Goal: Task Accomplishment & Management: Manage account settings

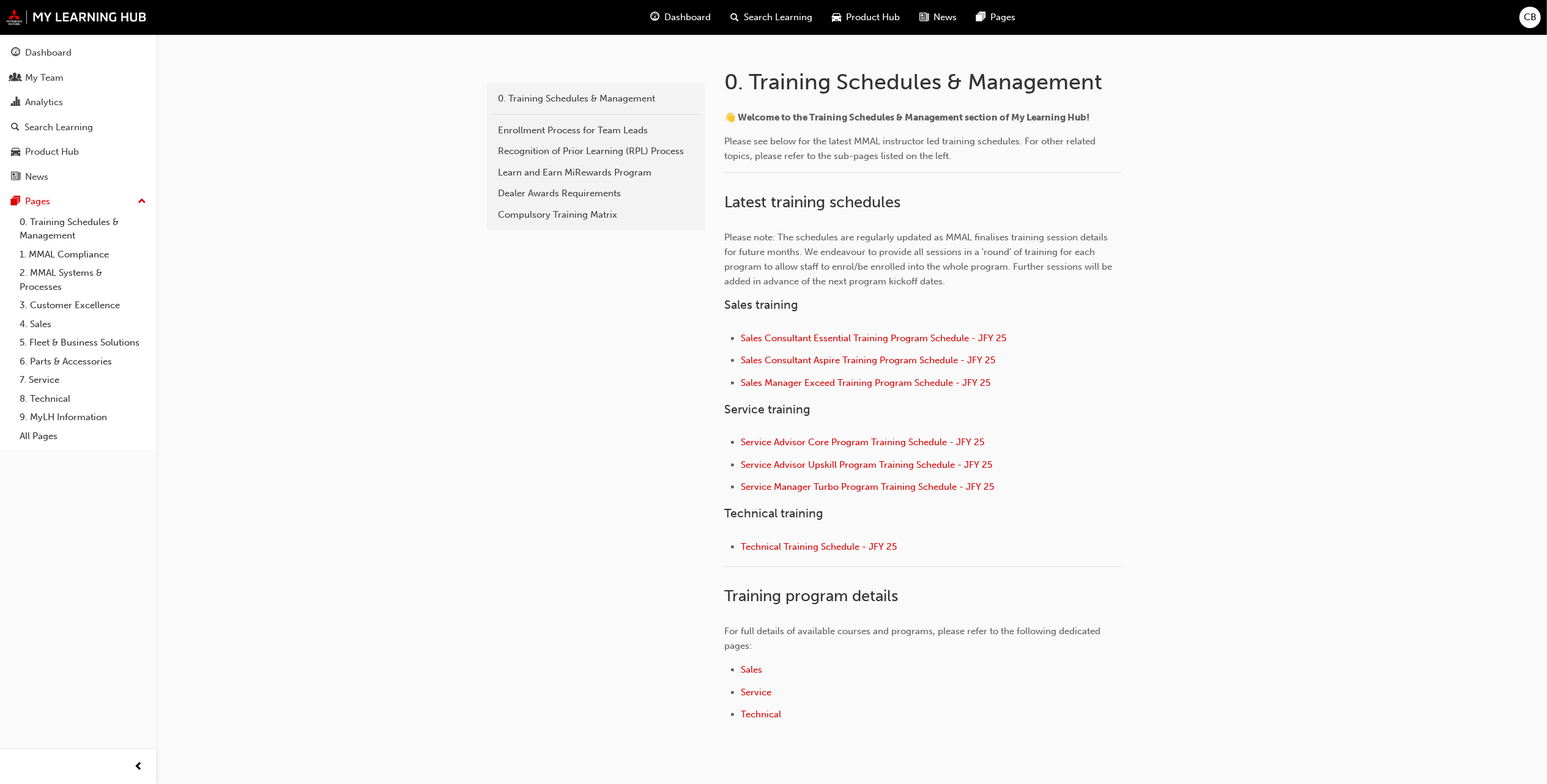
scroll to position [245, 0]
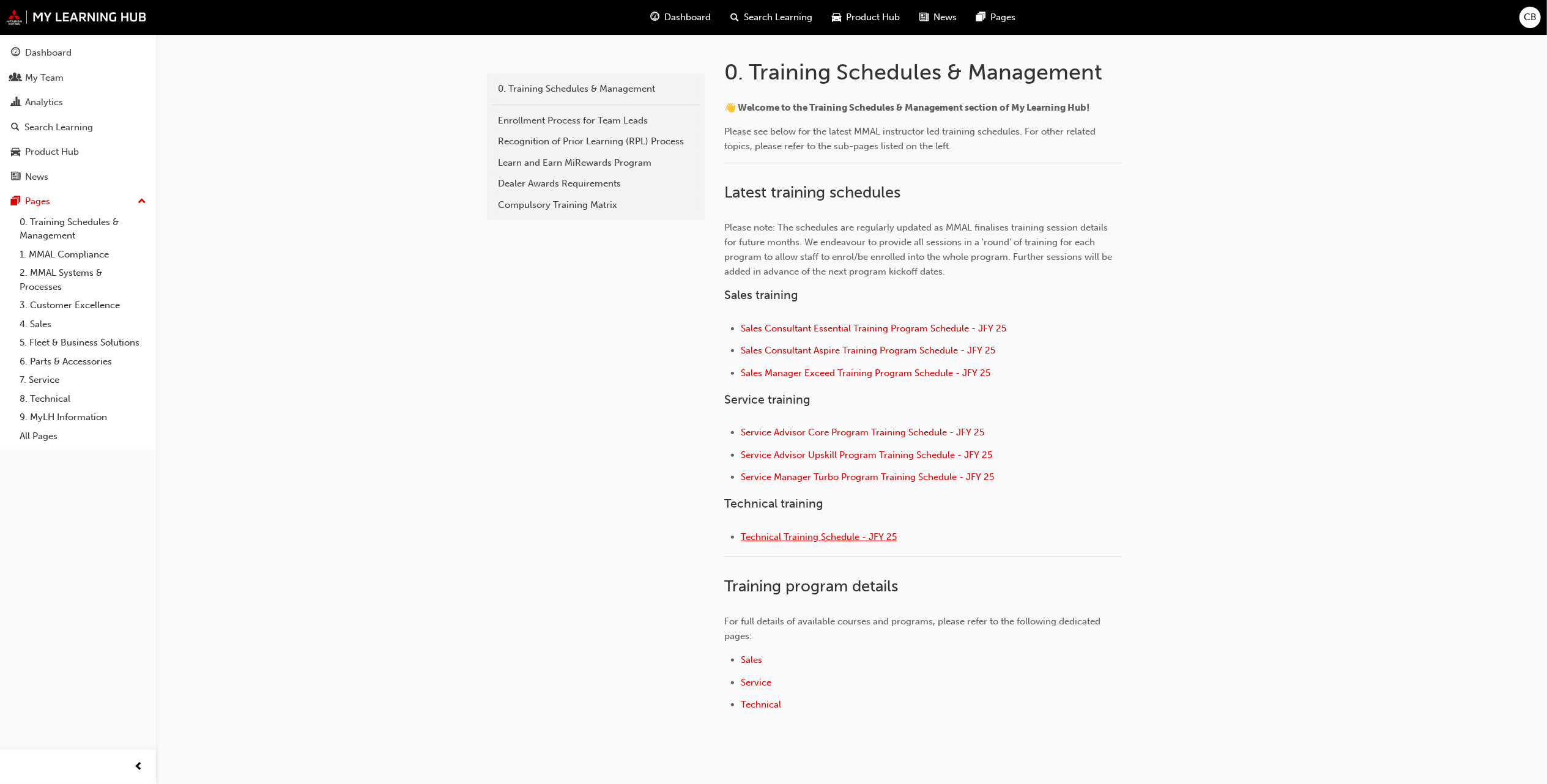
click at [813, 542] on span "Technical Training Schedule - JFY 25" at bounding box center [819, 537] width 156 height 11
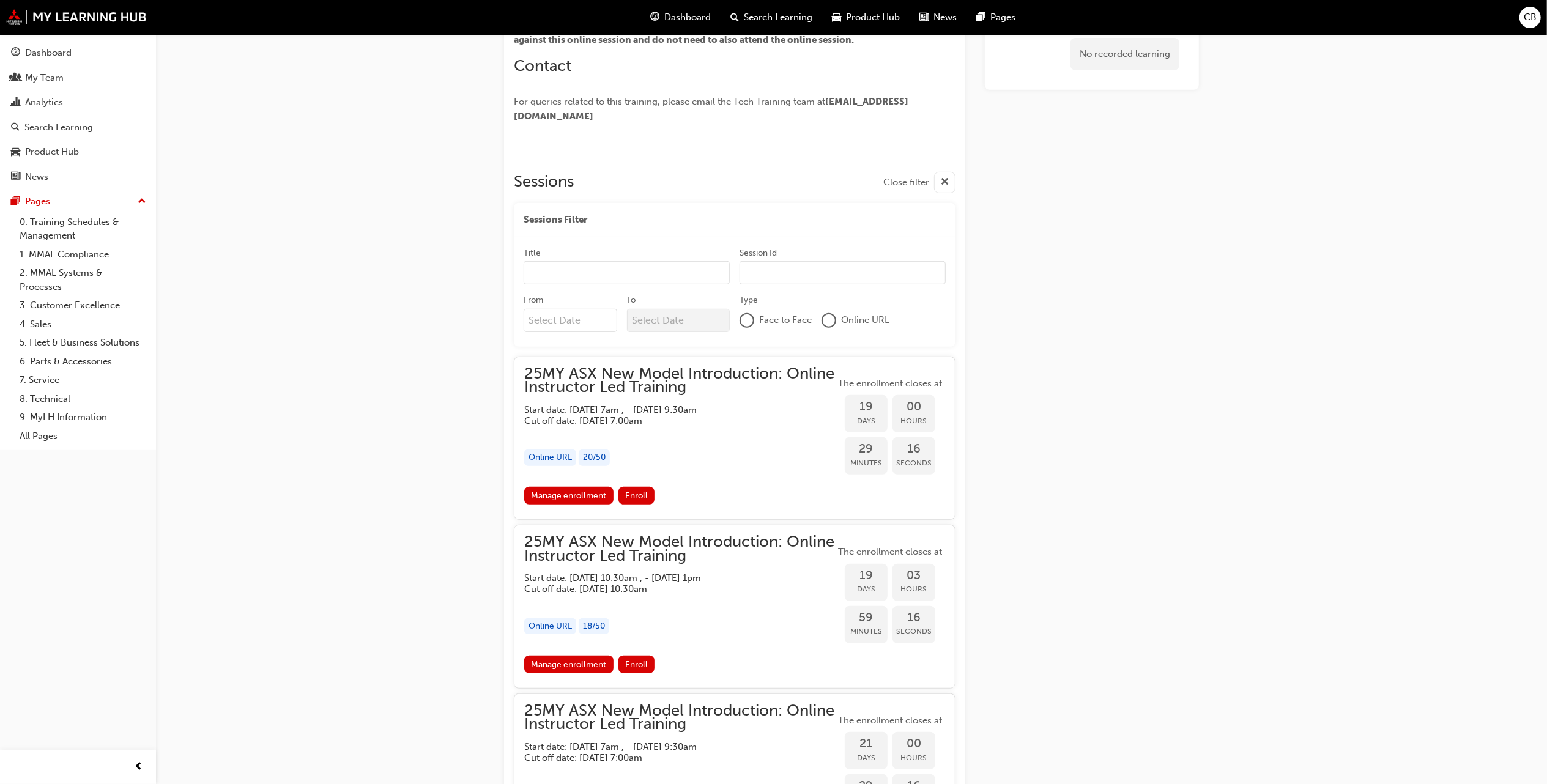
scroll to position [489, 0]
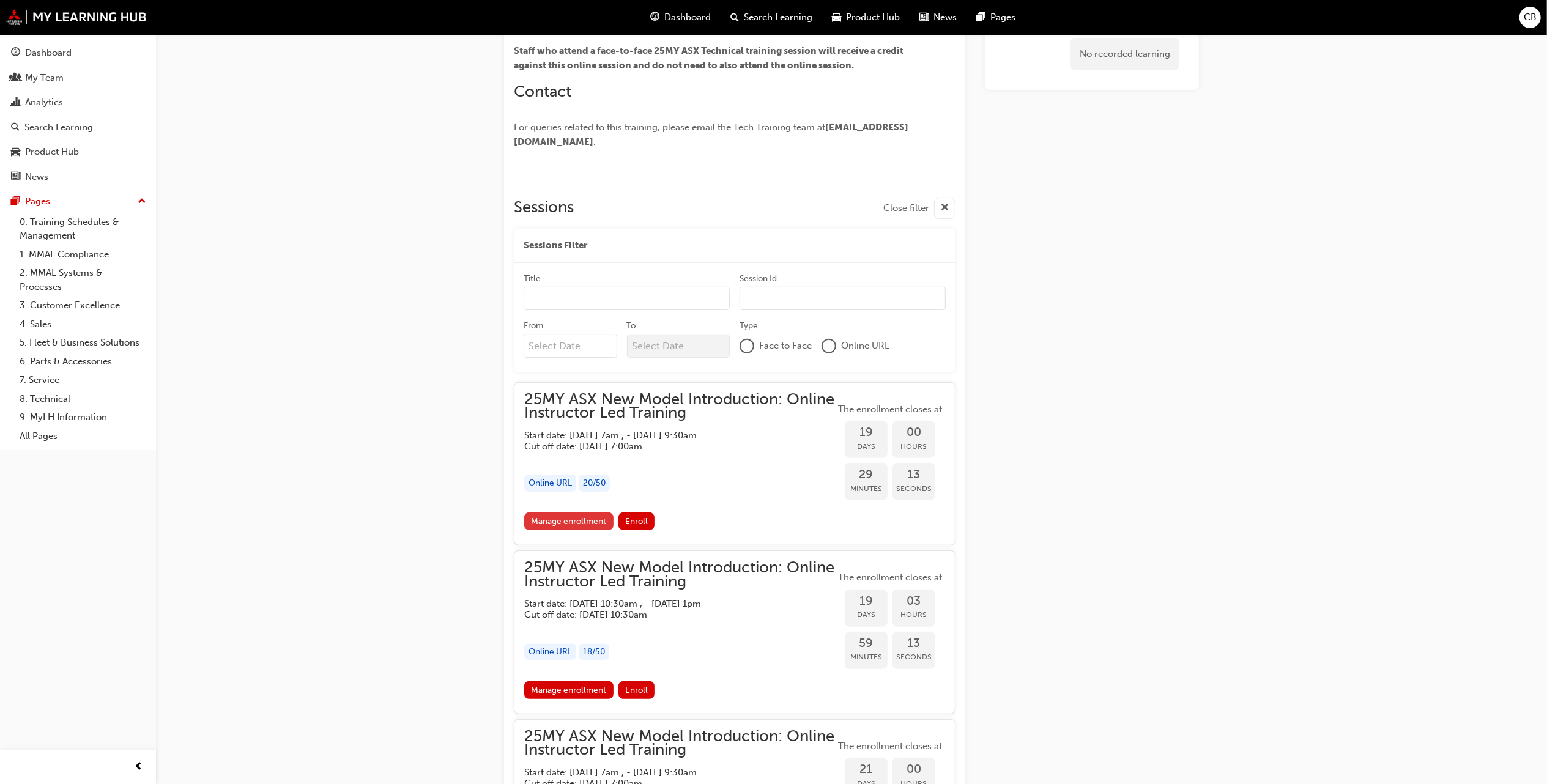
click at [580, 519] on link "Manage enrollment" at bounding box center [569, 521] width 89 height 18
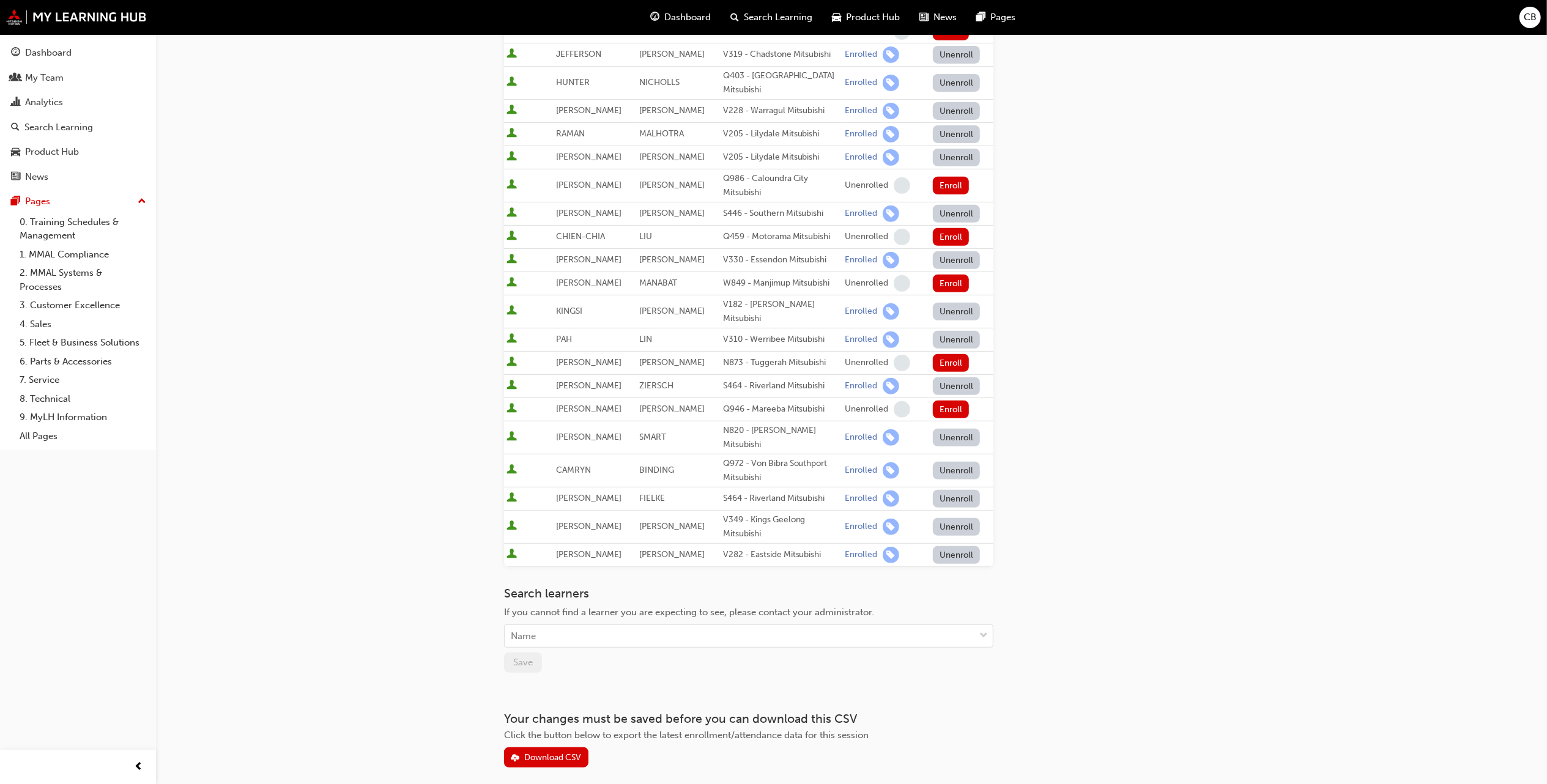
scroll to position [428, 0]
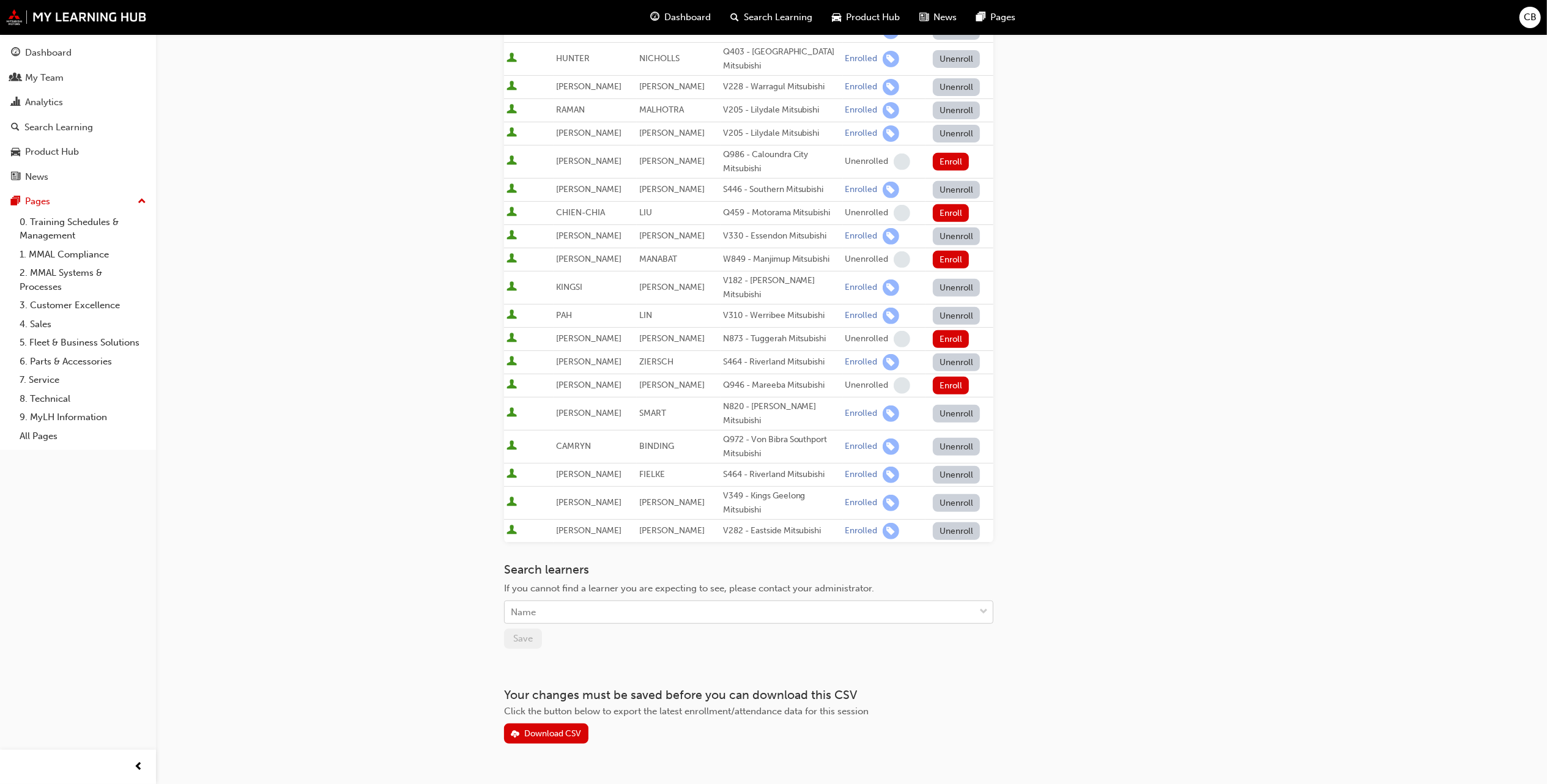
click at [663, 601] on div "Name" at bounding box center [749, 612] width 490 height 23
type input "riz"
click at [661, 610] on span "GONZALO RIZAN - W885 - Osborne Park Mitsubishi" at bounding box center [676, 614] width 328 height 11
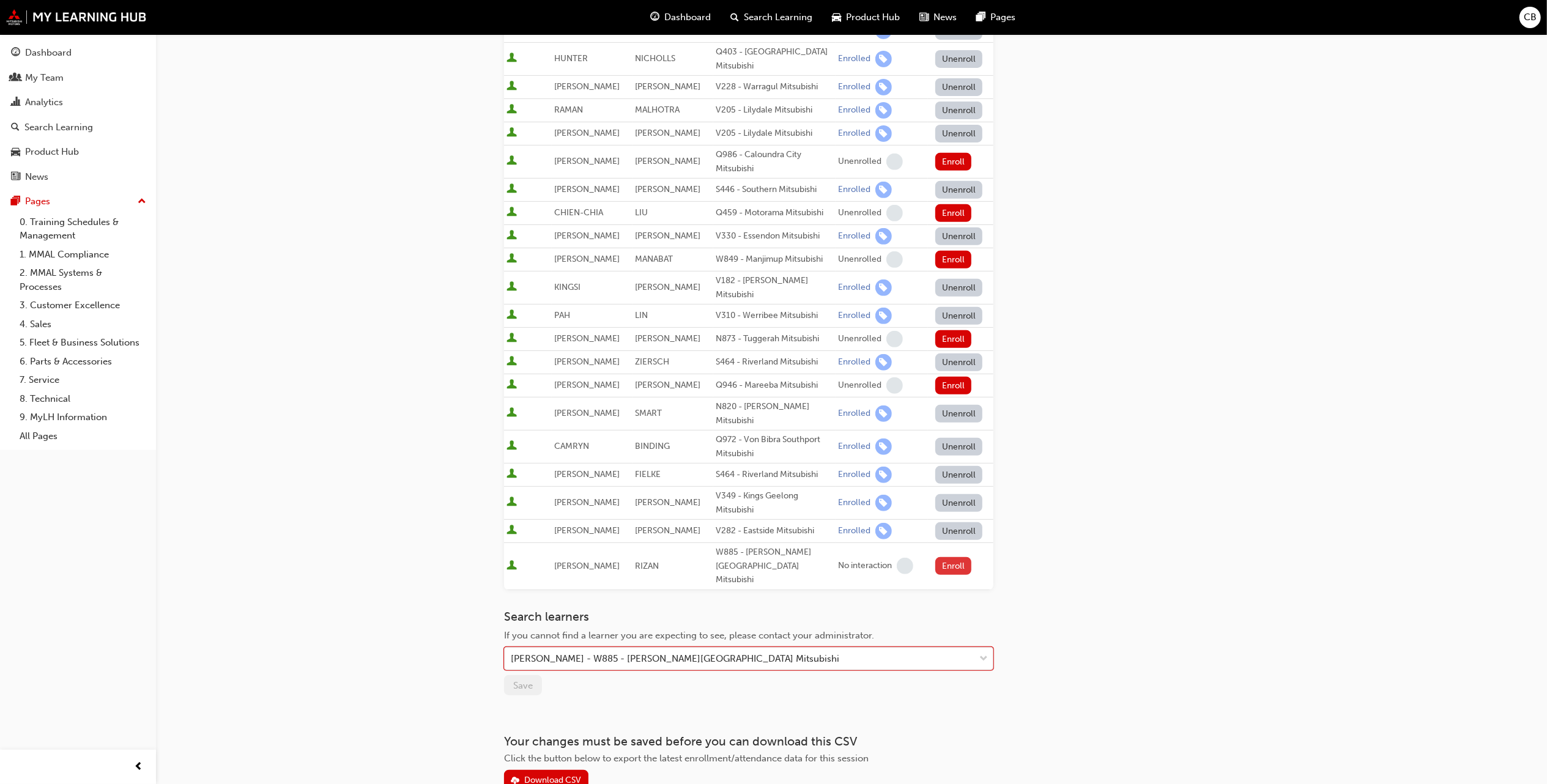
click at [959, 557] on button "Enroll" at bounding box center [954, 565] width 37 height 18
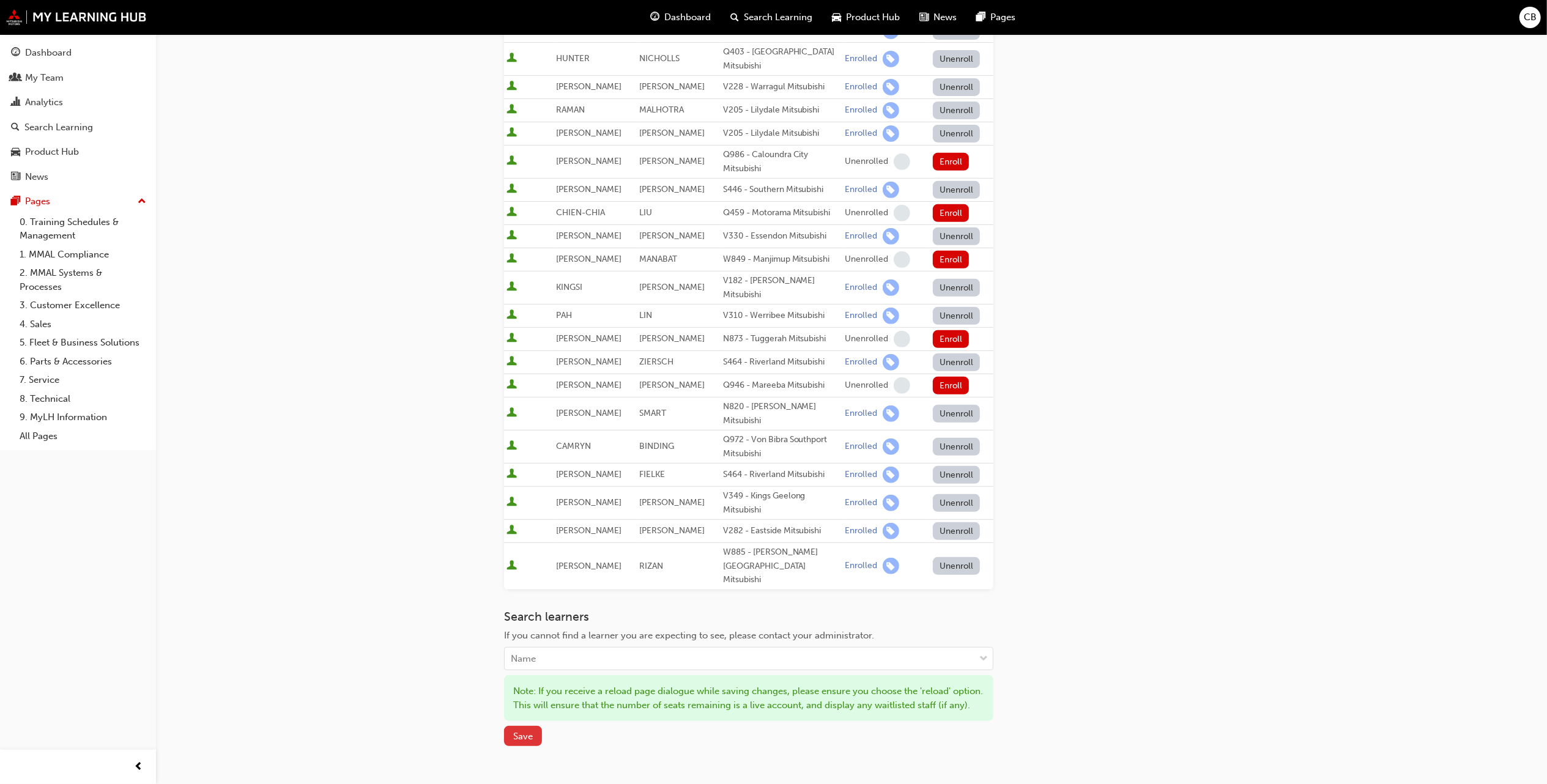
click at [521, 731] on span "Save" at bounding box center [523, 736] width 20 height 11
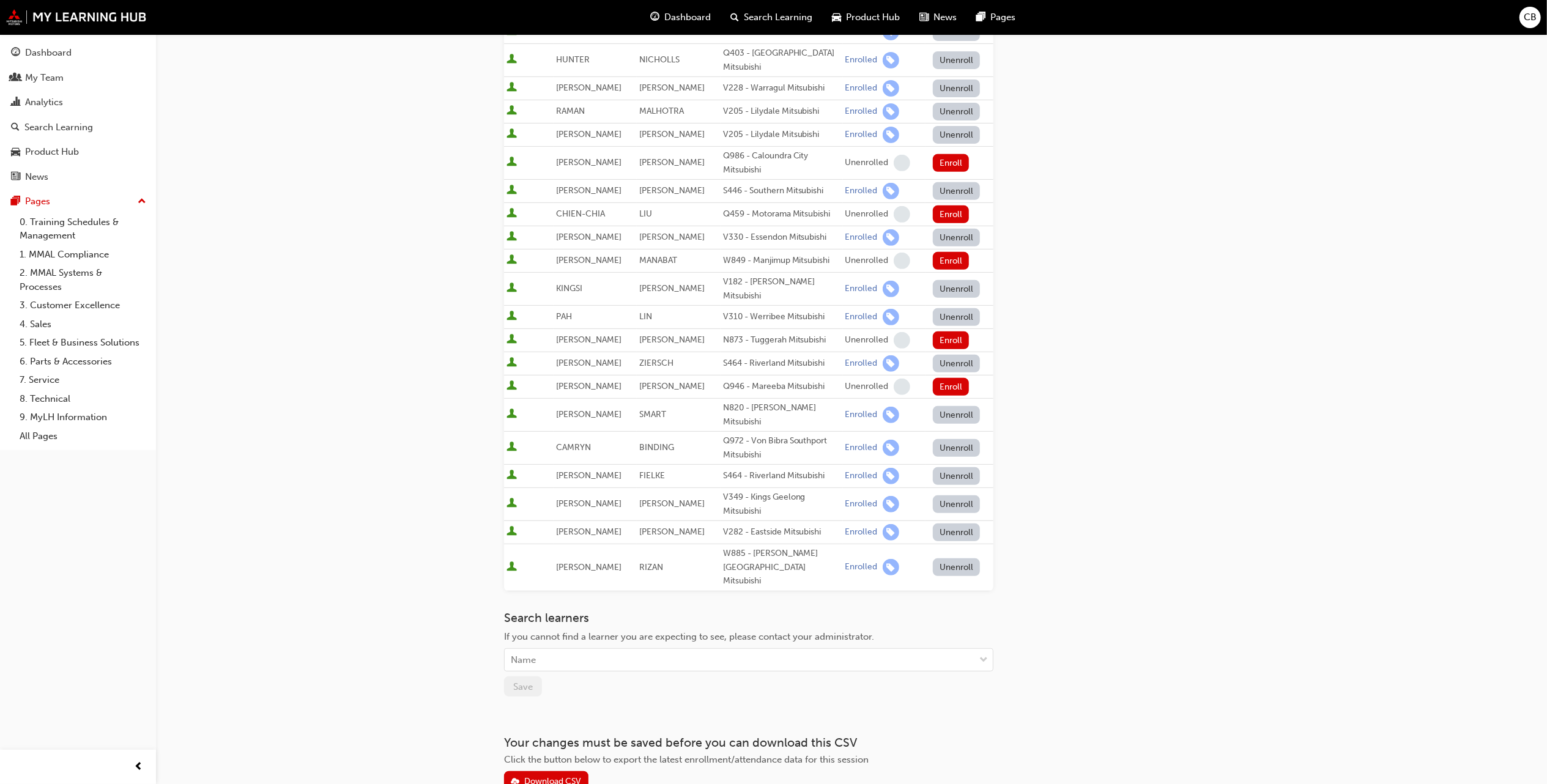
scroll to position [461, 0]
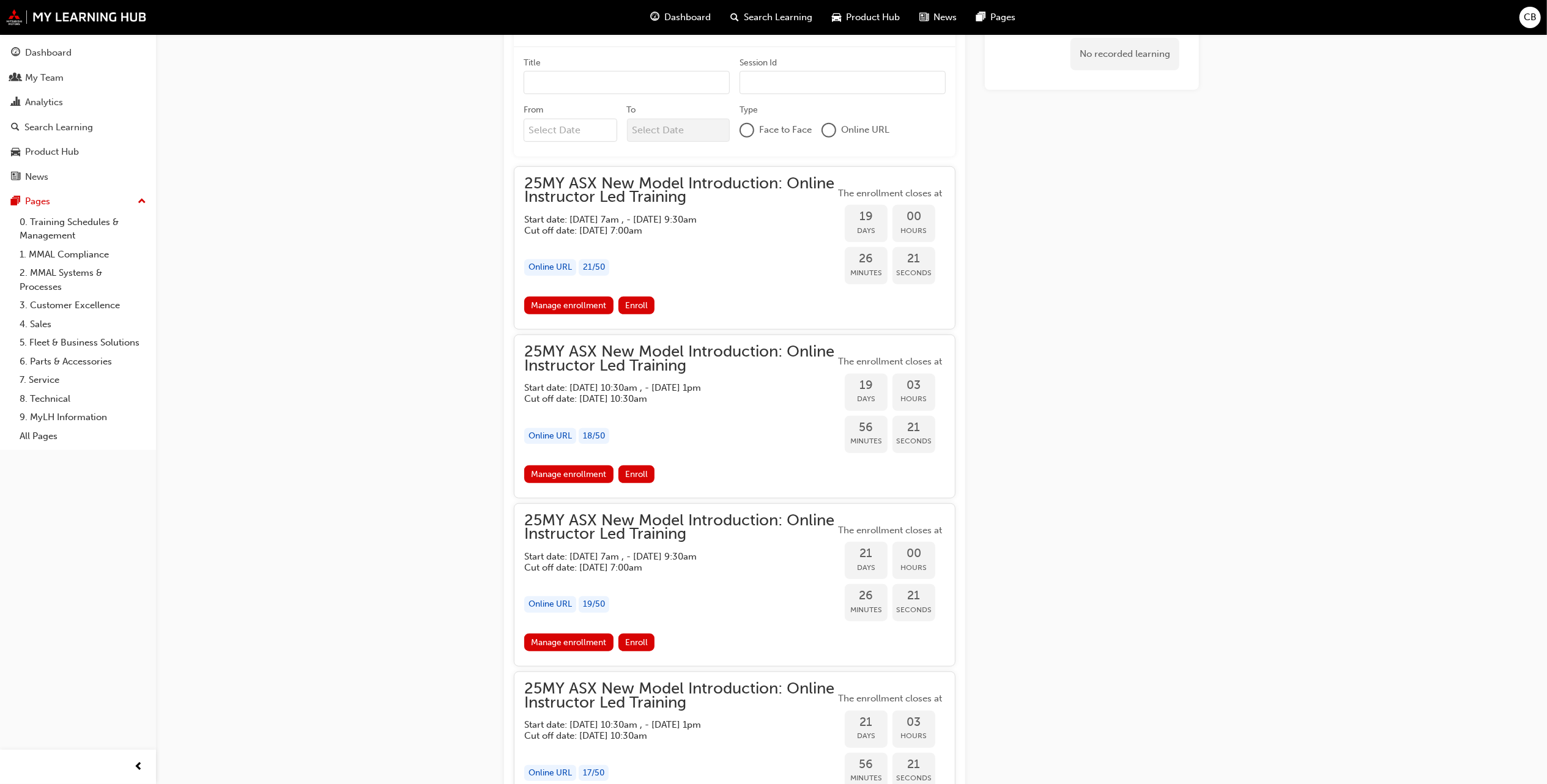
scroll to position [734, 0]
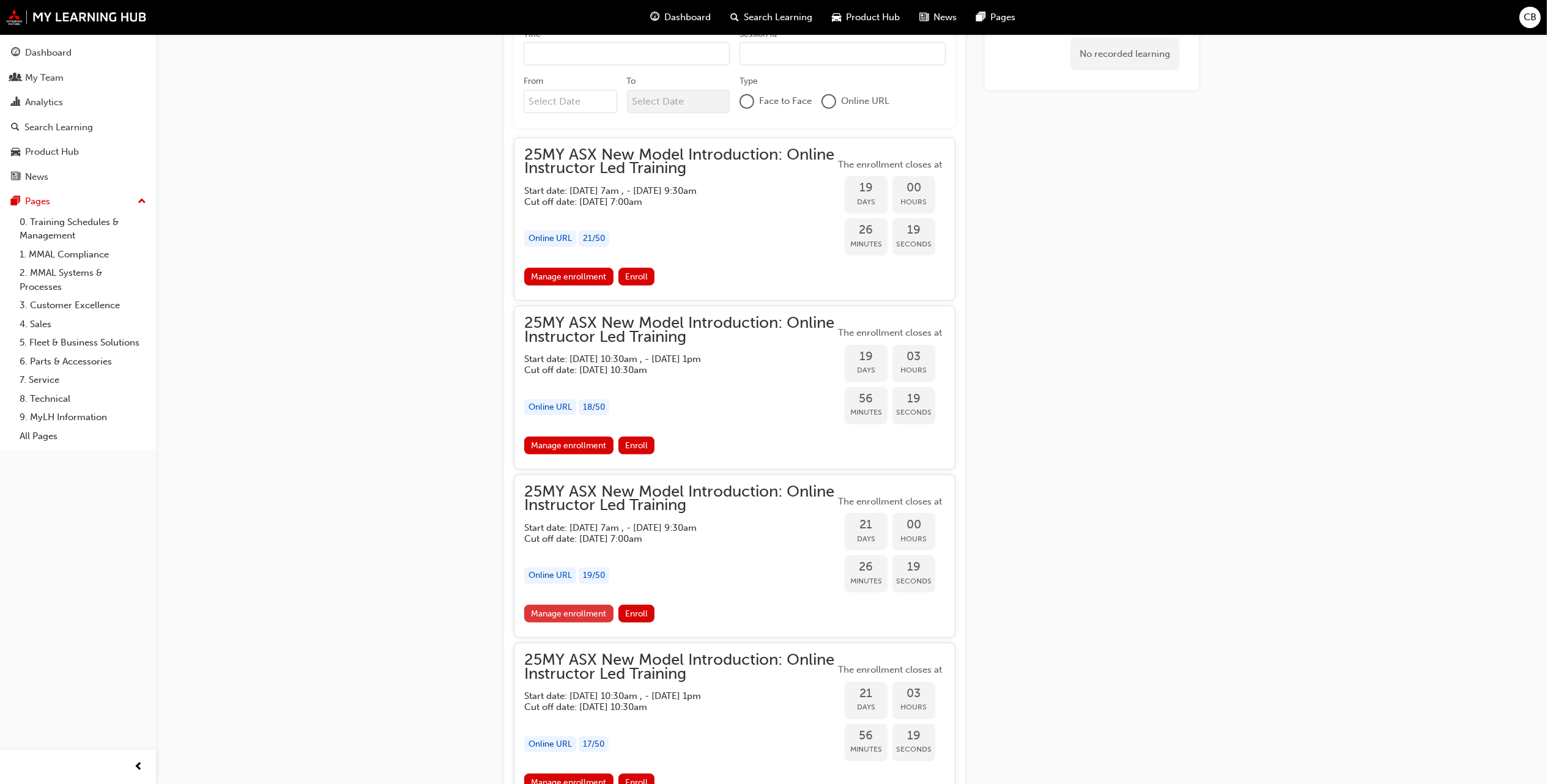
click at [569, 612] on link "Manage enrollment" at bounding box center [569, 614] width 89 height 18
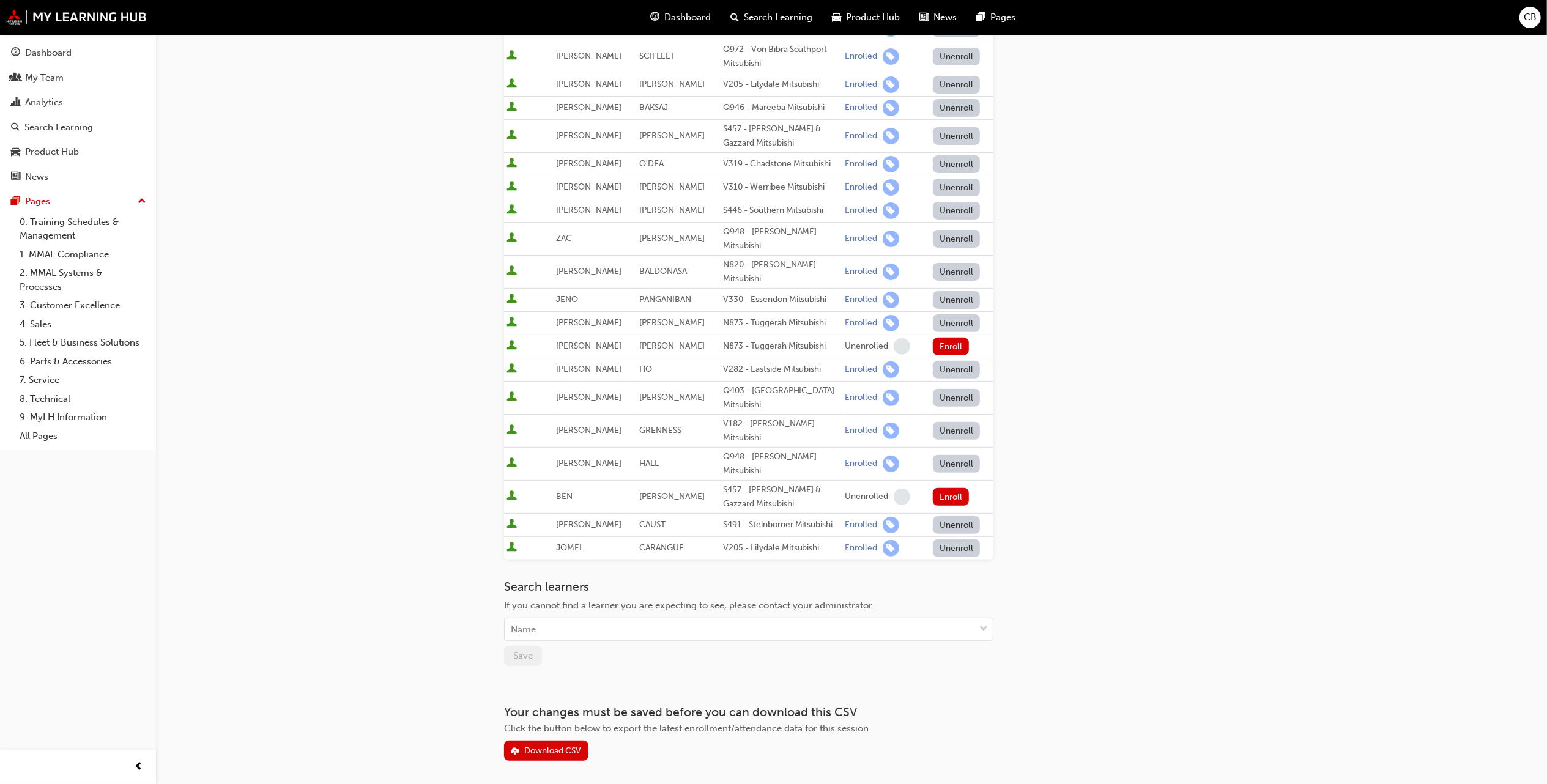
scroll to position [277, 0]
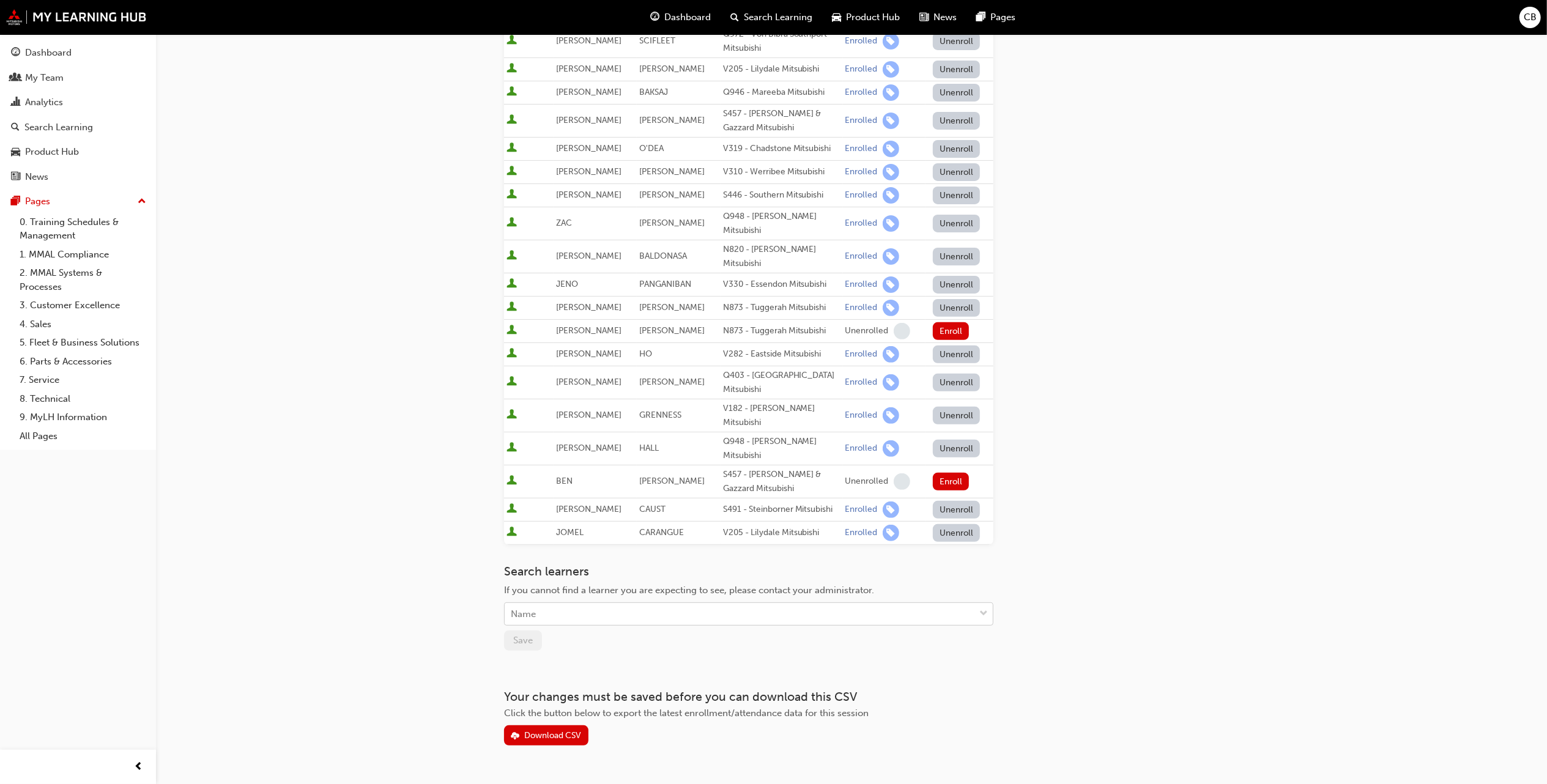
click at [535, 608] on div "Name" at bounding box center [523, 614] width 25 height 14
type input "Morey"
click at [622, 604] on div "BRENDEN MOREY - W885 - Osborne Park Mitsubishi" at bounding box center [749, 614] width 490 height 24
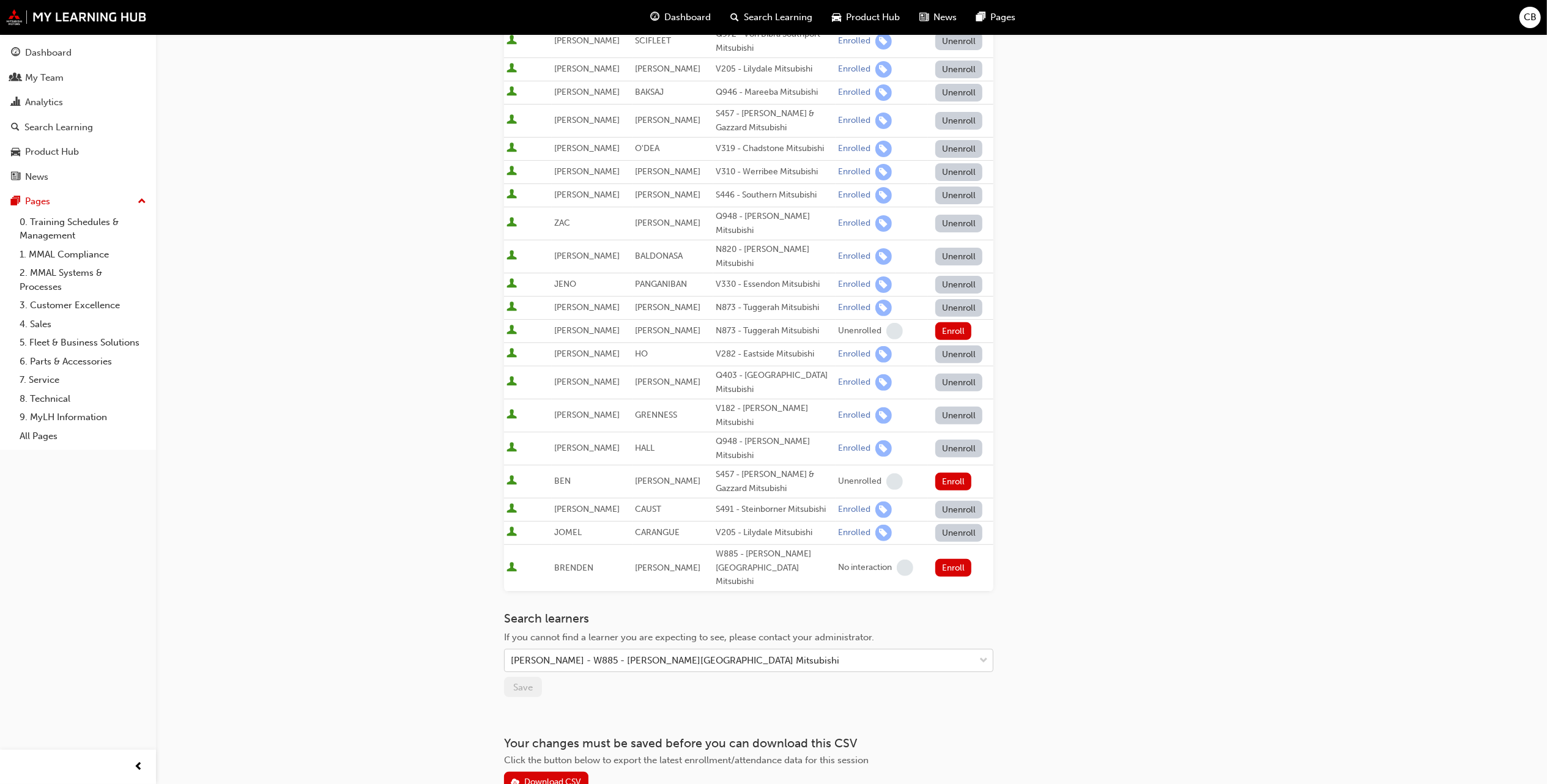
click at [952, 545] on td "Enroll" at bounding box center [961, 568] width 65 height 47
click at [953, 559] on button "Enroll" at bounding box center [954, 568] width 37 height 18
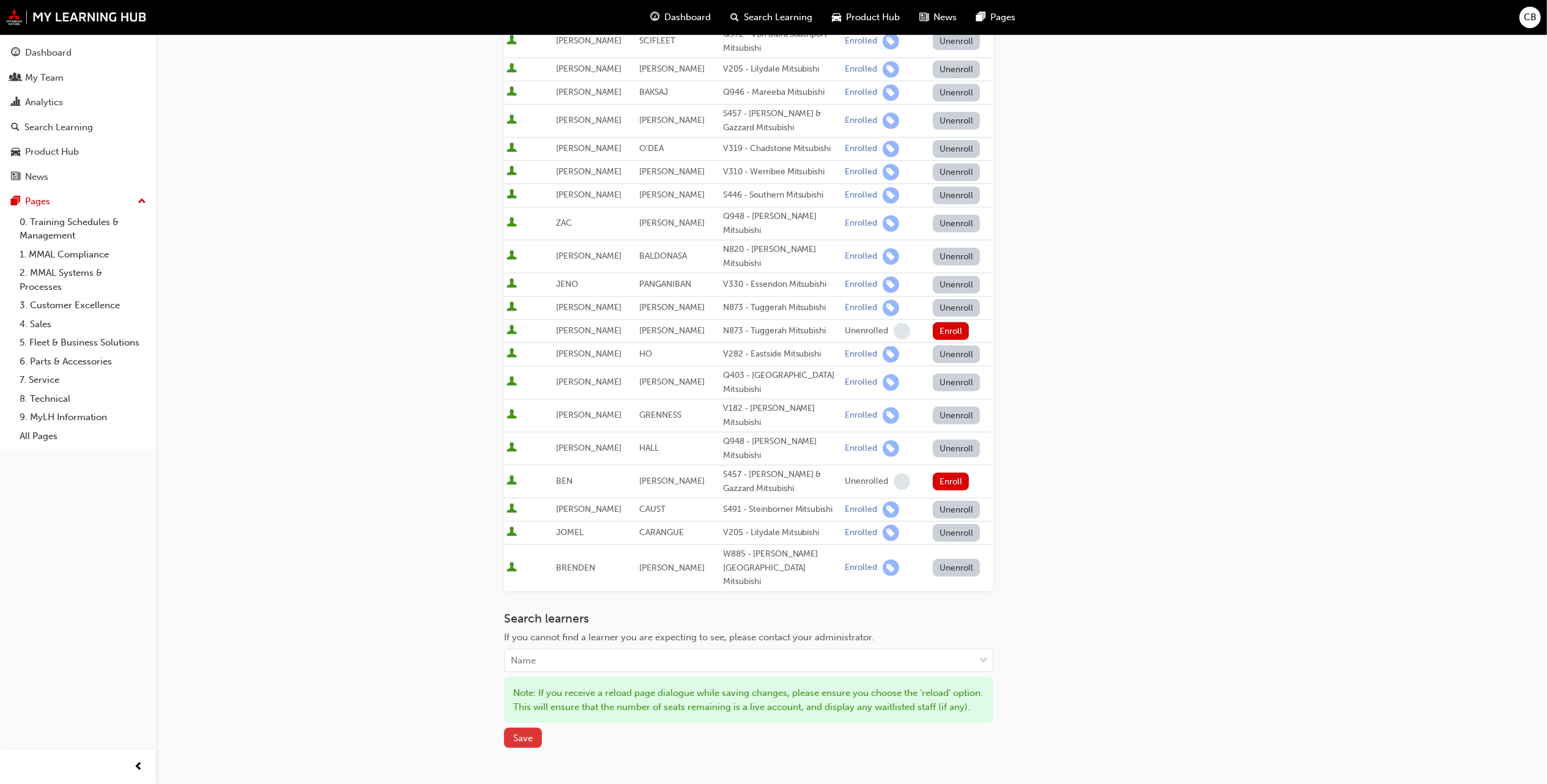
click at [523, 728] on button "Save" at bounding box center [523, 738] width 38 height 20
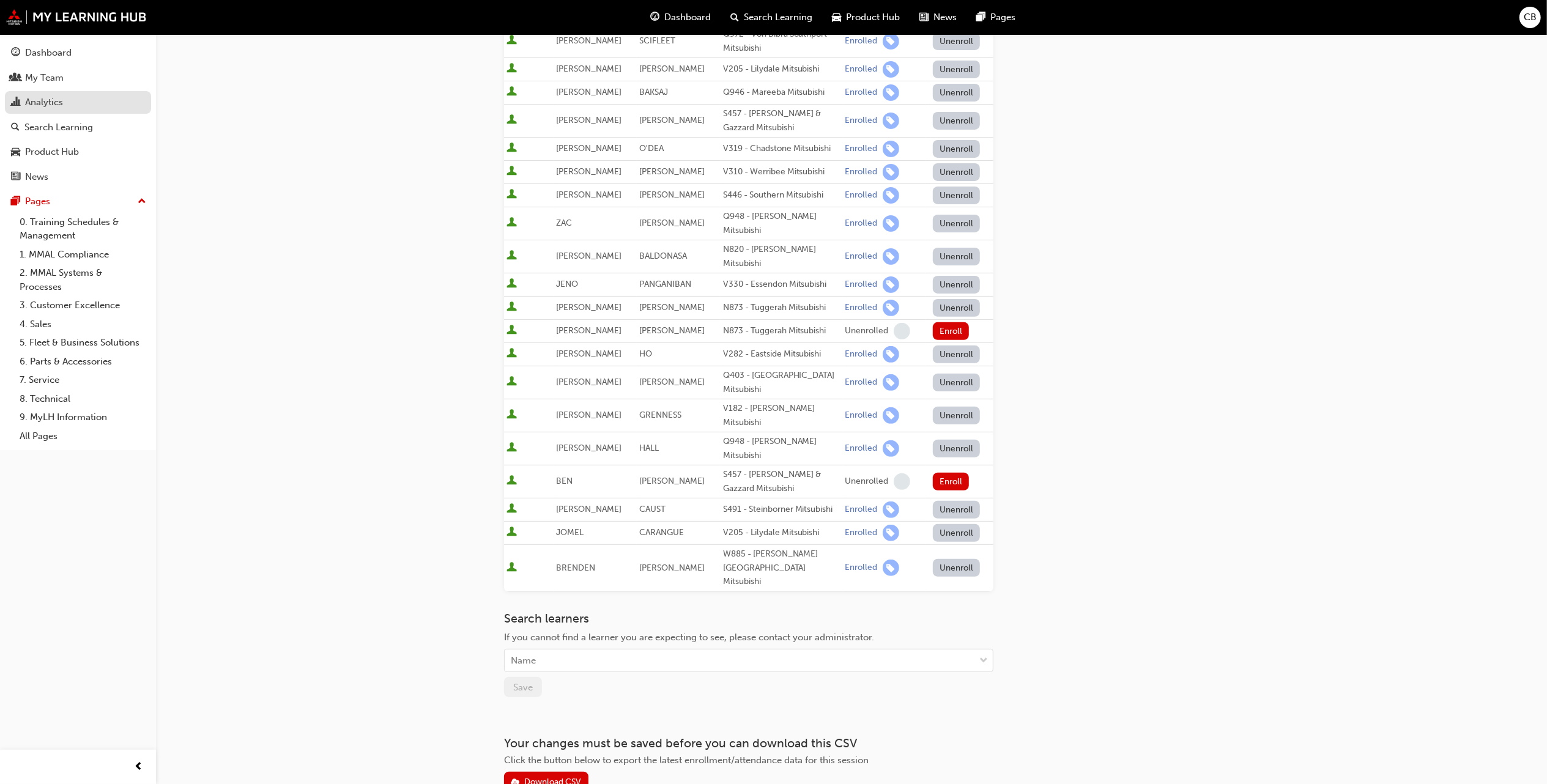
click at [103, 107] on div "Analytics" at bounding box center [78, 103] width 134 height 15
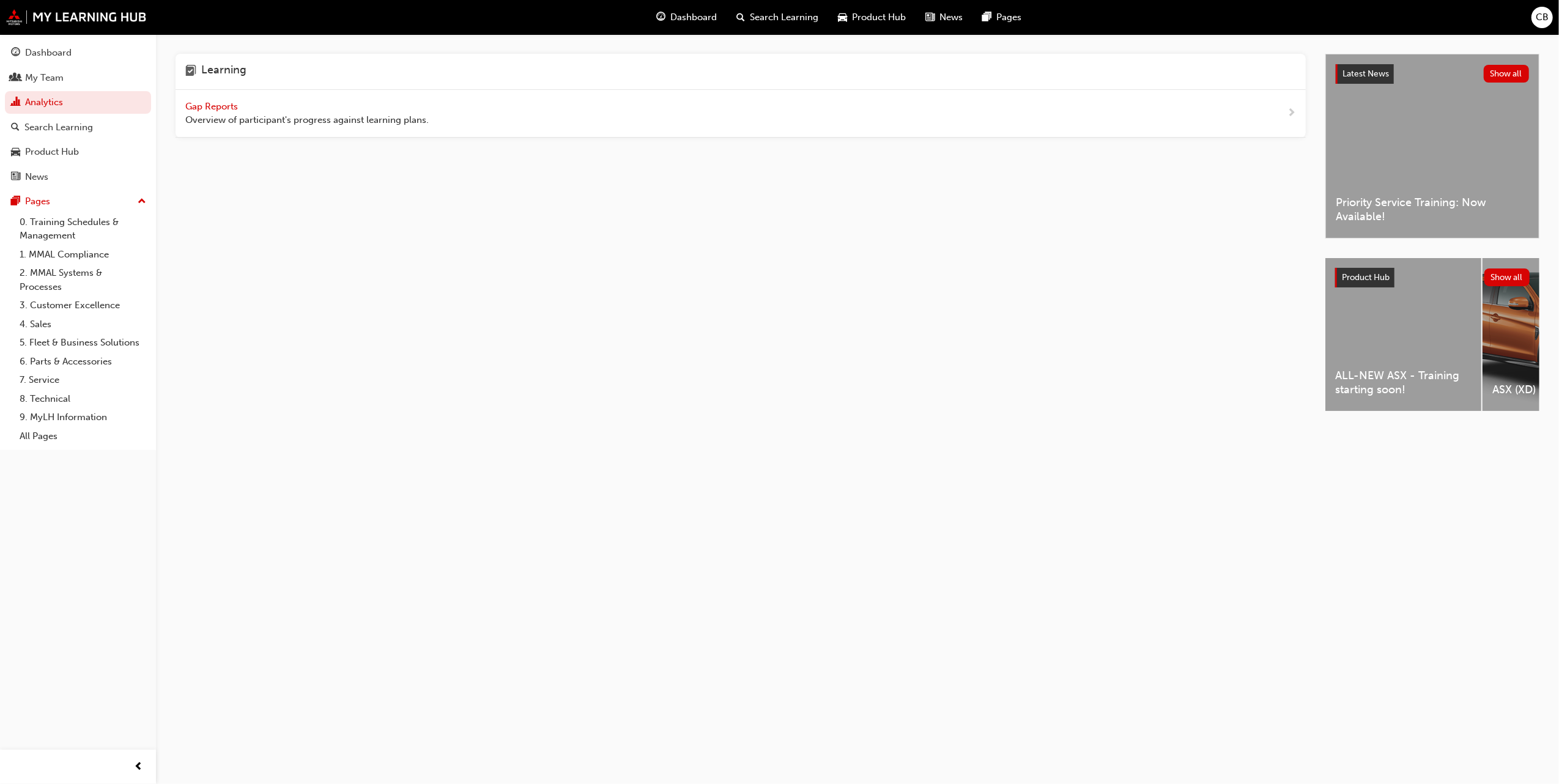
click at [201, 106] on span "Gap Reports" at bounding box center [213, 107] width 55 height 11
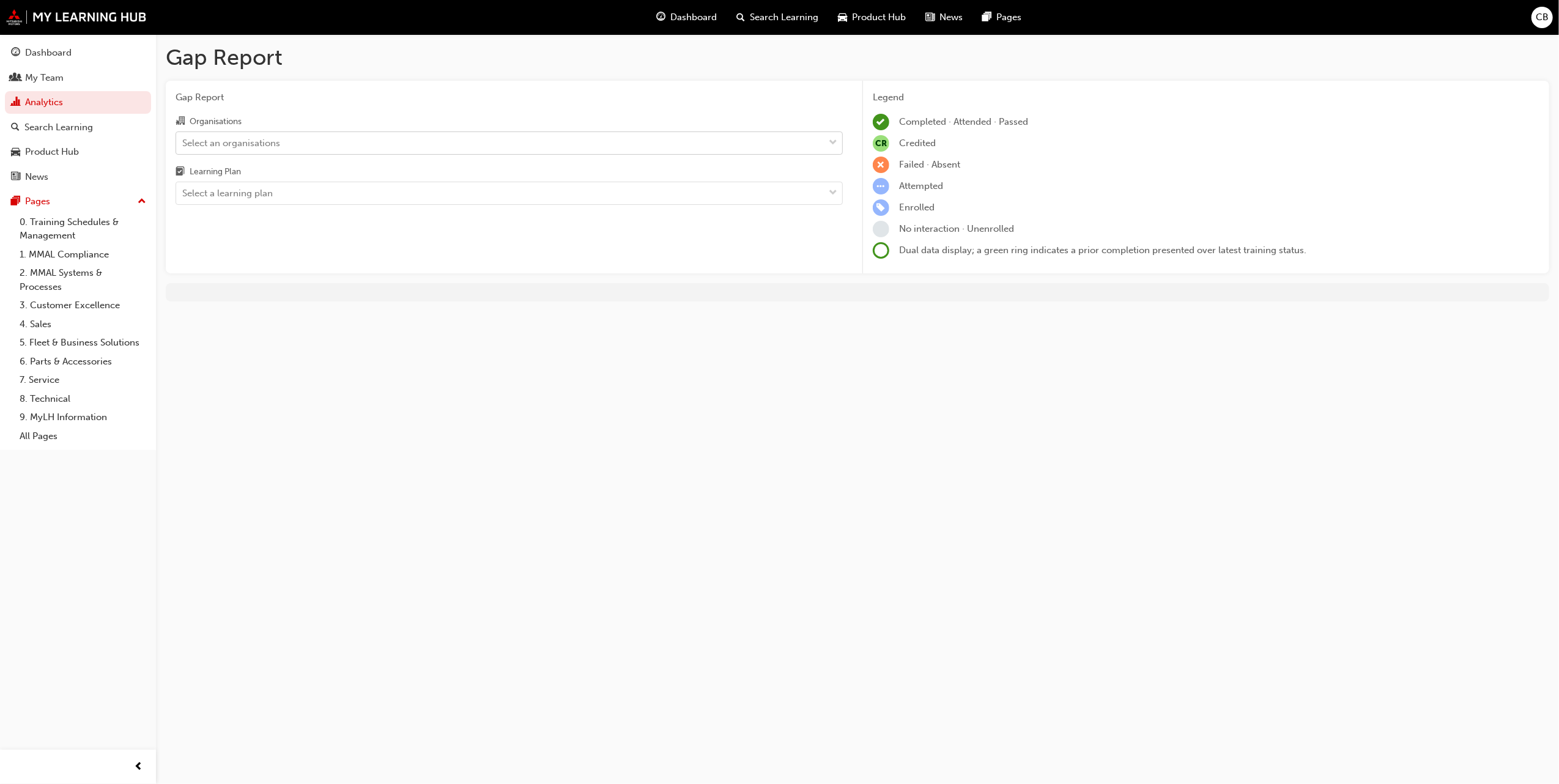
click at [713, 138] on div "Select an organisations" at bounding box center [500, 143] width 648 height 21
click at [183, 138] on input "Organisations Select an organisations" at bounding box center [183, 143] width 2 height 11
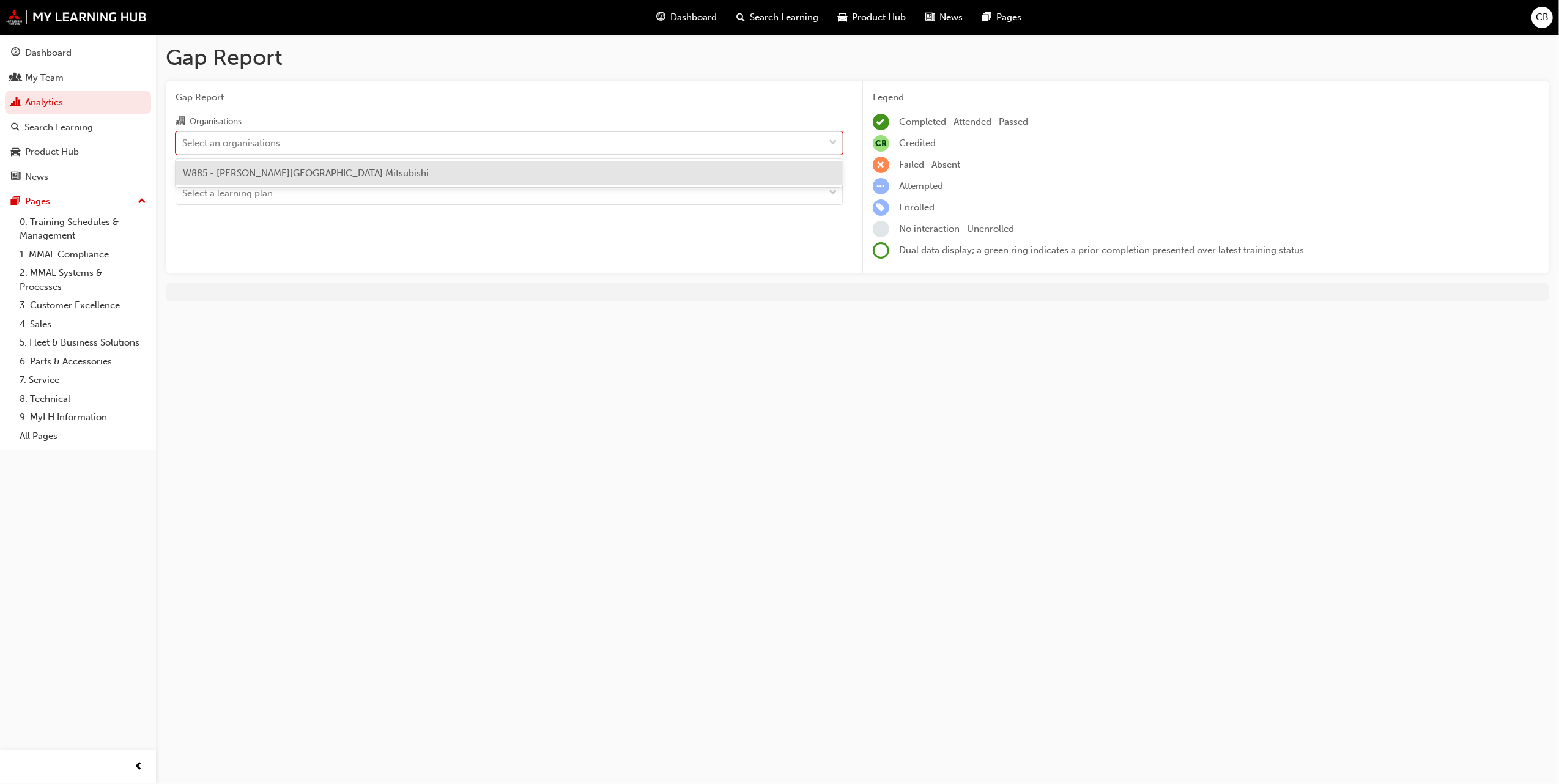
click at [732, 174] on div "W885 - [PERSON_NAME][GEOGRAPHIC_DATA] Mitsubishi" at bounding box center [509, 173] width 667 height 24
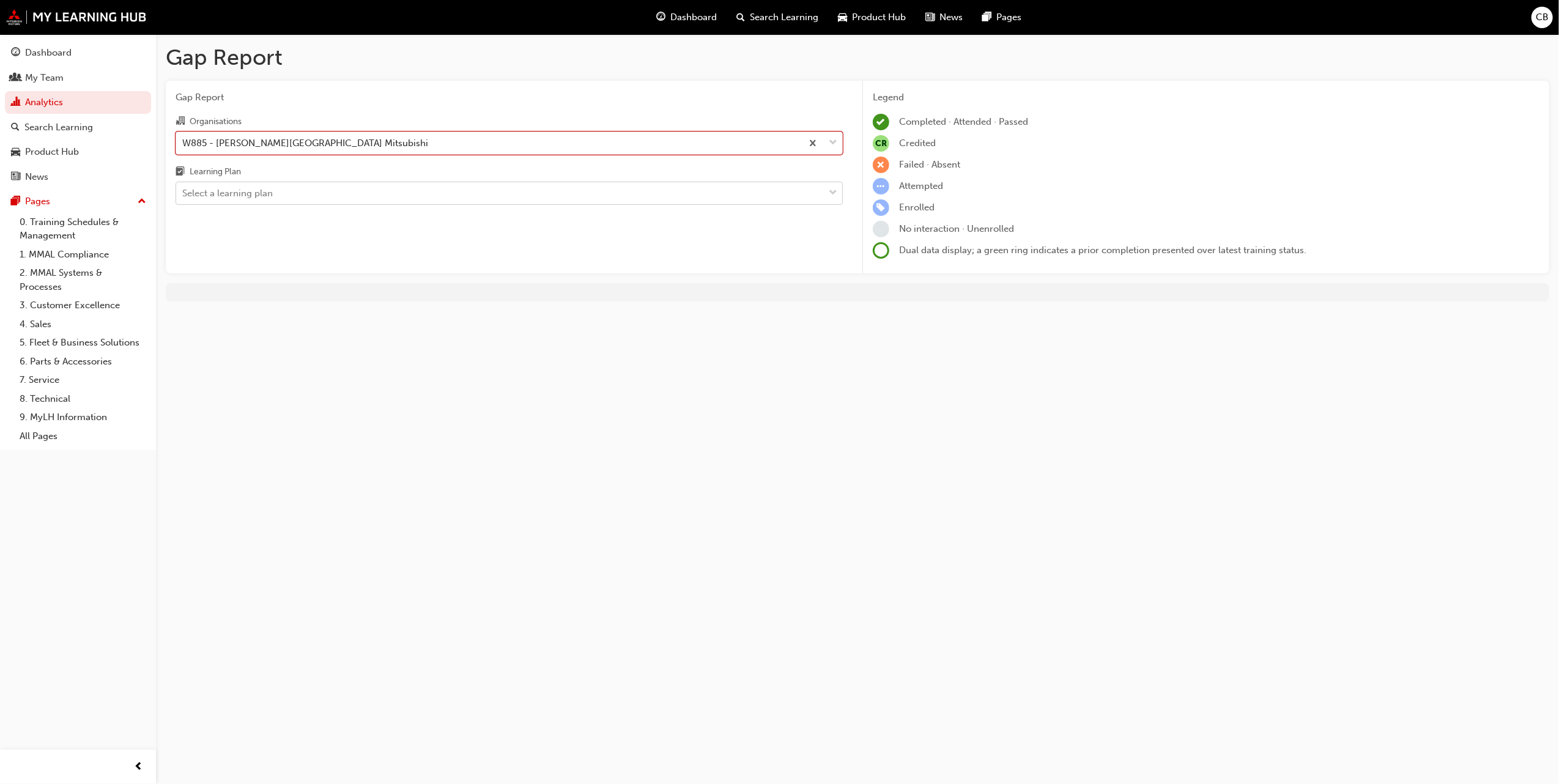
click at [737, 192] on div "Select a learning plan" at bounding box center [500, 193] width 648 height 21
click at [183, 192] on input "Learning Plan Select a learning plan" at bounding box center [183, 193] width 2 height 11
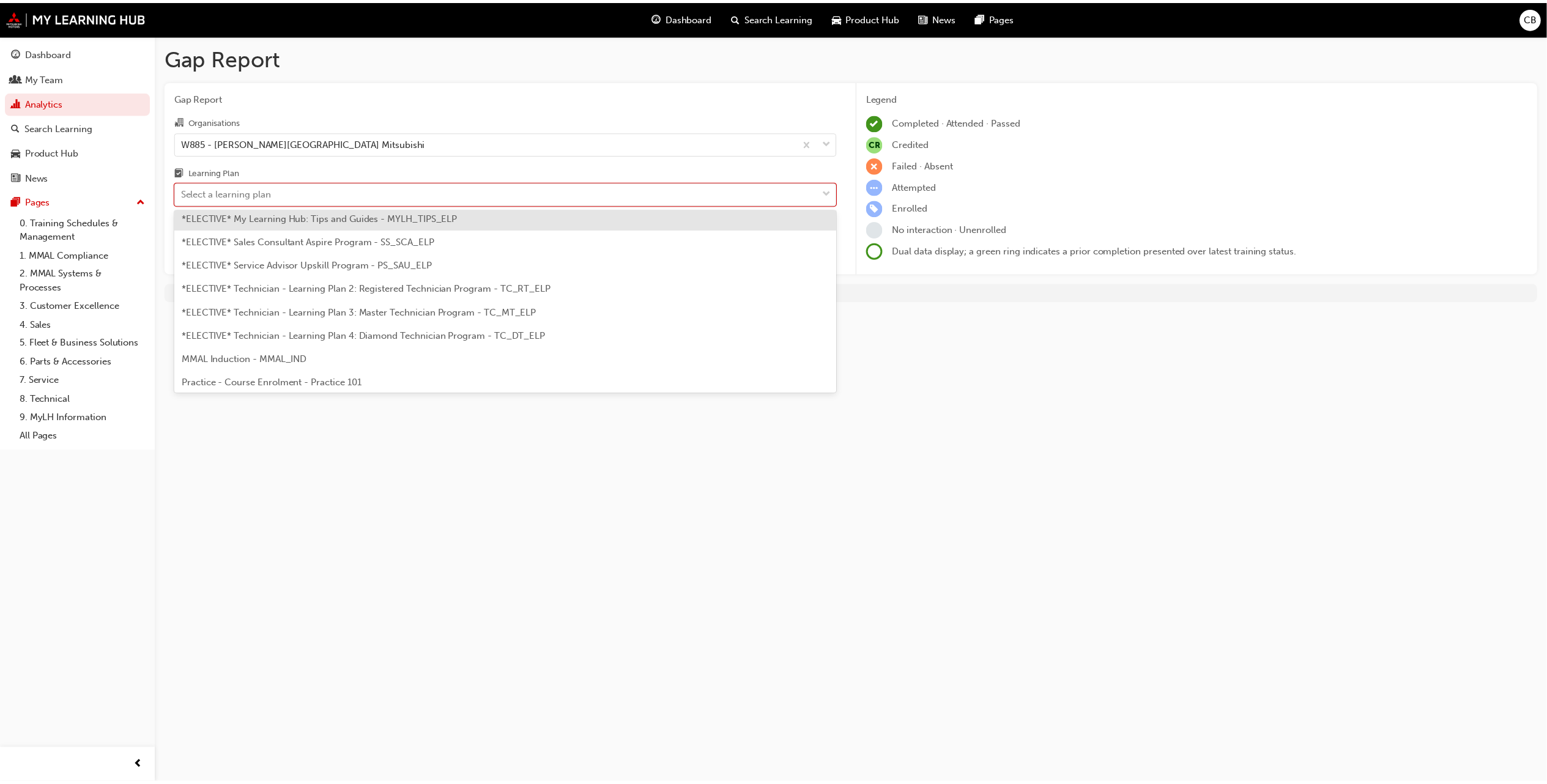
scroll to position [598, 0]
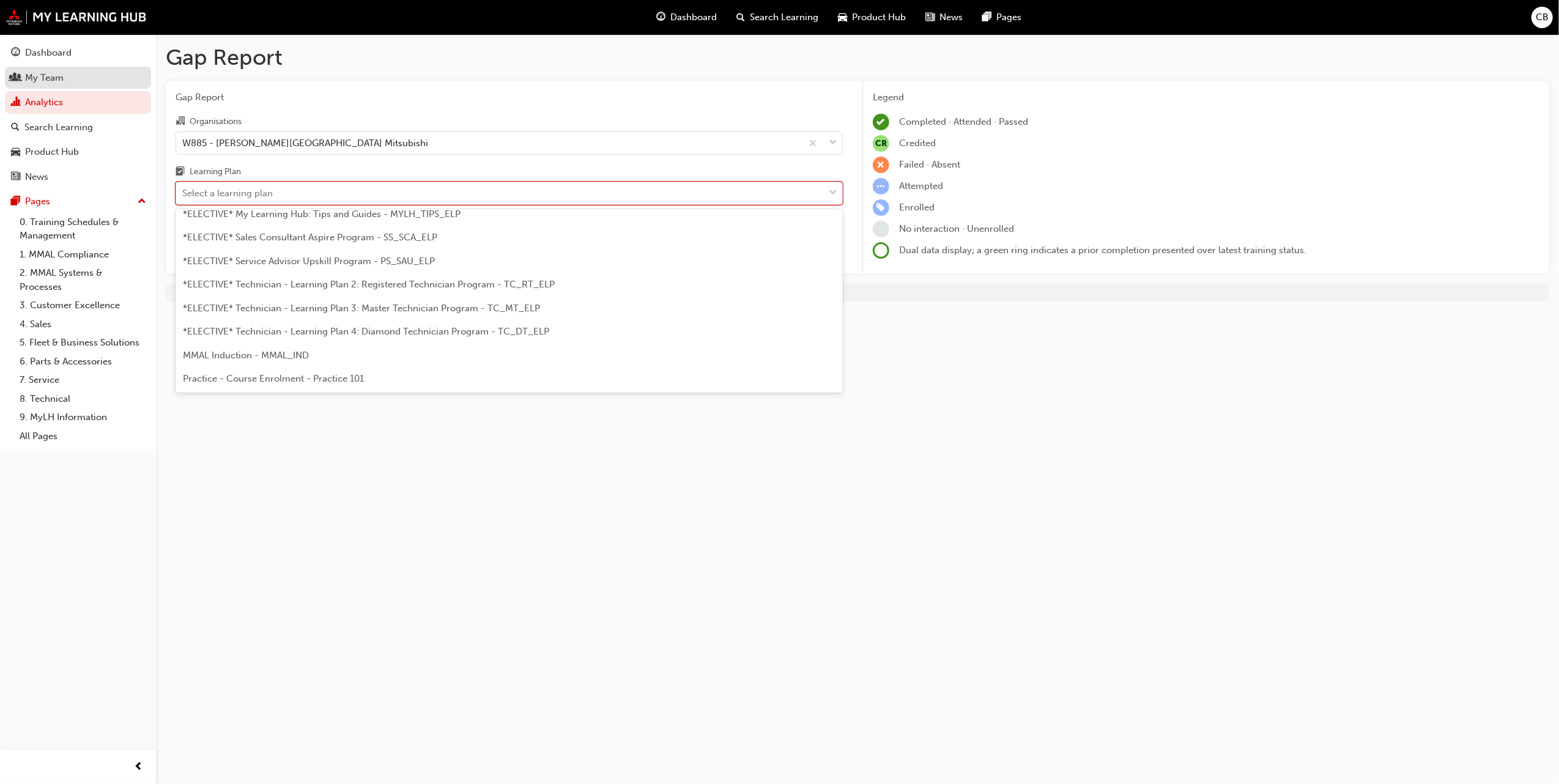
drag, startPoint x: 58, startPoint y: 84, endPoint x: 64, endPoint y: 74, distance: 11.7
click at [58, 83] on div "My Team" at bounding box center [77, 78] width 134 height 15
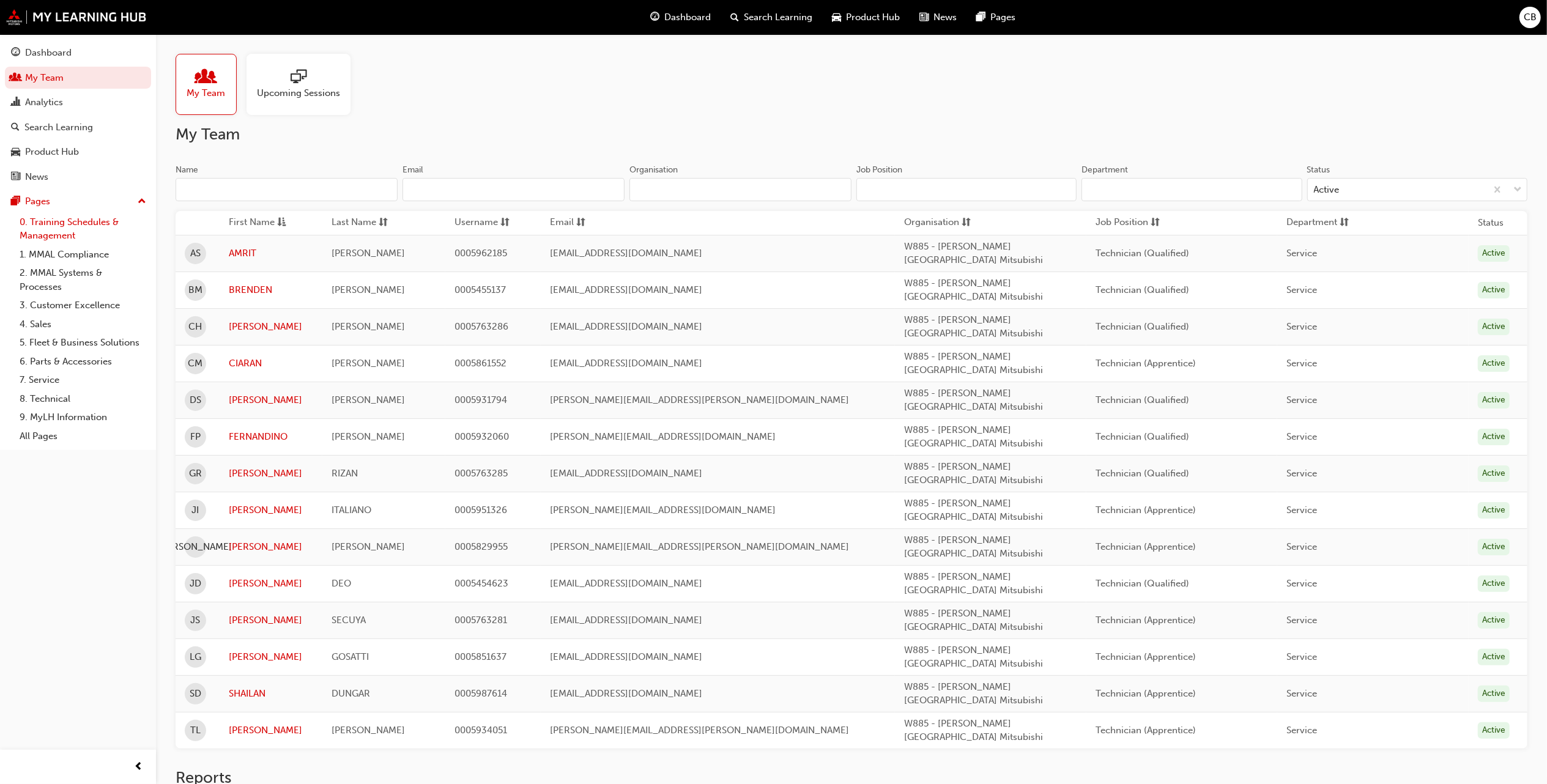
click at [49, 216] on link "0. Training Schedules & Management" at bounding box center [83, 229] width 137 height 32
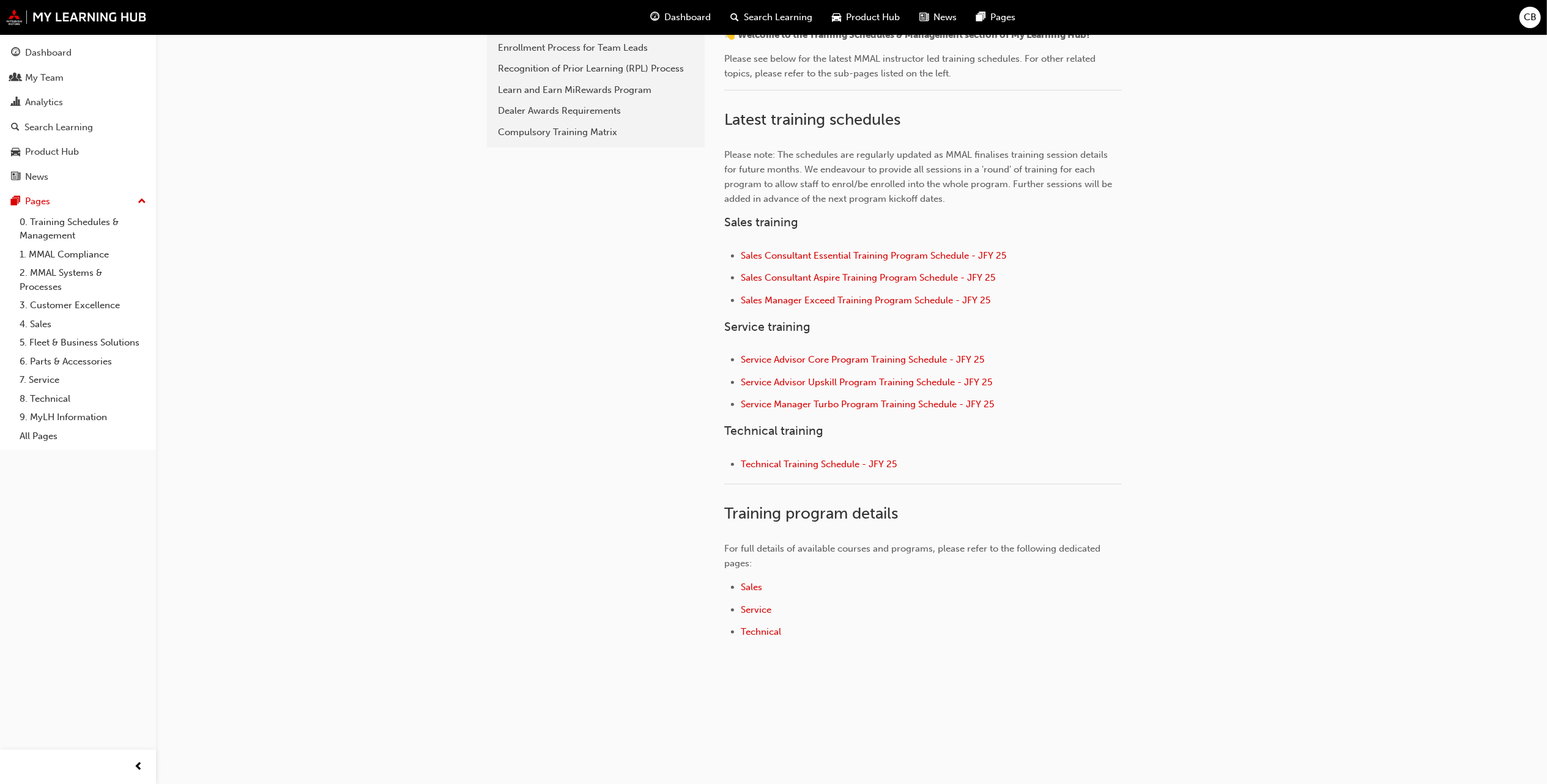
scroll to position [319, 0]
click at [799, 473] on li "Technical Training Schedule - JFY 25" at bounding box center [932, 466] width 381 height 18
click at [807, 463] on span "Technical Training Schedule - JFY 25" at bounding box center [819, 464] width 156 height 11
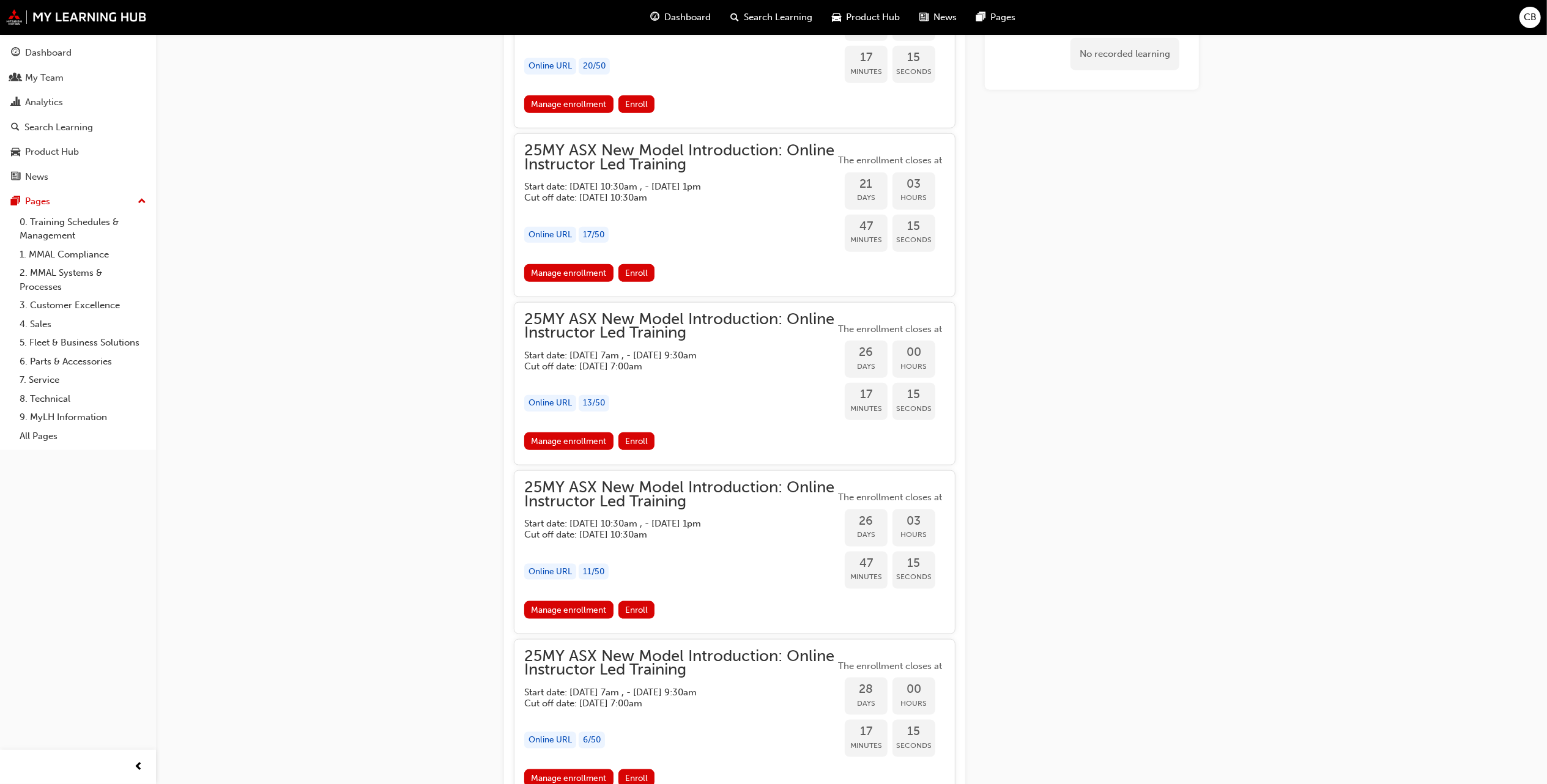
scroll to position [1245, 0]
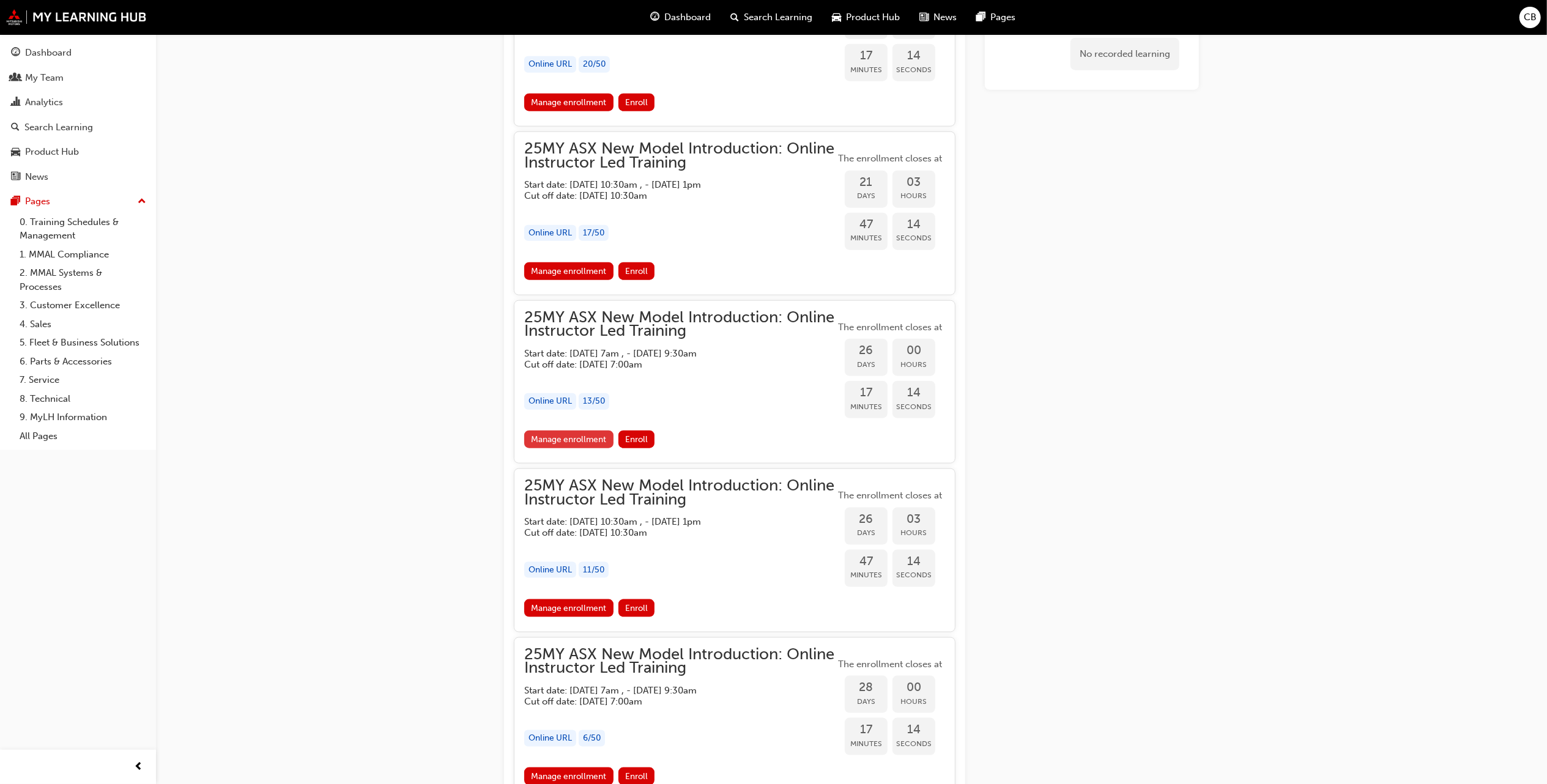
click at [591, 436] on link "Manage enrollment" at bounding box center [569, 439] width 89 height 18
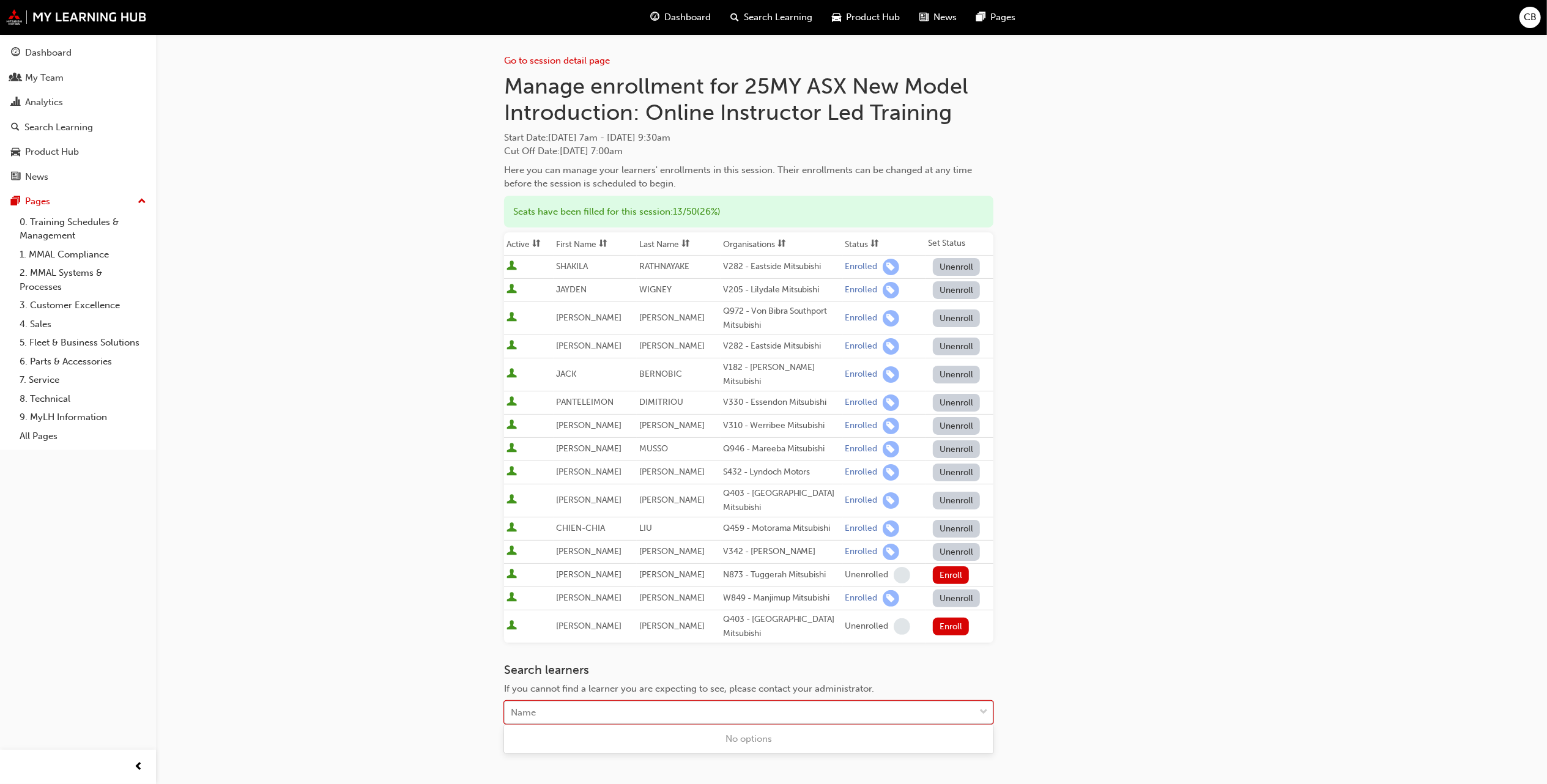
click at [769, 702] on div "Name" at bounding box center [740, 713] width 470 height 21
type input "D"
type input "[PERSON_NAME]"
click at [762, 735] on div "[PERSON_NAME] - W885 - [PERSON_NAME] Park Mitsubishi" at bounding box center [749, 739] width 490 height 24
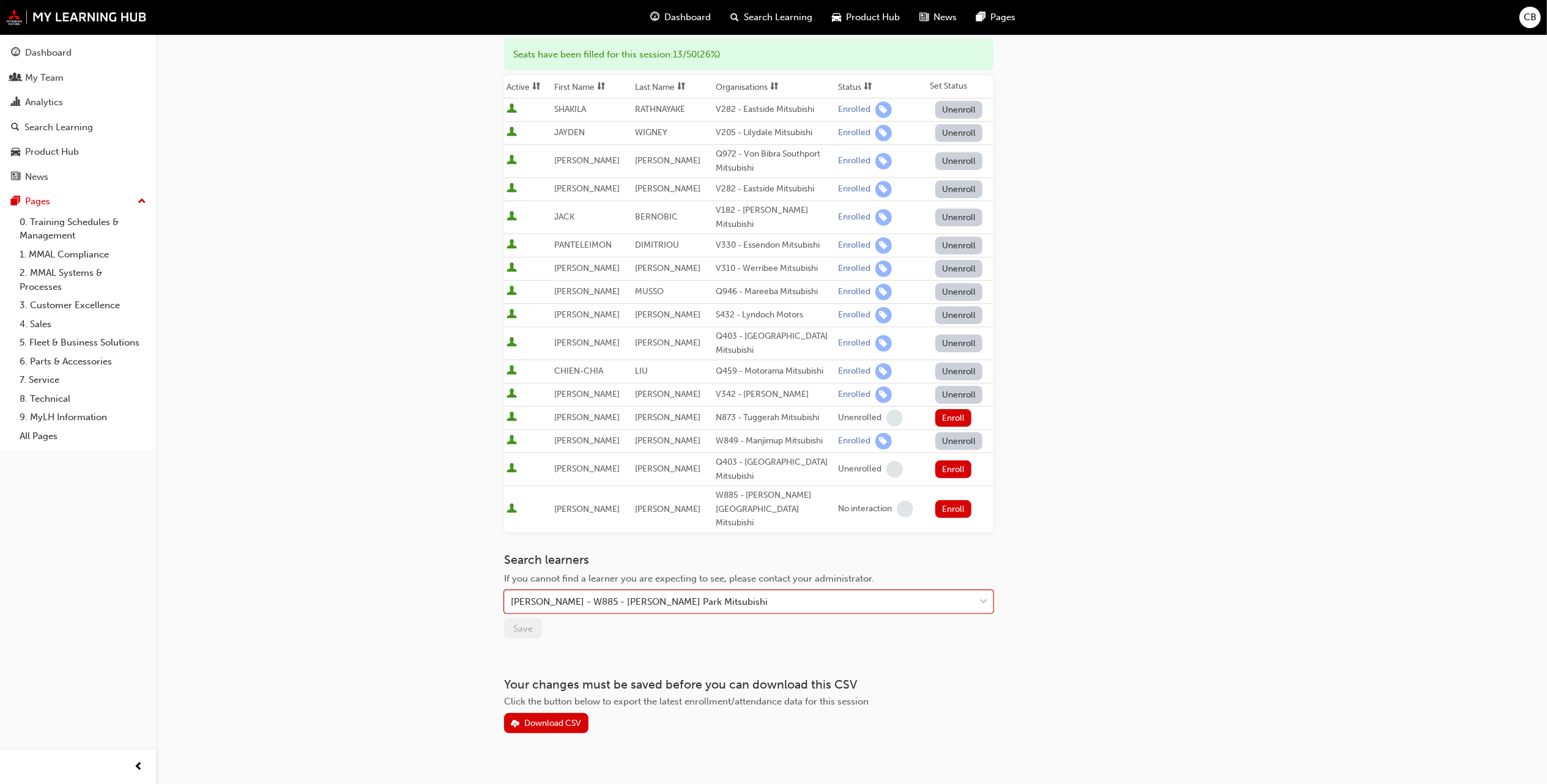
scroll to position [159, 0]
click at [941, 502] on button "Enroll" at bounding box center [954, 507] width 37 height 18
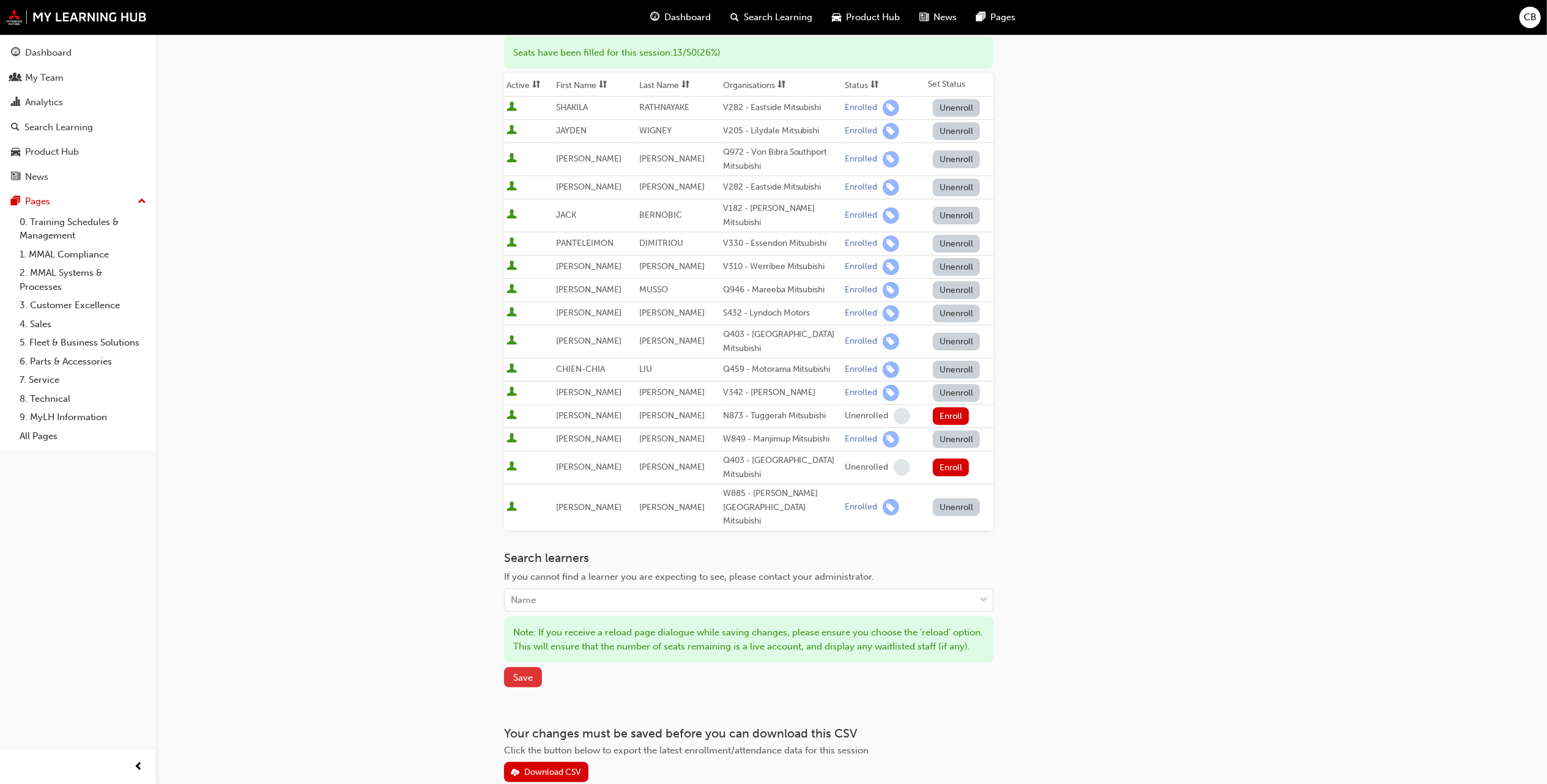
click at [515, 675] on span "Save" at bounding box center [523, 677] width 20 height 11
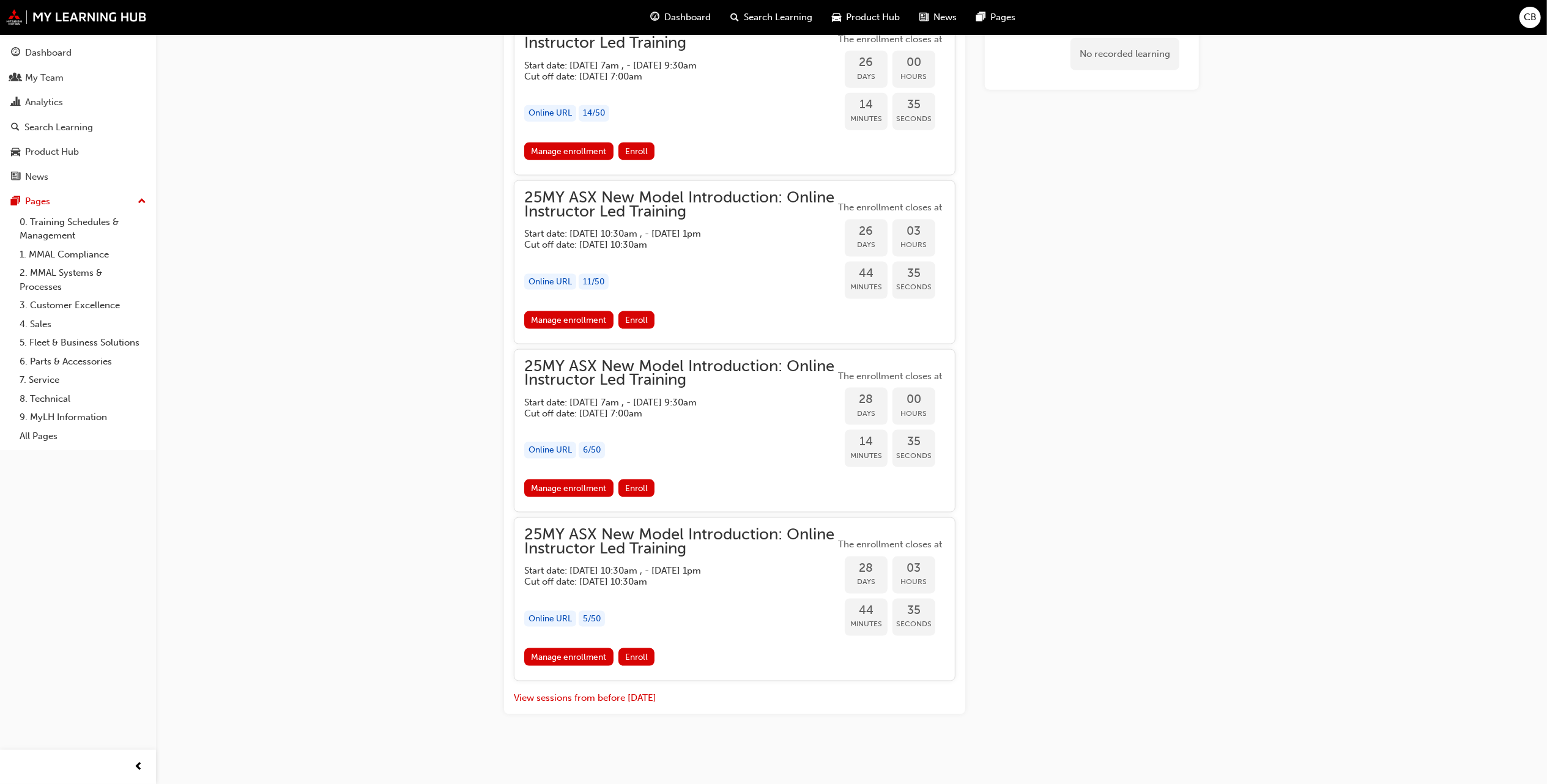
scroll to position [1537, 0]
click at [581, 483] on link "Manage enrollment" at bounding box center [569, 488] width 89 height 18
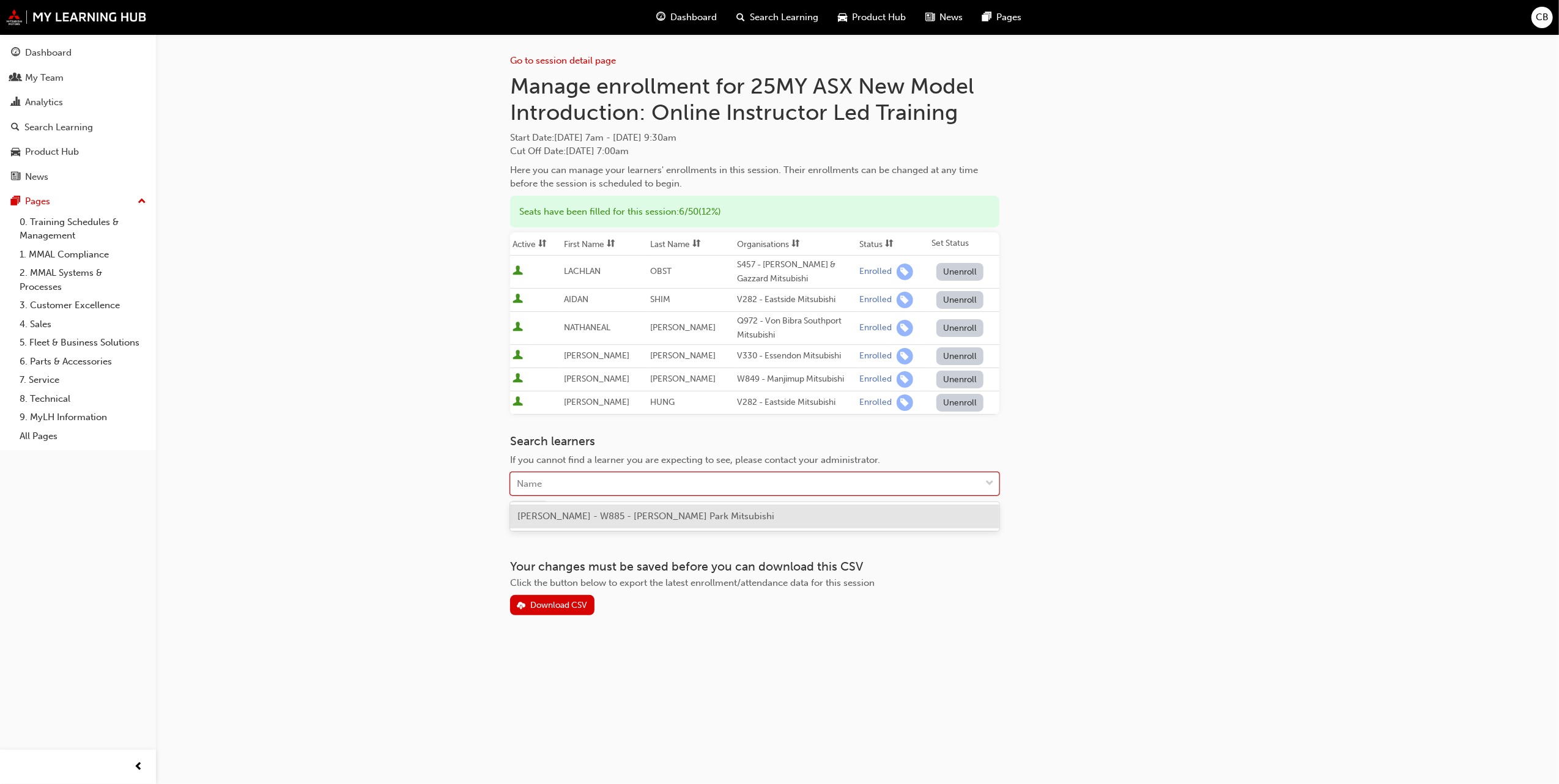
click at [605, 488] on div "Name" at bounding box center [746, 484] width 470 height 21
type input "[PERSON_NAME]"
click at [605, 515] on span "[PERSON_NAME] - W885 - [PERSON_NAME][GEOGRAPHIC_DATA] Mitsubishi" at bounding box center [682, 516] width 328 height 11
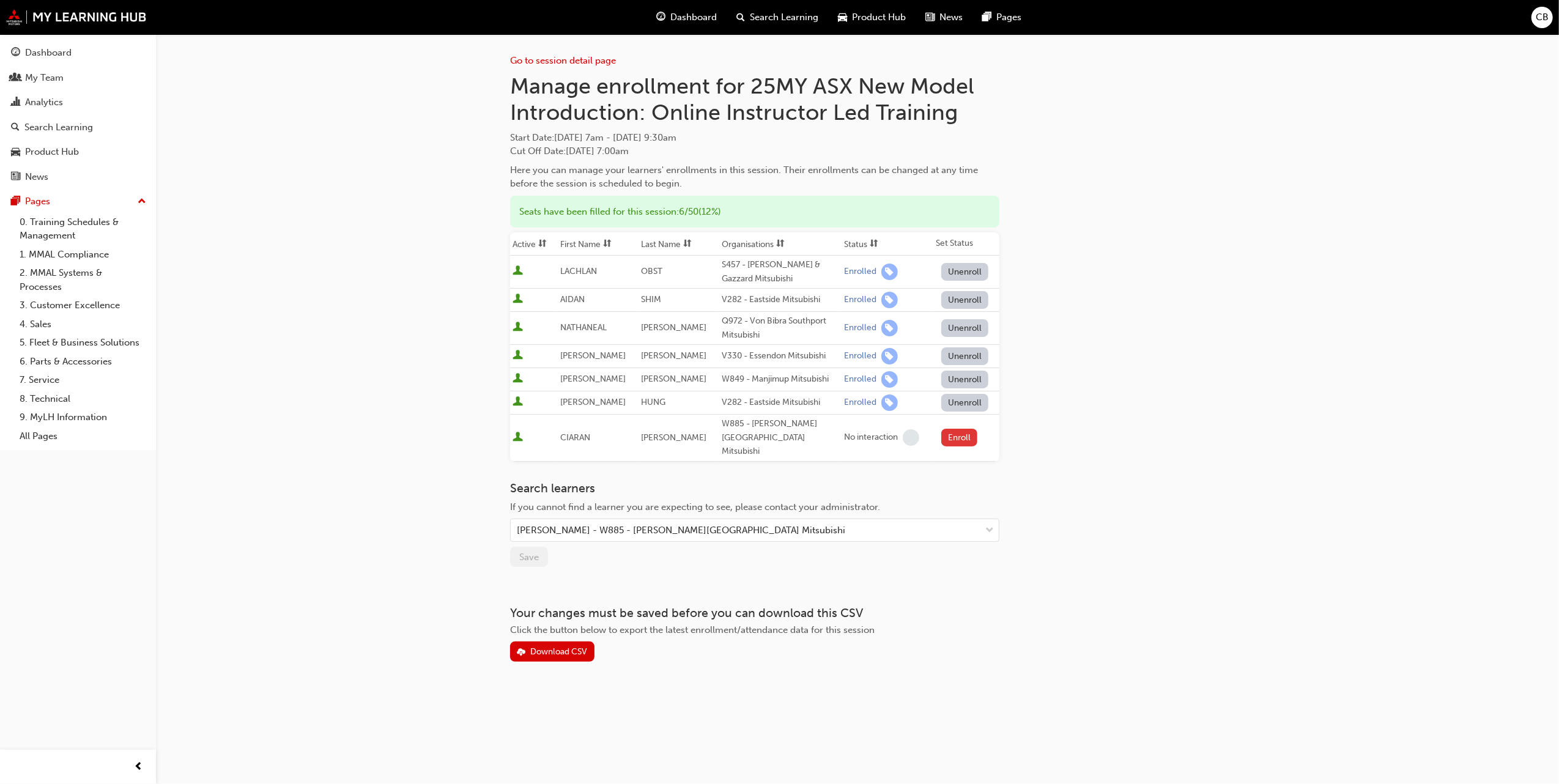
click at [955, 433] on button "Enroll" at bounding box center [960, 437] width 37 height 18
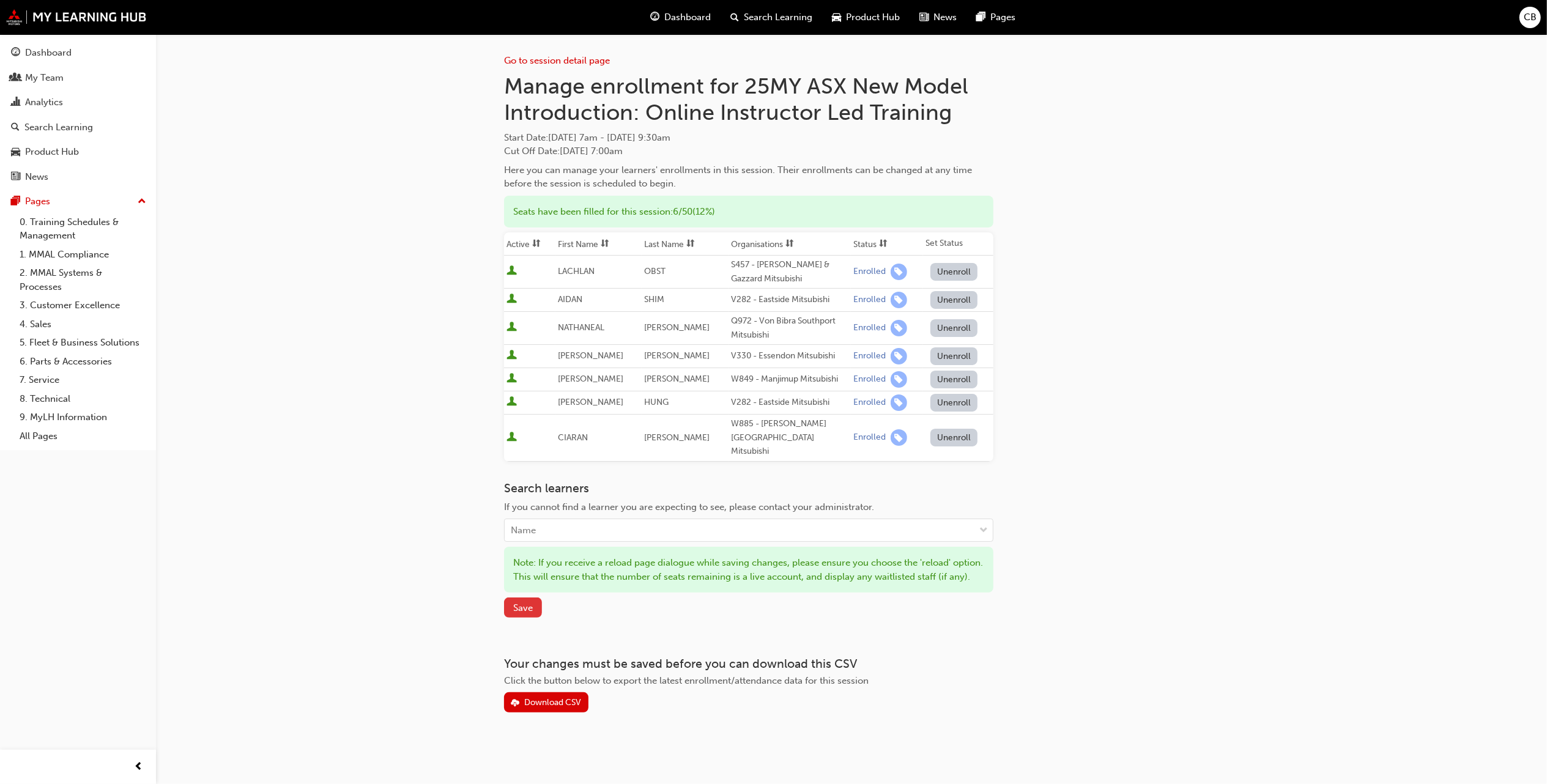
click at [526, 614] on span "Save" at bounding box center [523, 608] width 20 height 11
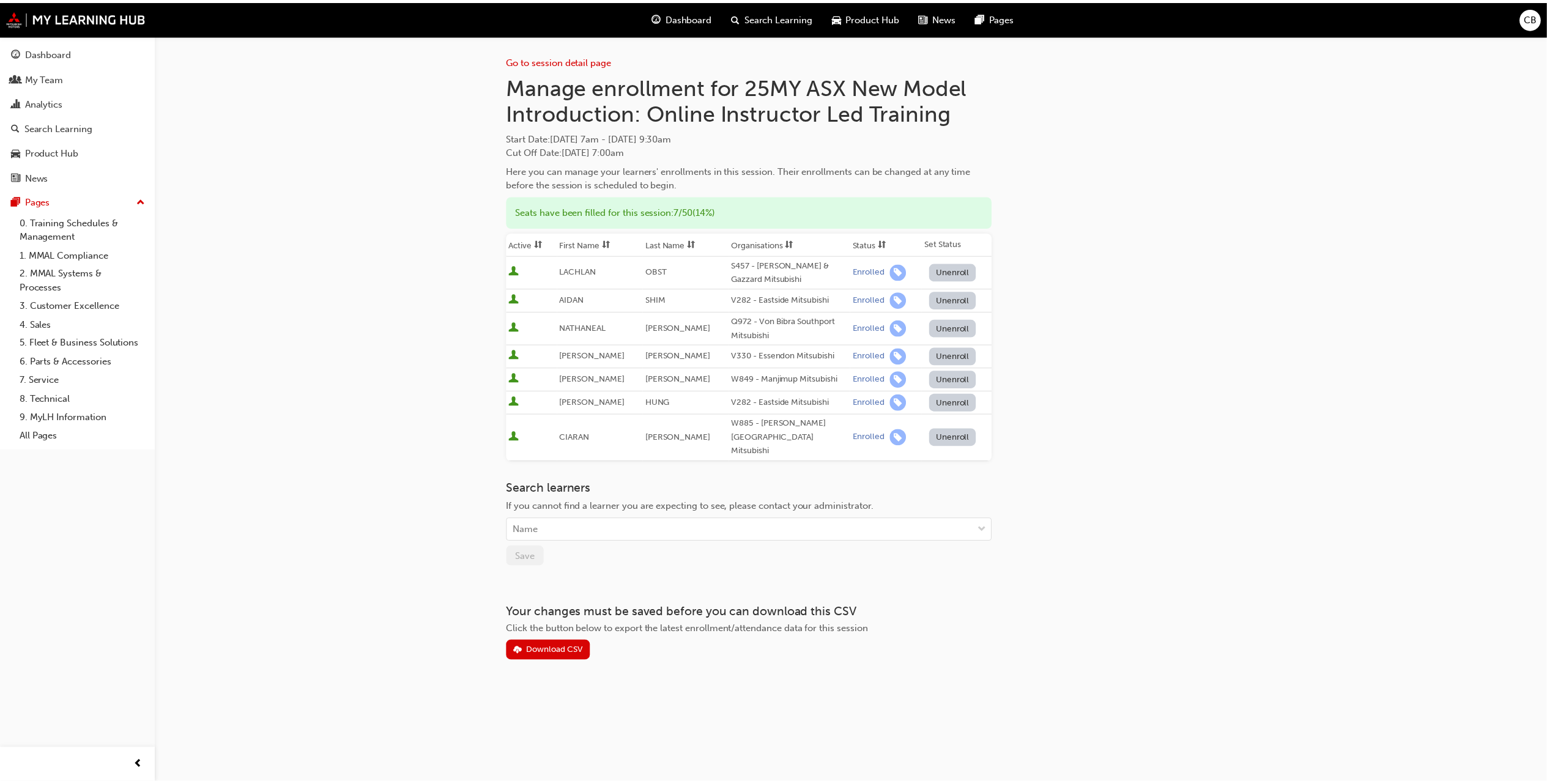
scroll to position [1537, 0]
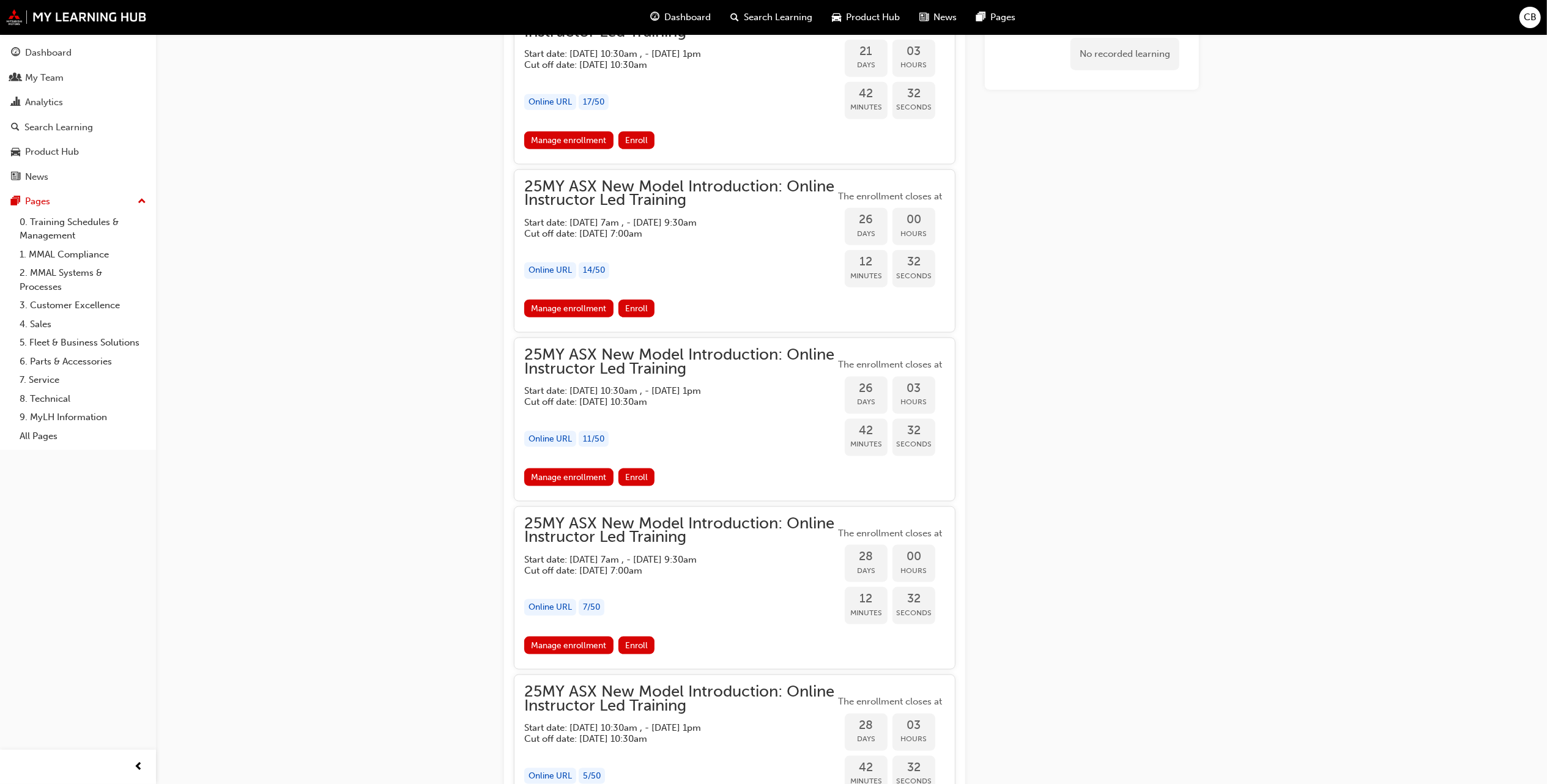
scroll to position [1408, 0]
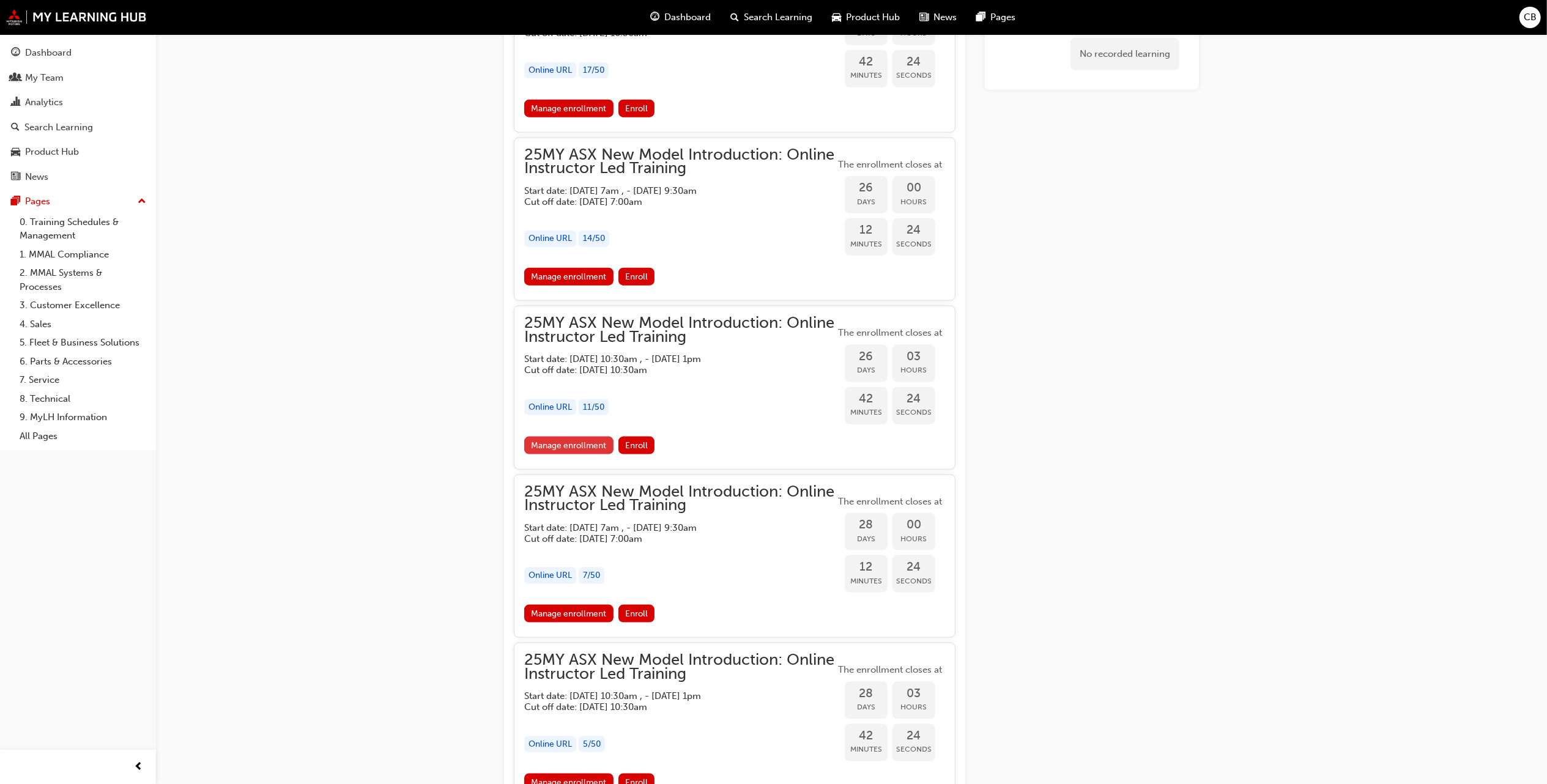
click at [575, 454] on link "Manage enrollment" at bounding box center [569, 445] width 89 height 18
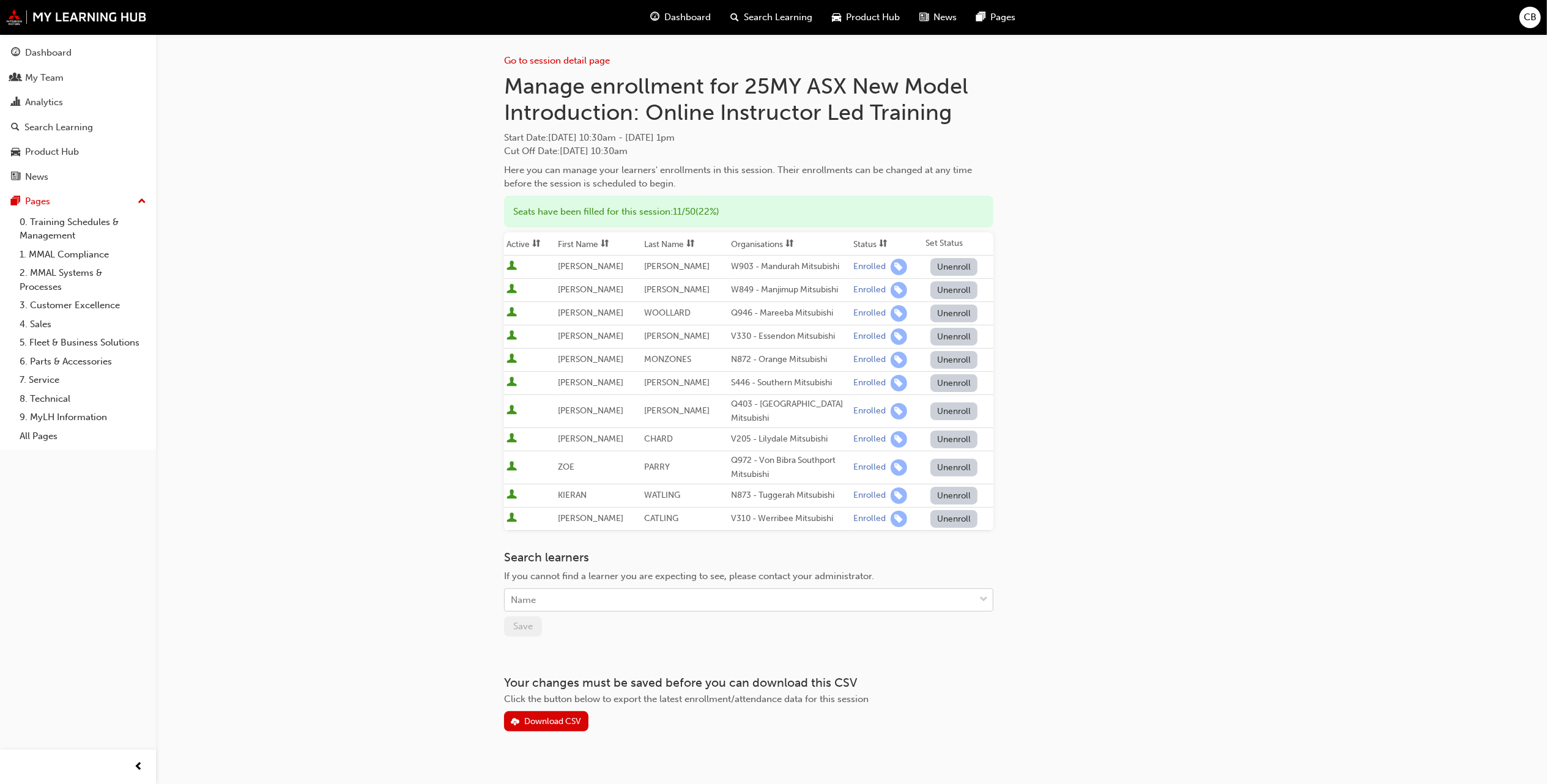
click at [704, 598] on div "Name" at bounding box center [740, 601] width 470 height 21
type input "sec"
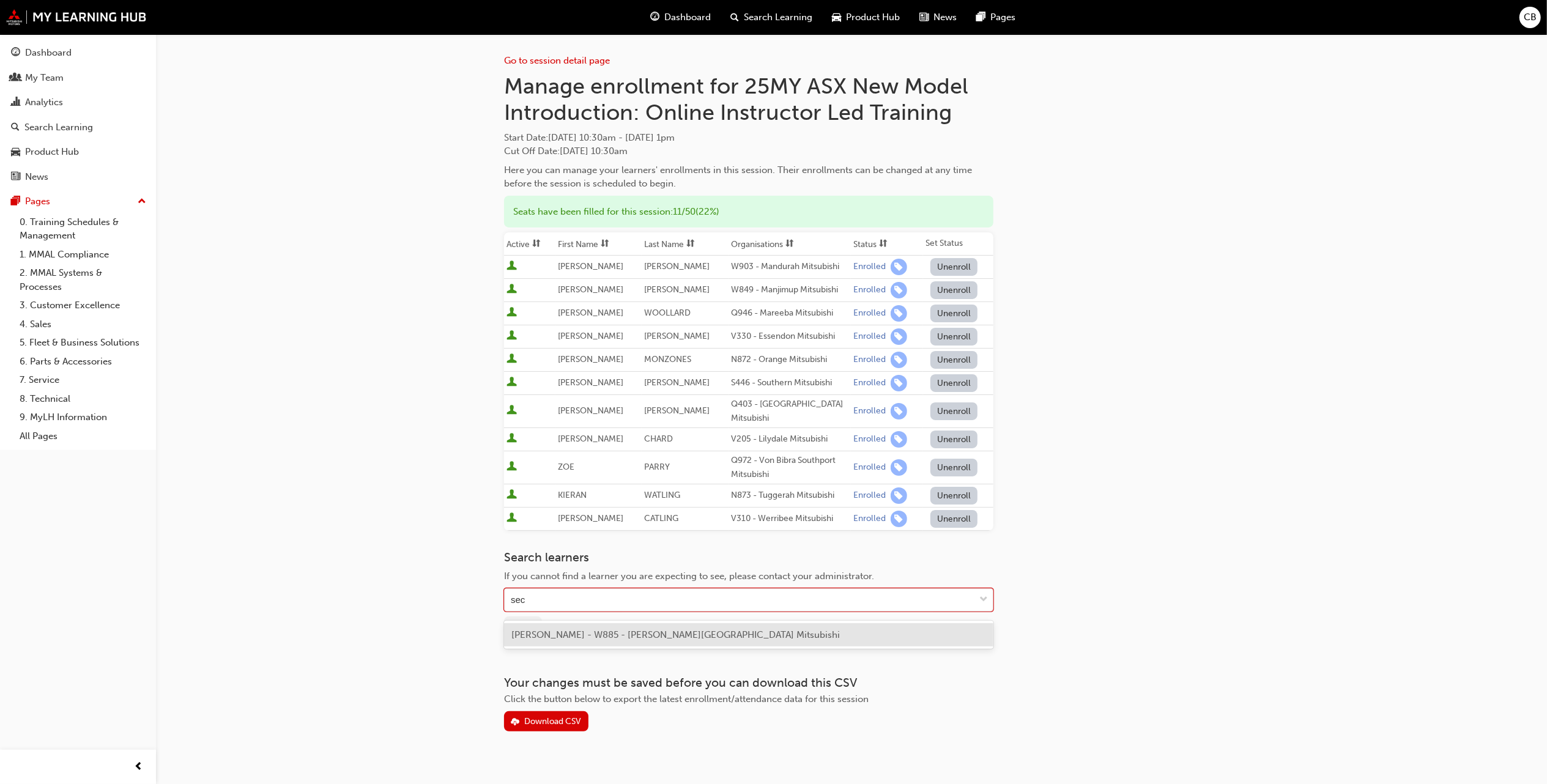
click at [688, 621] on div "JOHN SECUYA - W885 - Osborne Park Mitsubishi" at bounding box center [749, 634] width 490 height 28
click at [686, 629] on span "JOHN SECUYA - W885 - Osborne Park Mitsubishi" at bounding box center [676, 634] width 328 height 11
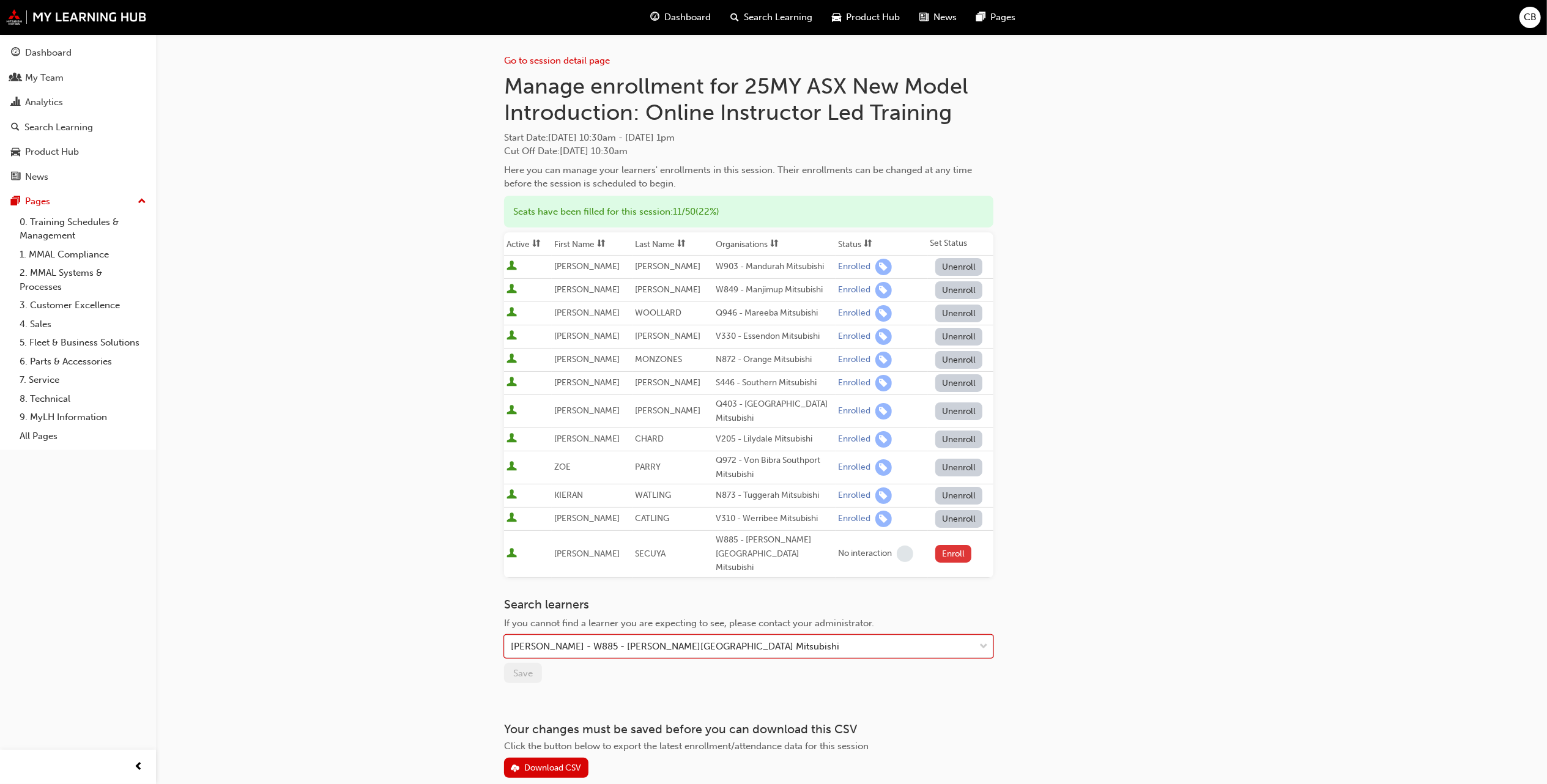
click at [941, 556] on button "Enroll" at bounding box center [954, 553] width 37 height 18
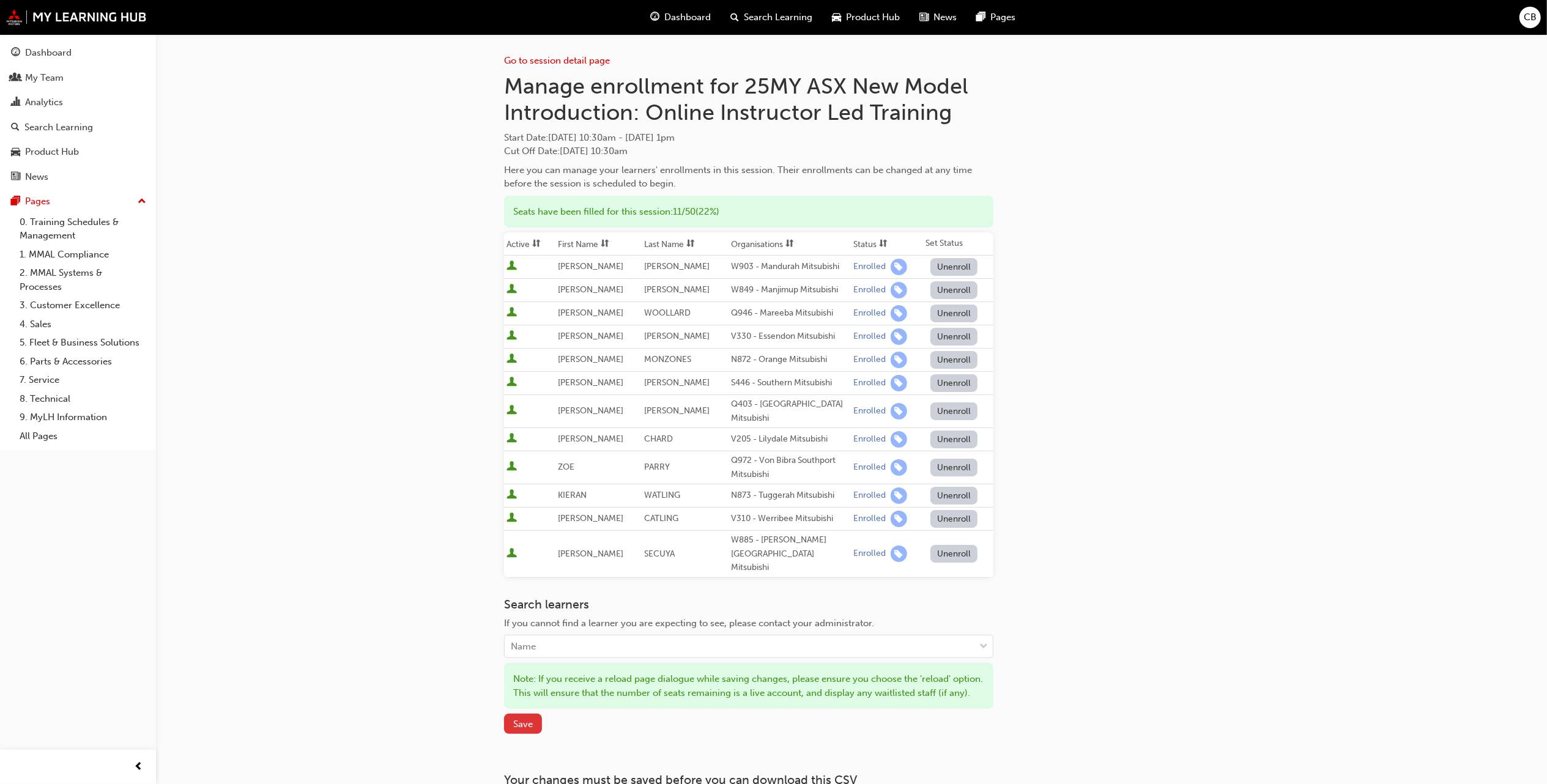
click at [536, 726] on button "Save" at bounding box center [523, 723] width 38 height 20
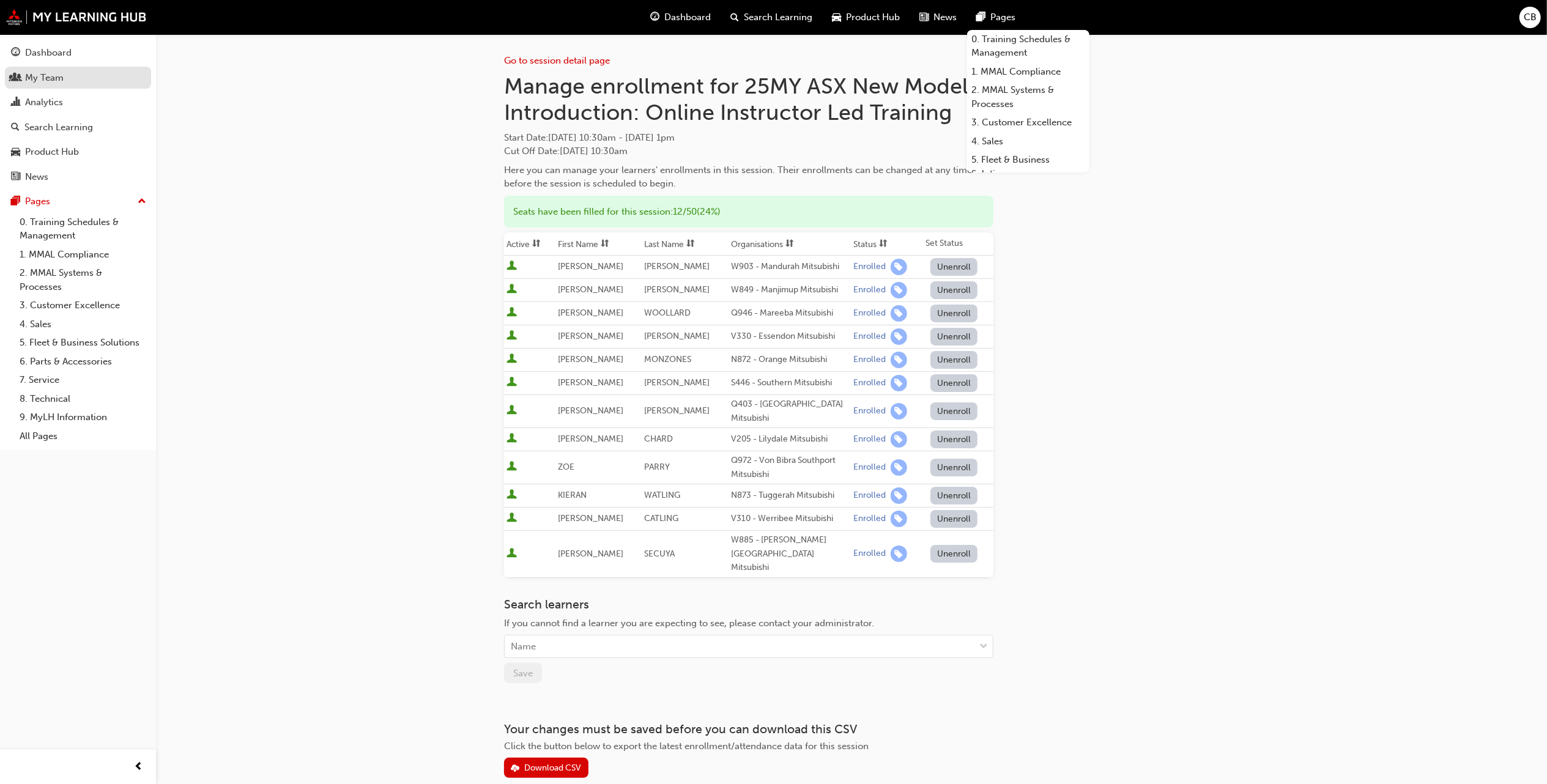
click at [78, 71] on div "My Team" at bounding box center [78, 78] width 134 height 15
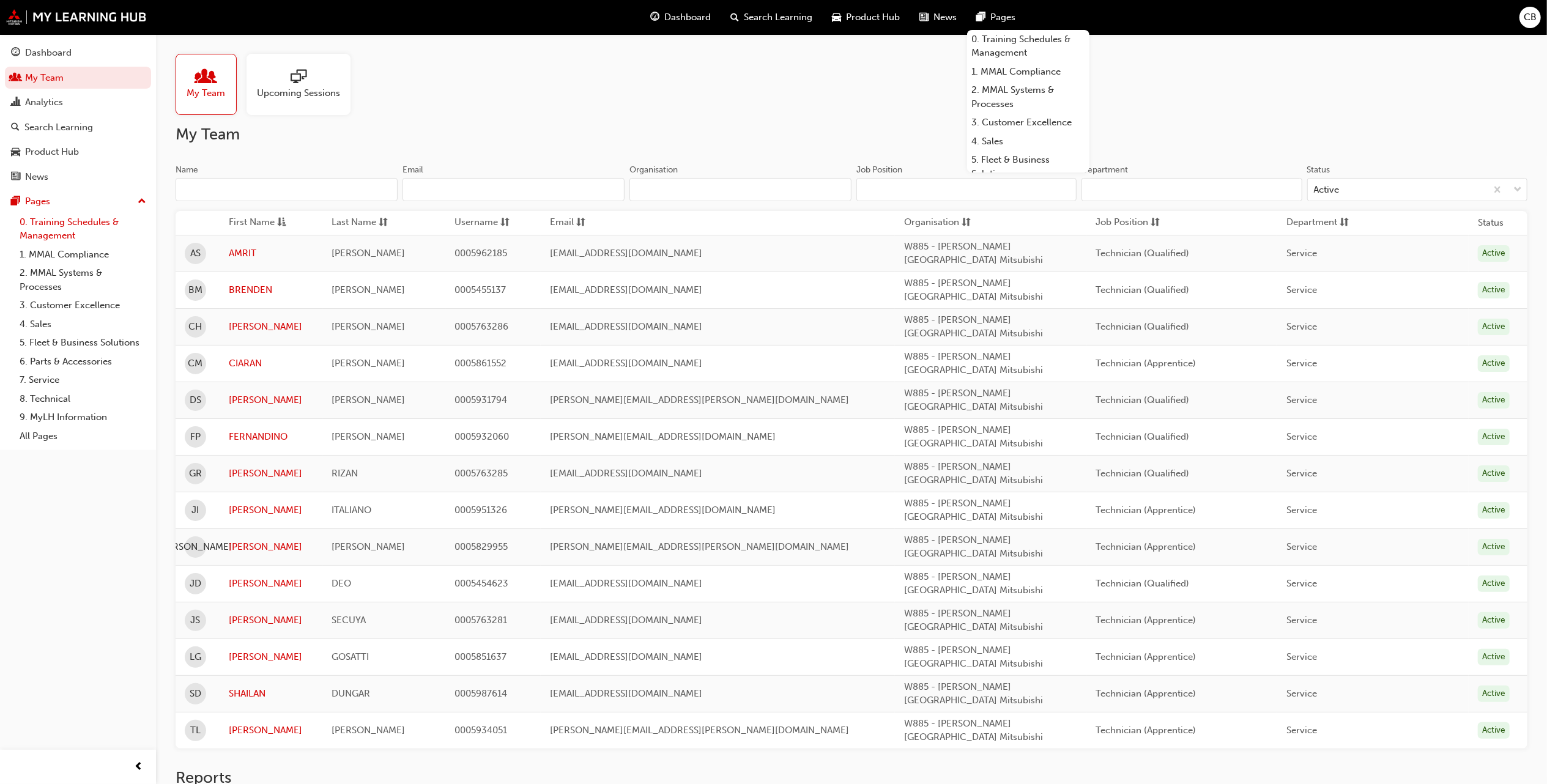
click at [82, 230] on link "0. Training Schedules & Management" at bounding box center [83, 229] width 137 height 32
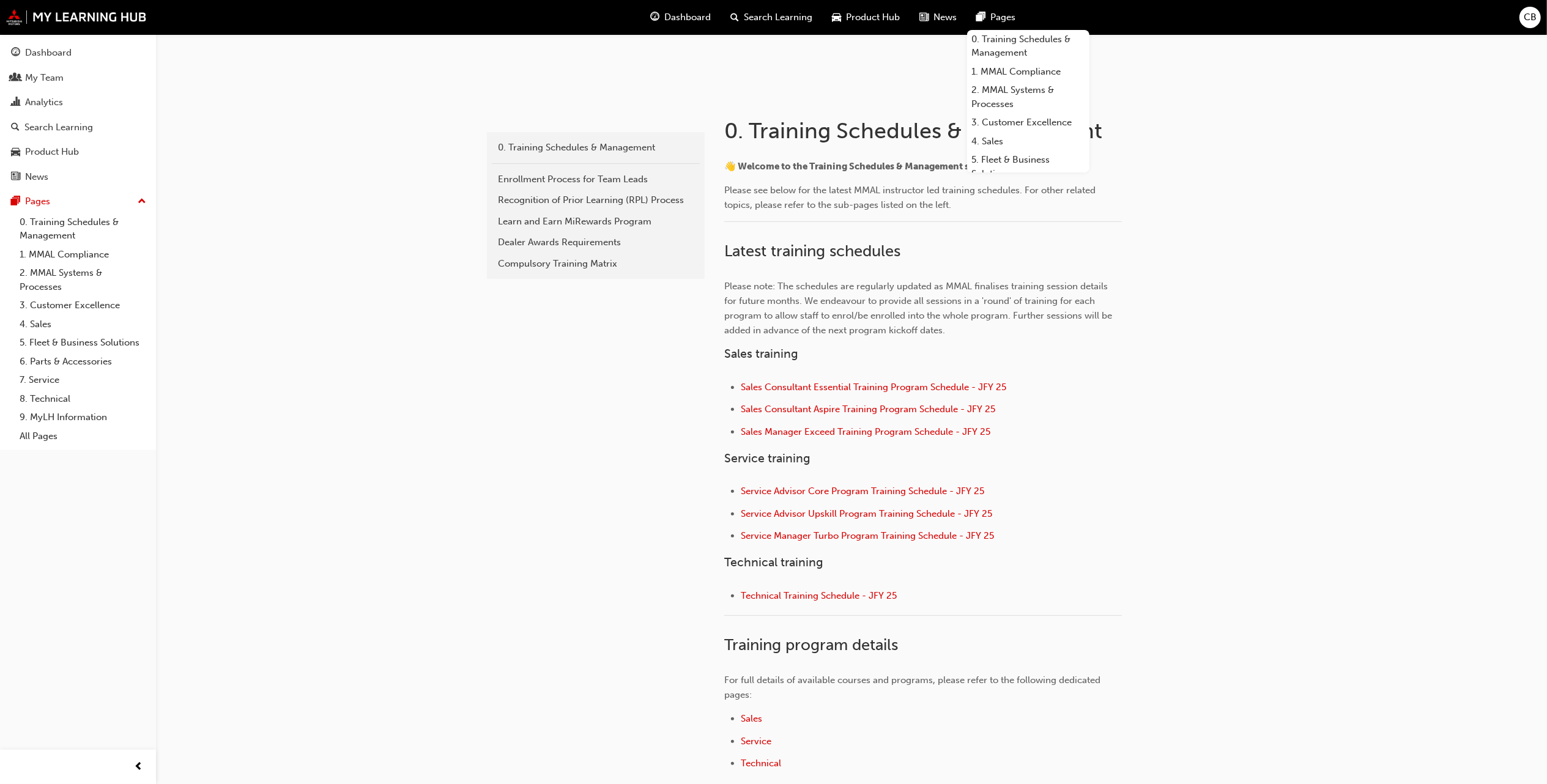
scroll to position [245, 0]
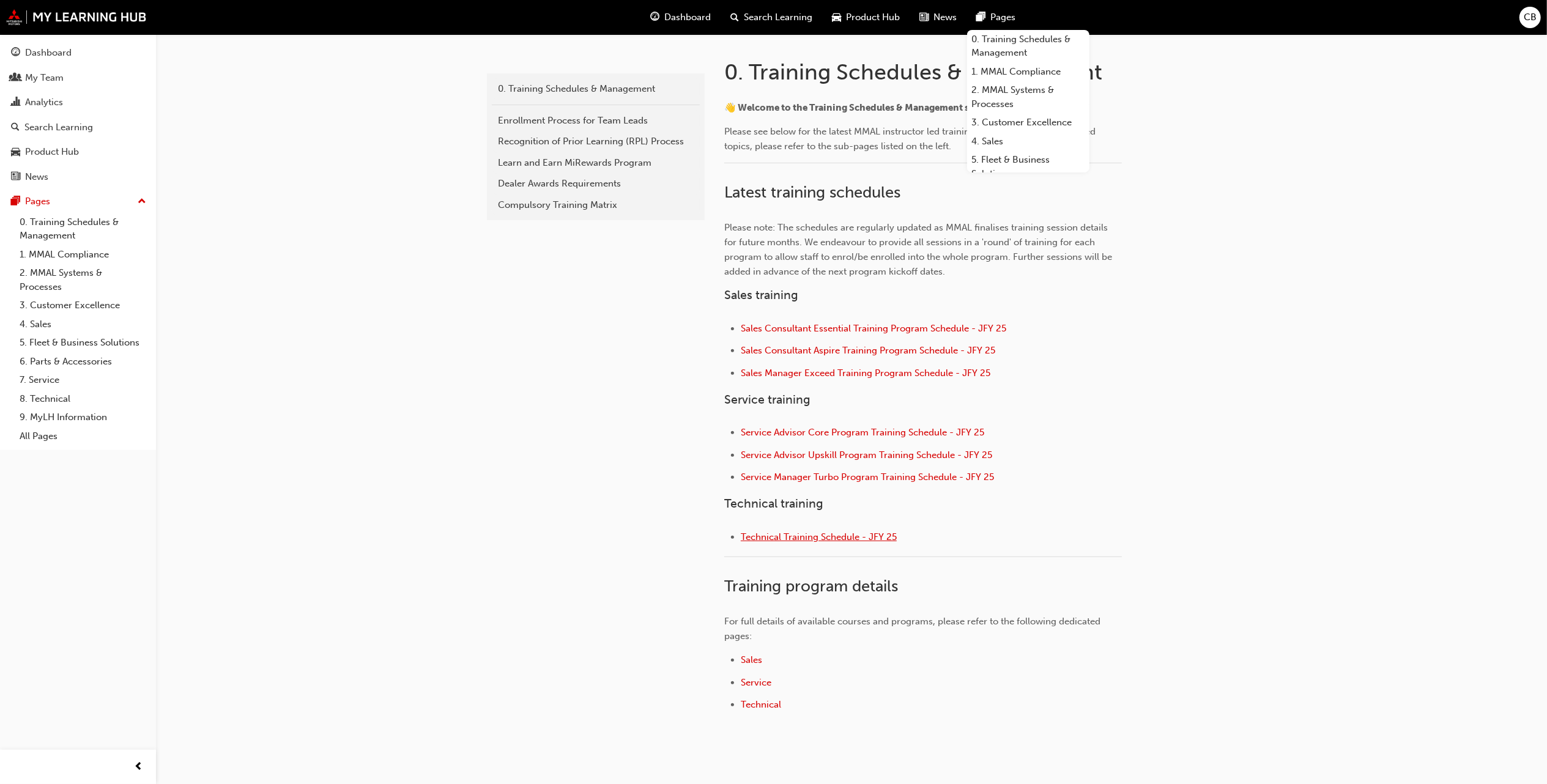
click at [813, 539] on span "Technical Training Schedule - JFY 25" at bounding box center [819, 537] width 156 height 11
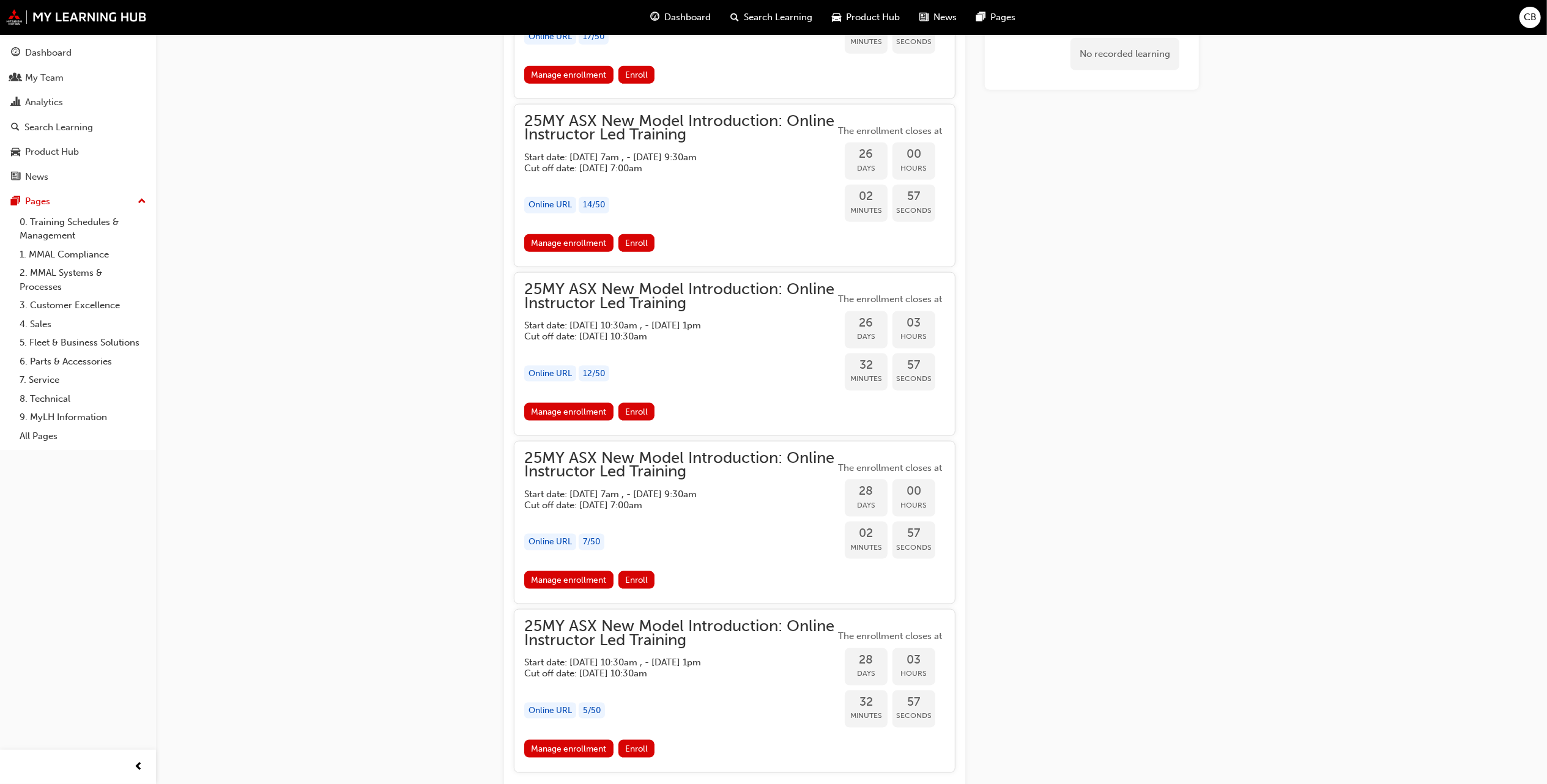
scroll to position [1468, 0]
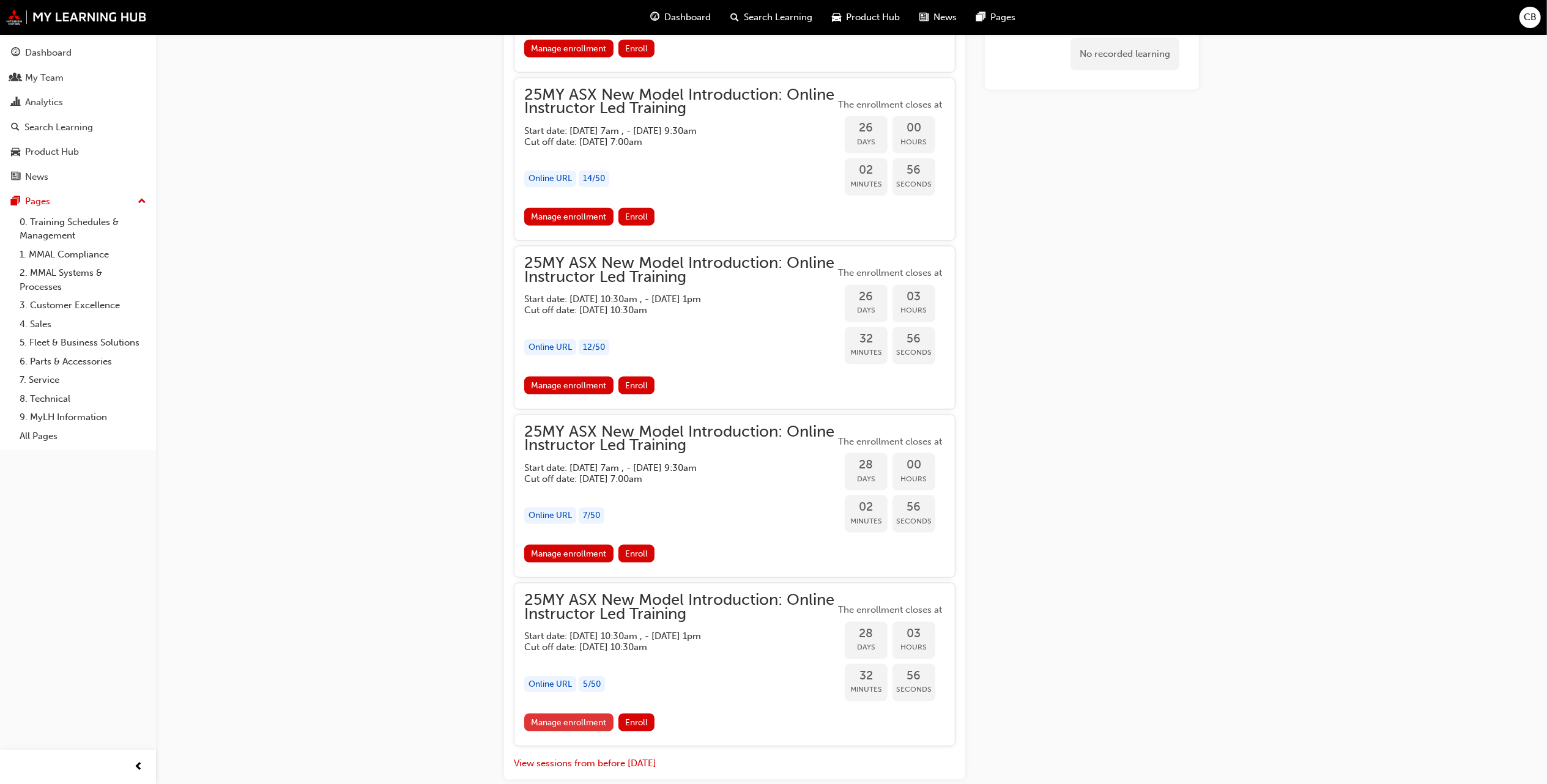
click at [576, 730] on link "Manage enrollment" at bounding box center [569, 722] width 89 height 18
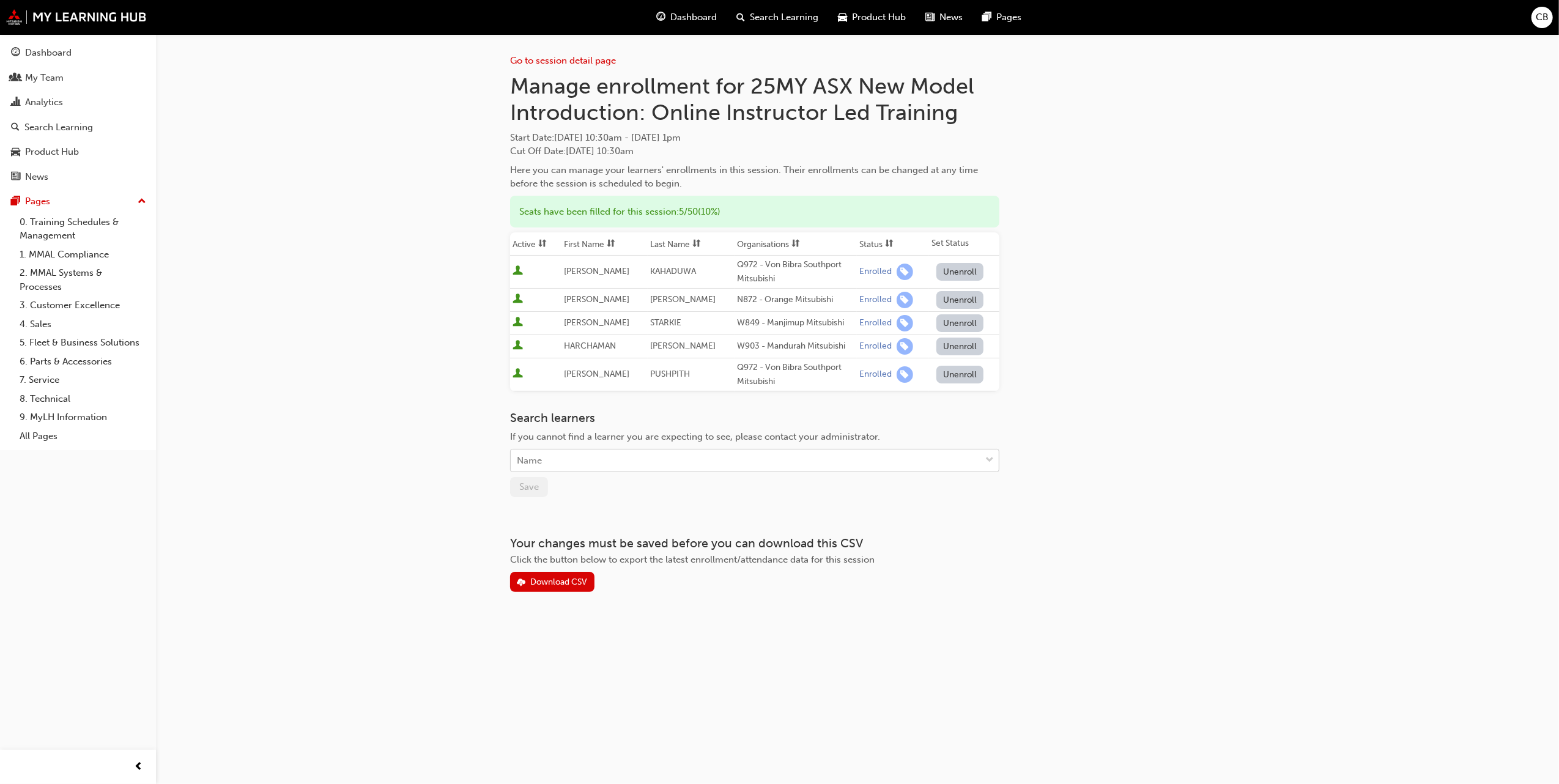
click at [595, 451] on div "Name" at bounding box center [746, 461] width 470 height 21
type input "dungar"
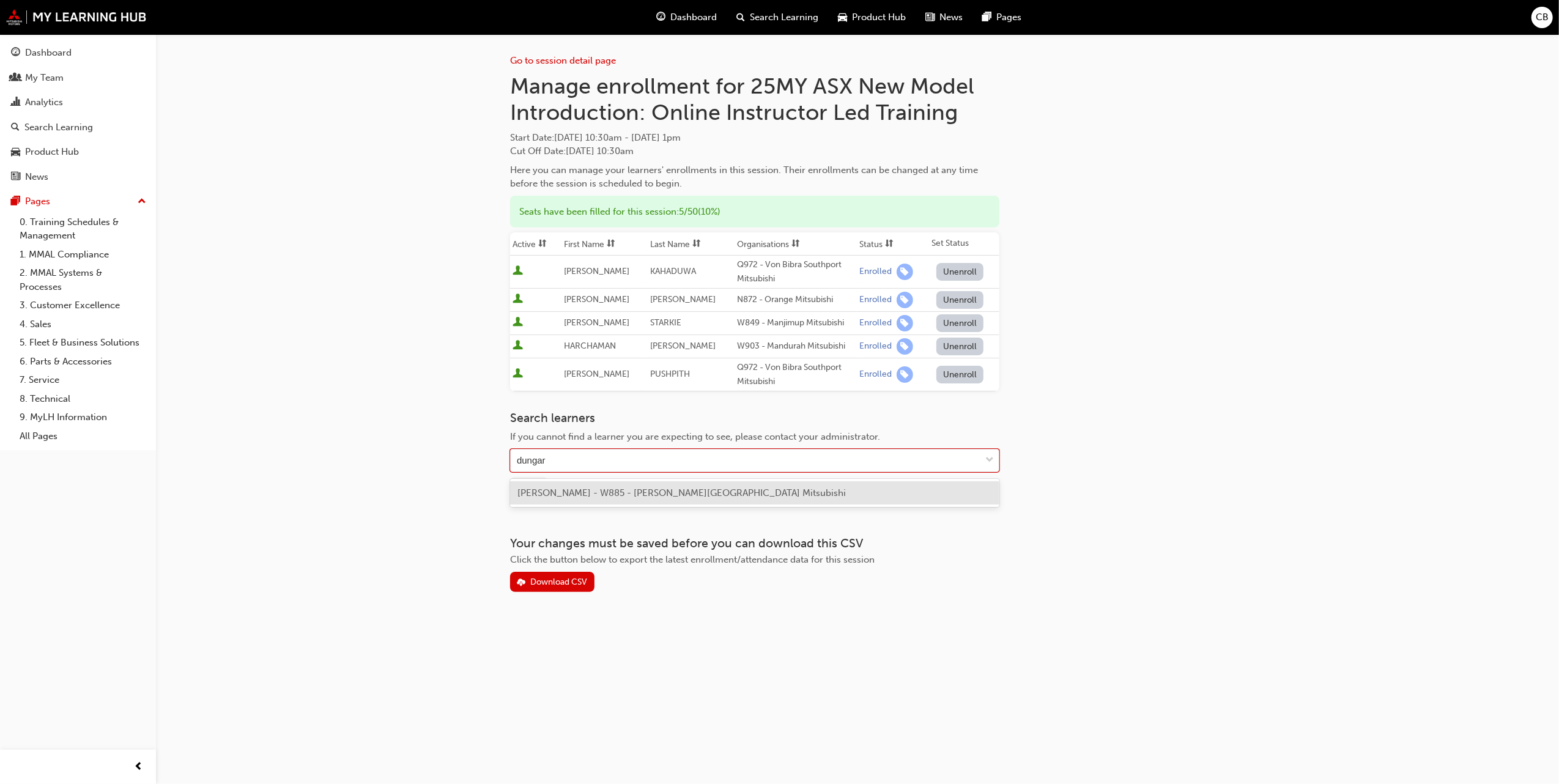
click at [595, 486] on div "[PERSON_NAME] - W885 - [PERSON_NAME][GEOGRAPHIC_DATA] Mitsubishi" at bounding box center [755, 492] width 489 height 24
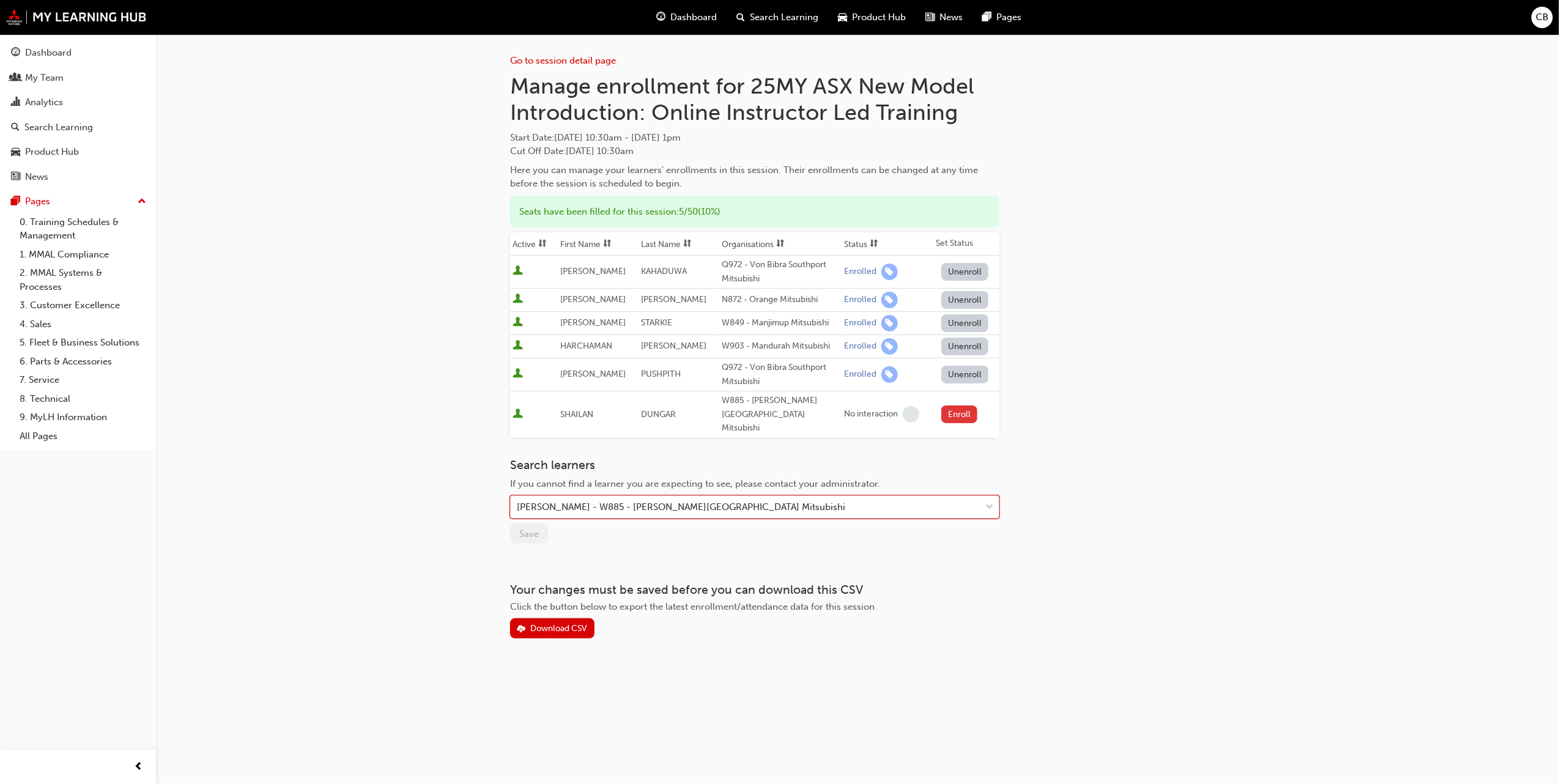
click at [952, 410] on button "Enroll" at bounding box center [960, 414] width 37 height 18
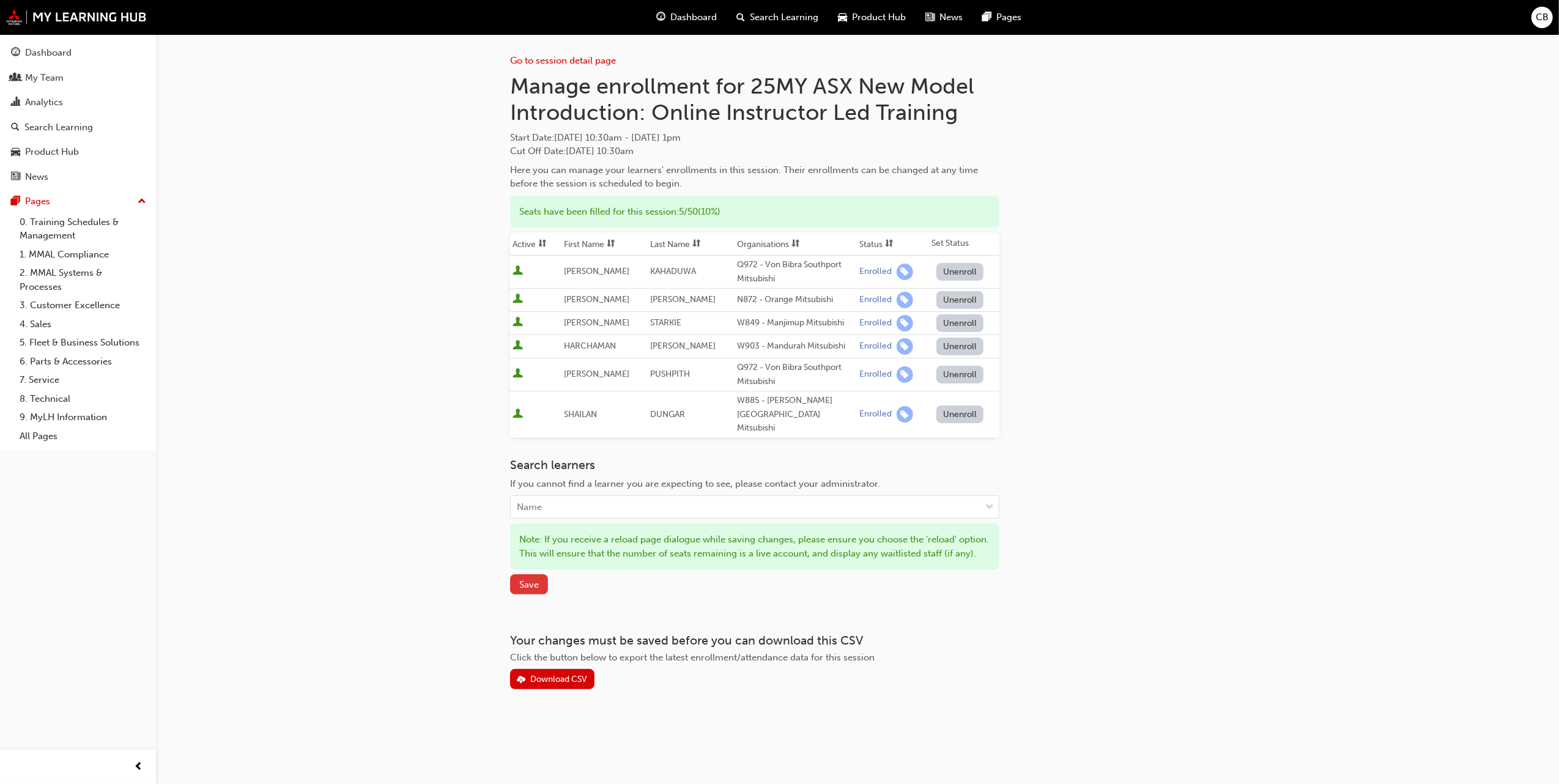
click at [525, 590] on span "Save" at bounding box center [529, 585] width 20 height 11
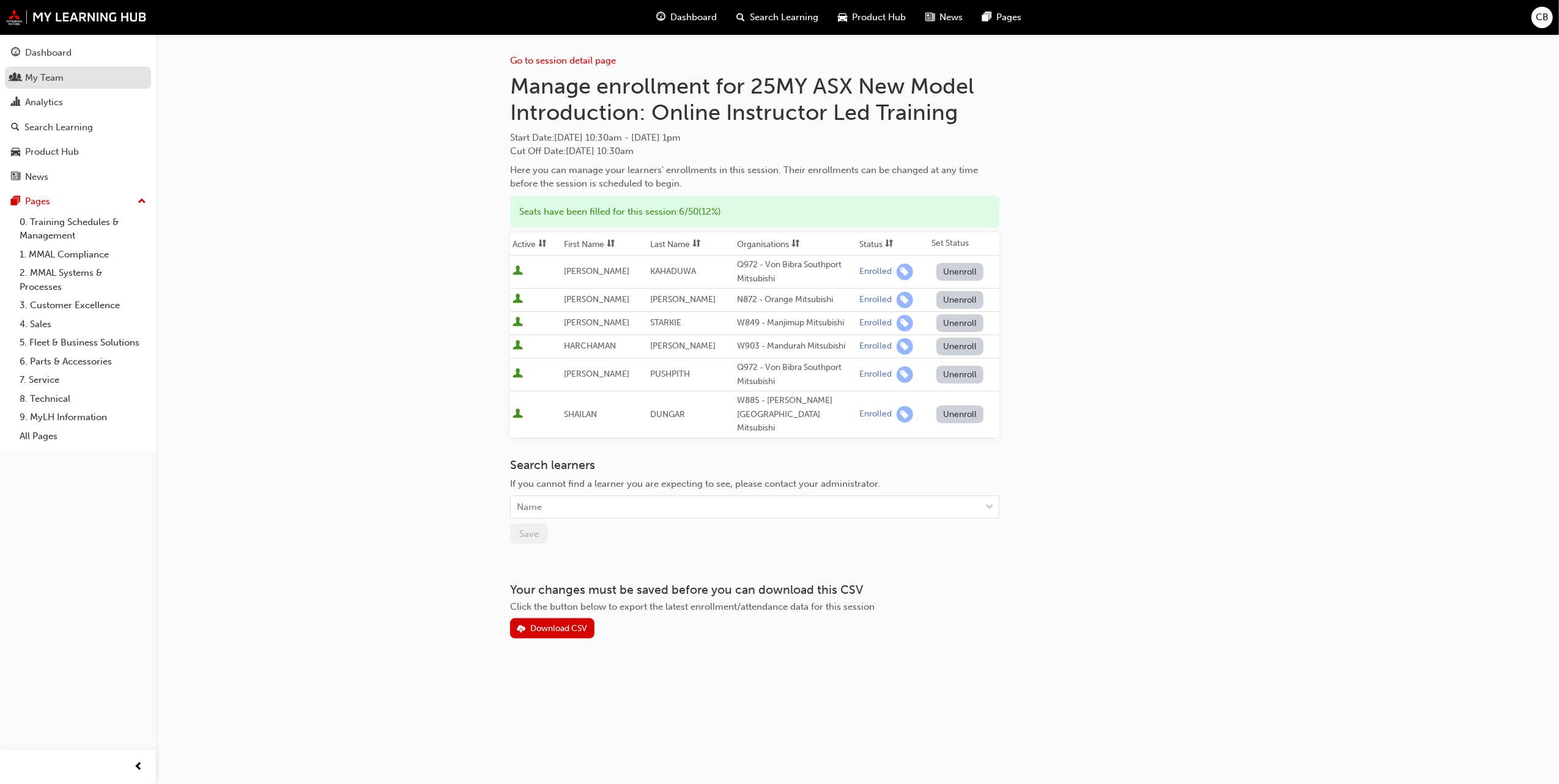
click at [101, 74] on div "My Team" at bounding box center [77, 78] width 134 height 15
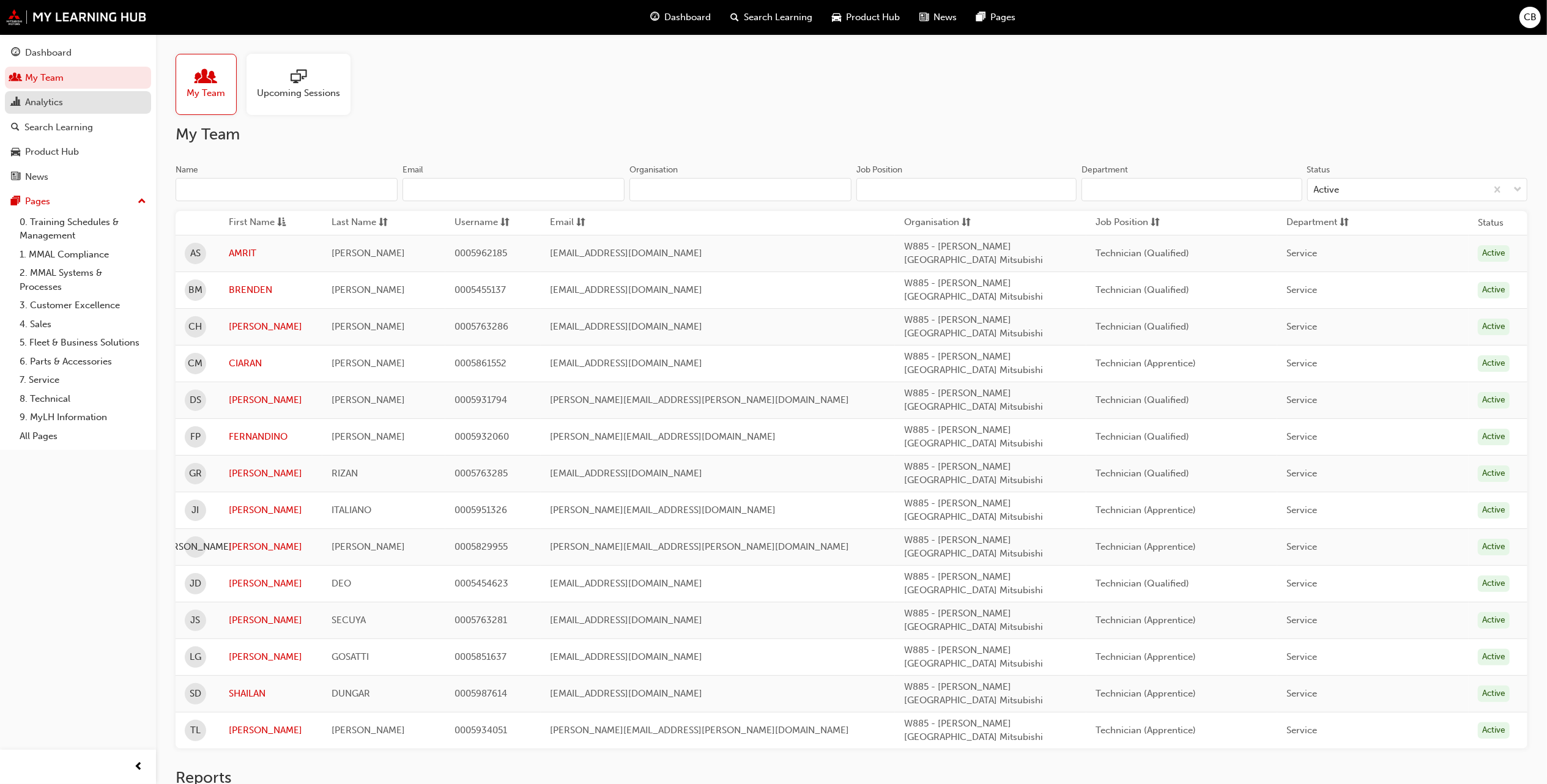
click at [49, 101] on div "Analytics" at bounding box center [44, 102] width 38 height 14
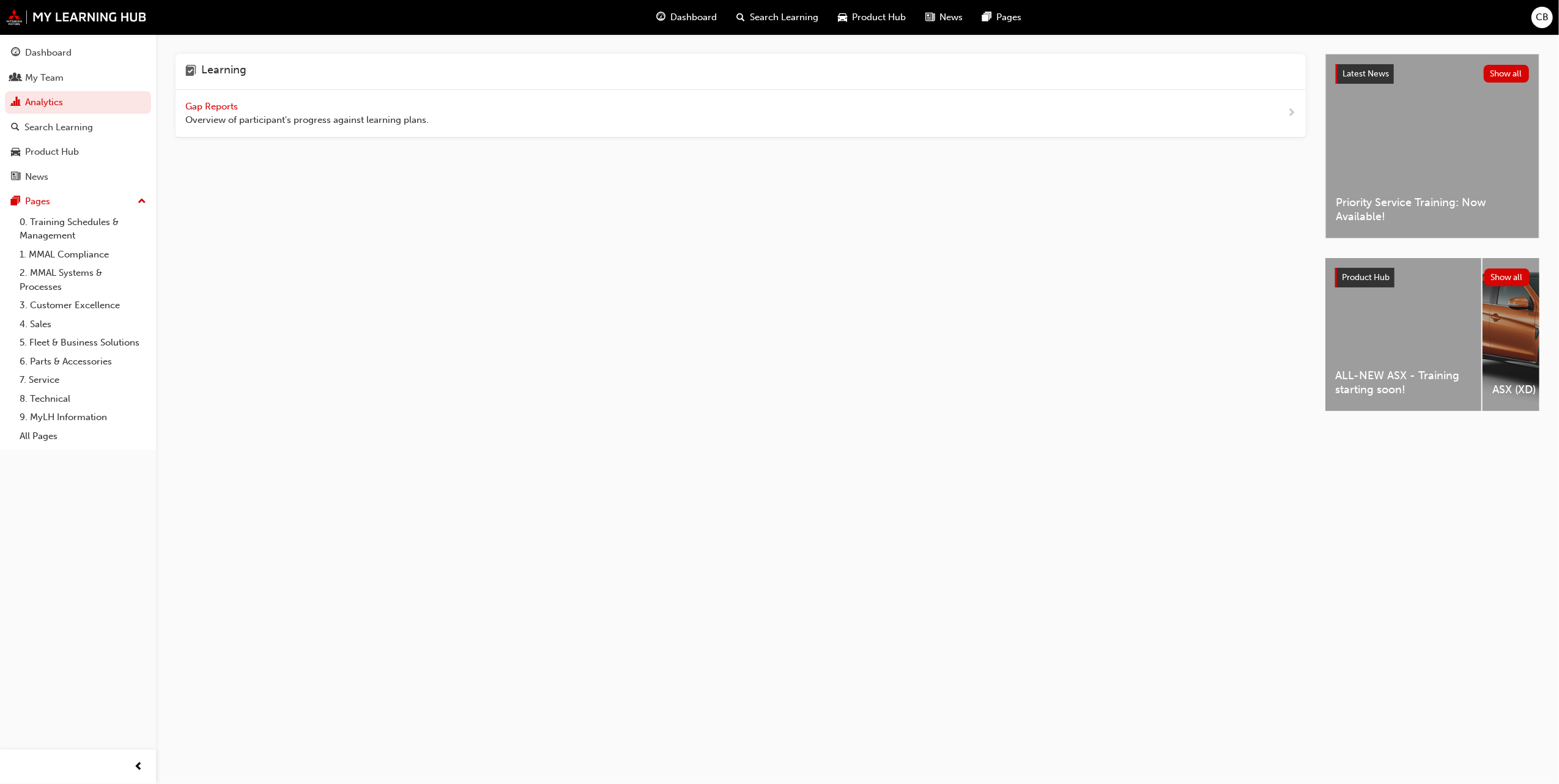
click at [216, 107] on span "Gap Reports" at bounding box center [213, 107] width 55 height 11
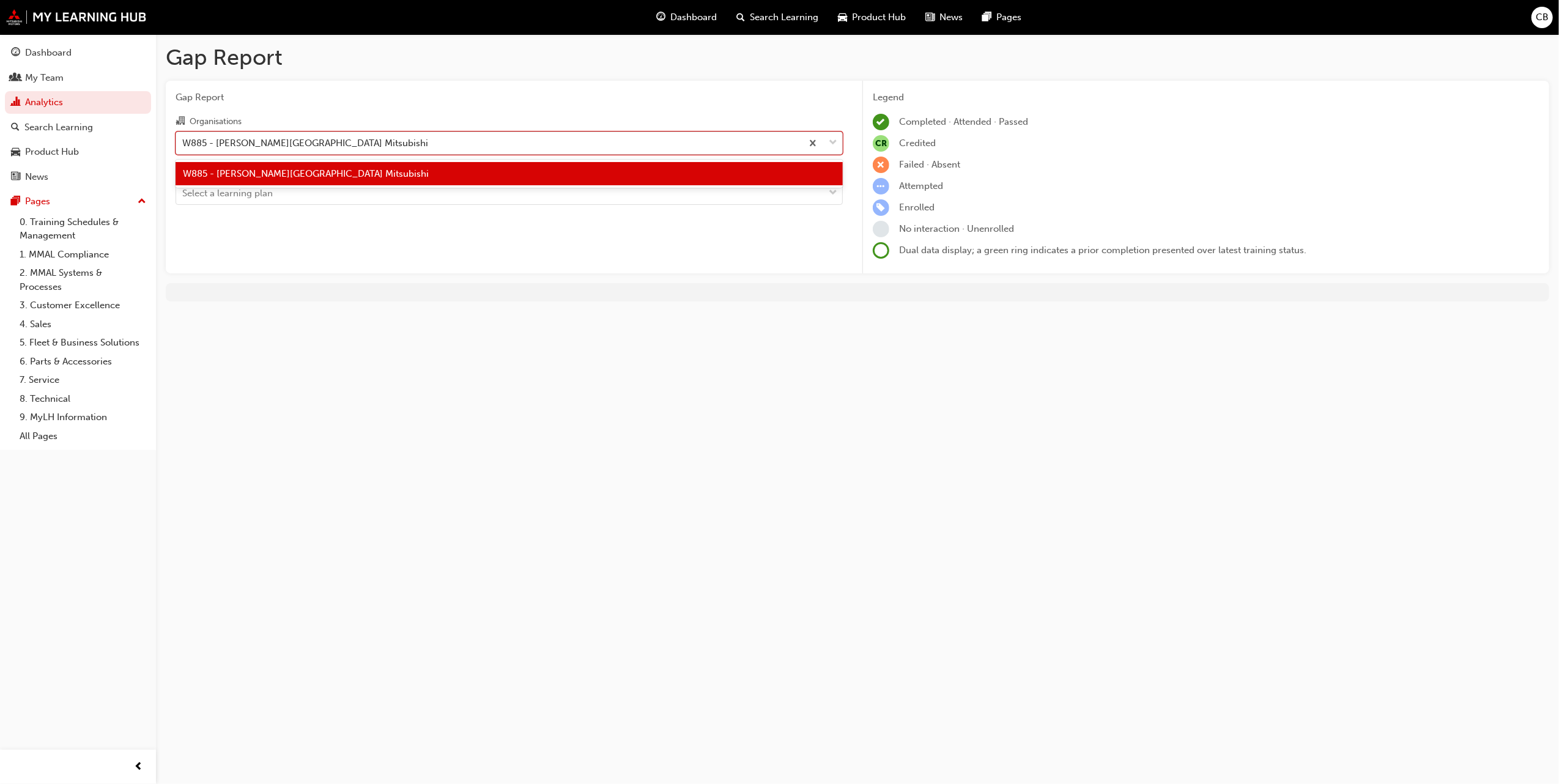
click at [262, 144] on div "W885 - [PERSON_NAME][GEOGRAPHIC_DATA] Mitsubishi" at bounding box center [305, 143] width 246 height 14
click at [183, 144] on input "Organisations option W885 - [PERSON_NAME][GEOGRAPHIC_DATA] Mitsubishi focused, …" at bounding box center [183, 143] width 2 height 11
click at [228, 170] on span "W885 - [PERSON_NAME][GEOGRAPHIC_DATA] Mitsubishi" at bounding box center [305, 173] width 246 height 11
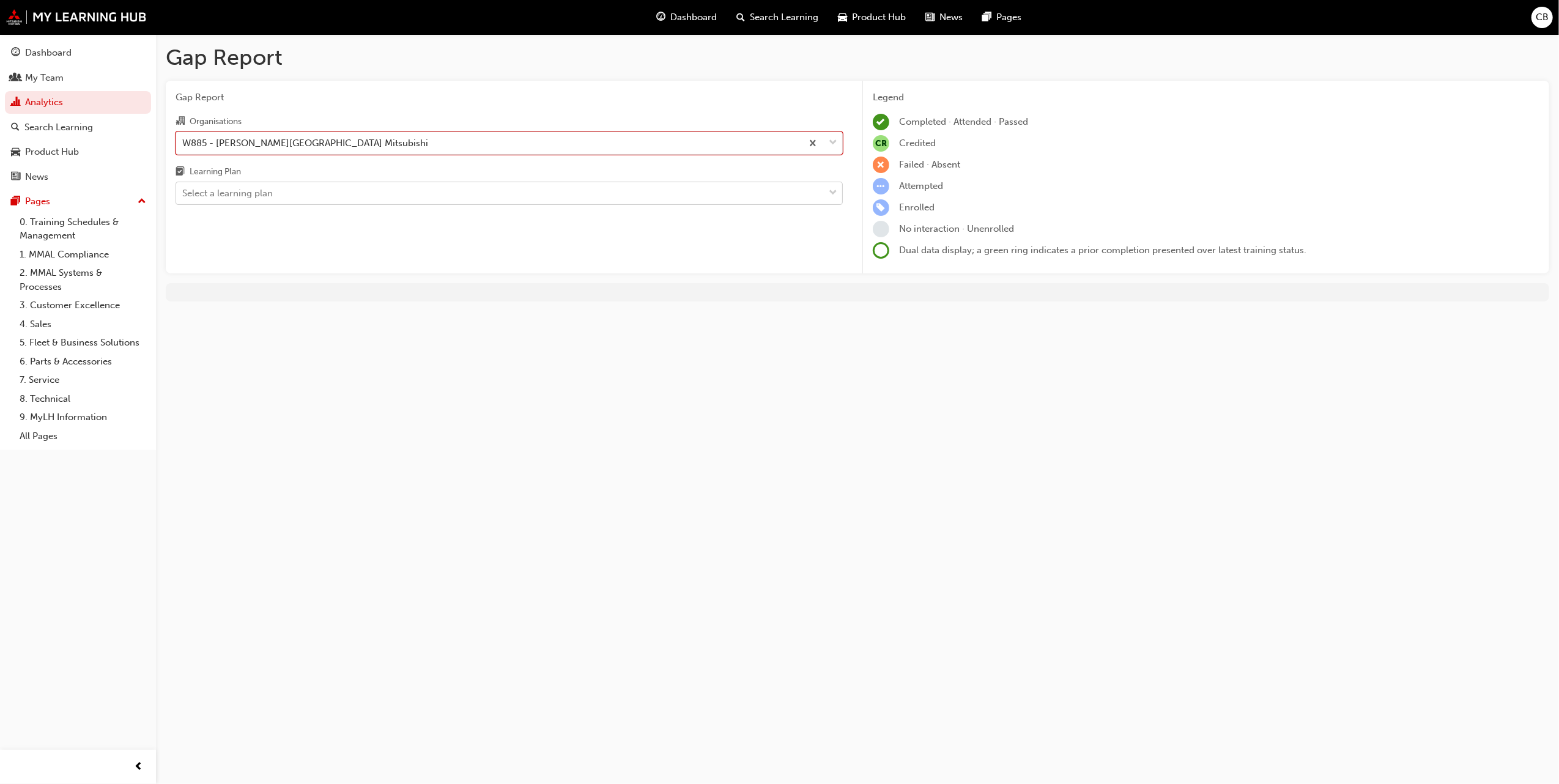
click at [183, 186] on div at bounding box center [183, 194] width 2 height 17
click at [183, 188] on input "Learning Plan Select a learning plan" at bounding box center [183, 193] width 2 height 11
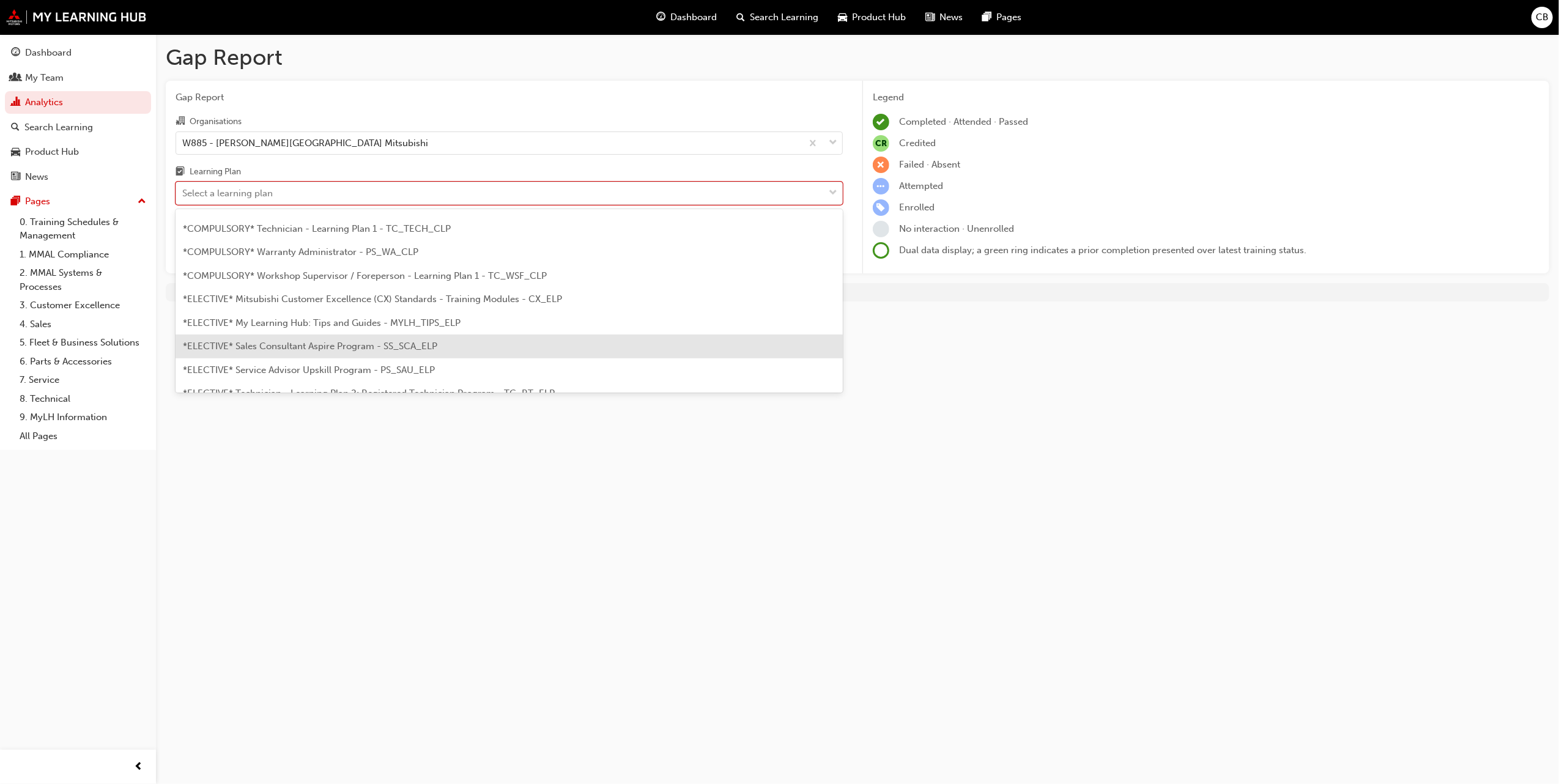
scroll to position [598, 0]
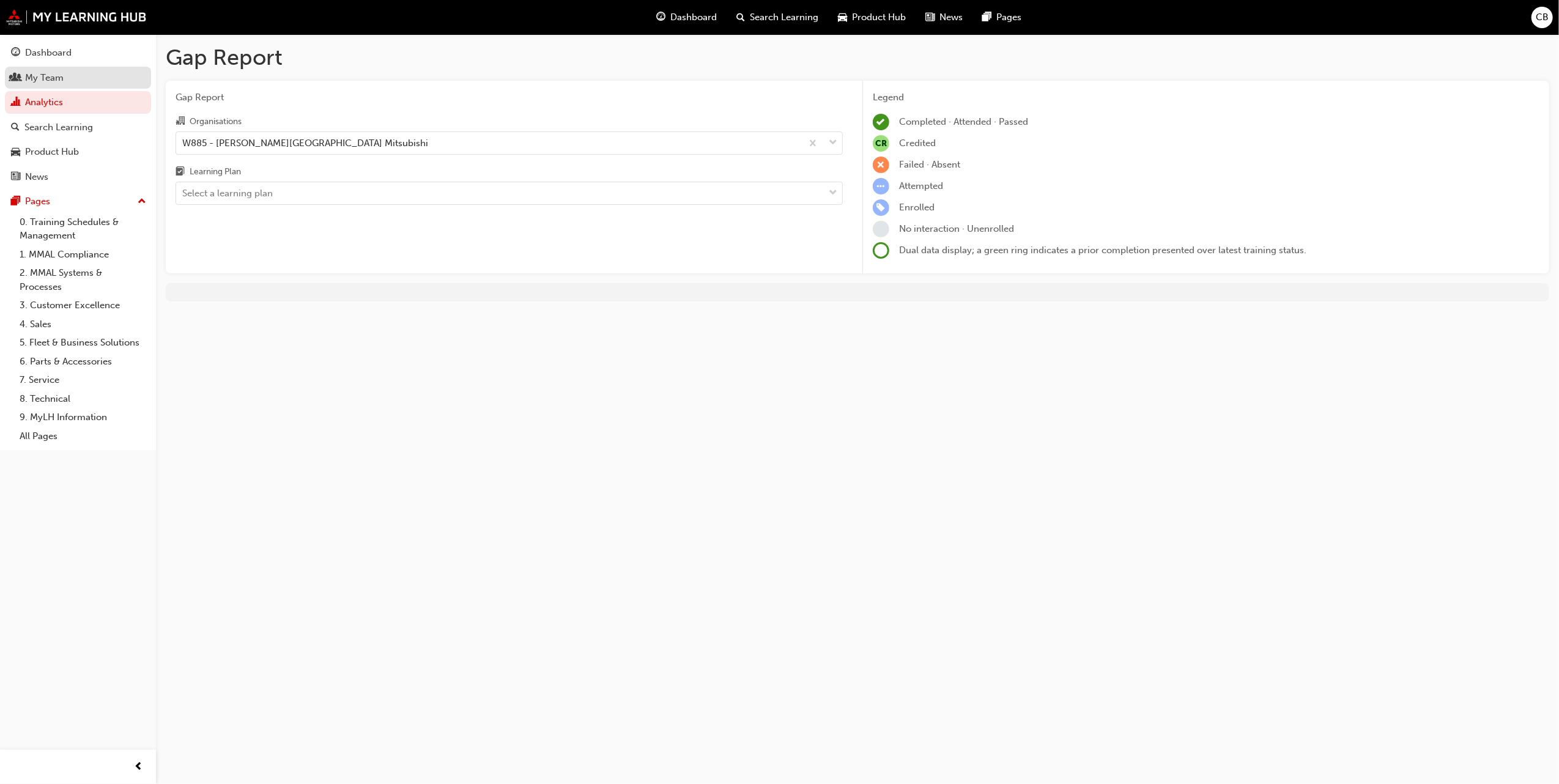
click at [76, 77] on div "My Team" at bounding box center [77, 78] width 134 height 15
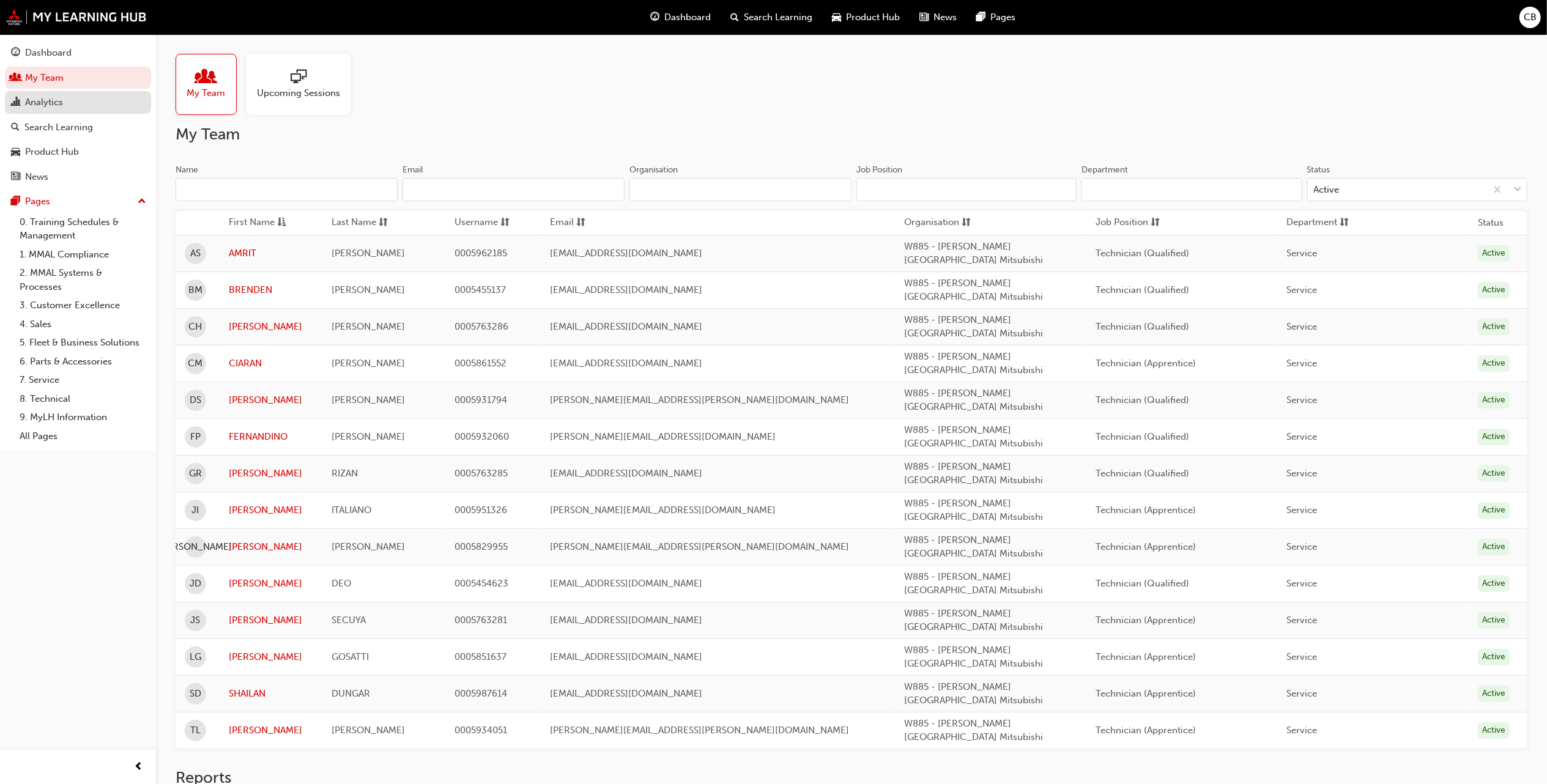
click at [45, 108] on div "Analytics" at bounding box center [78, 103] width 134 height 15
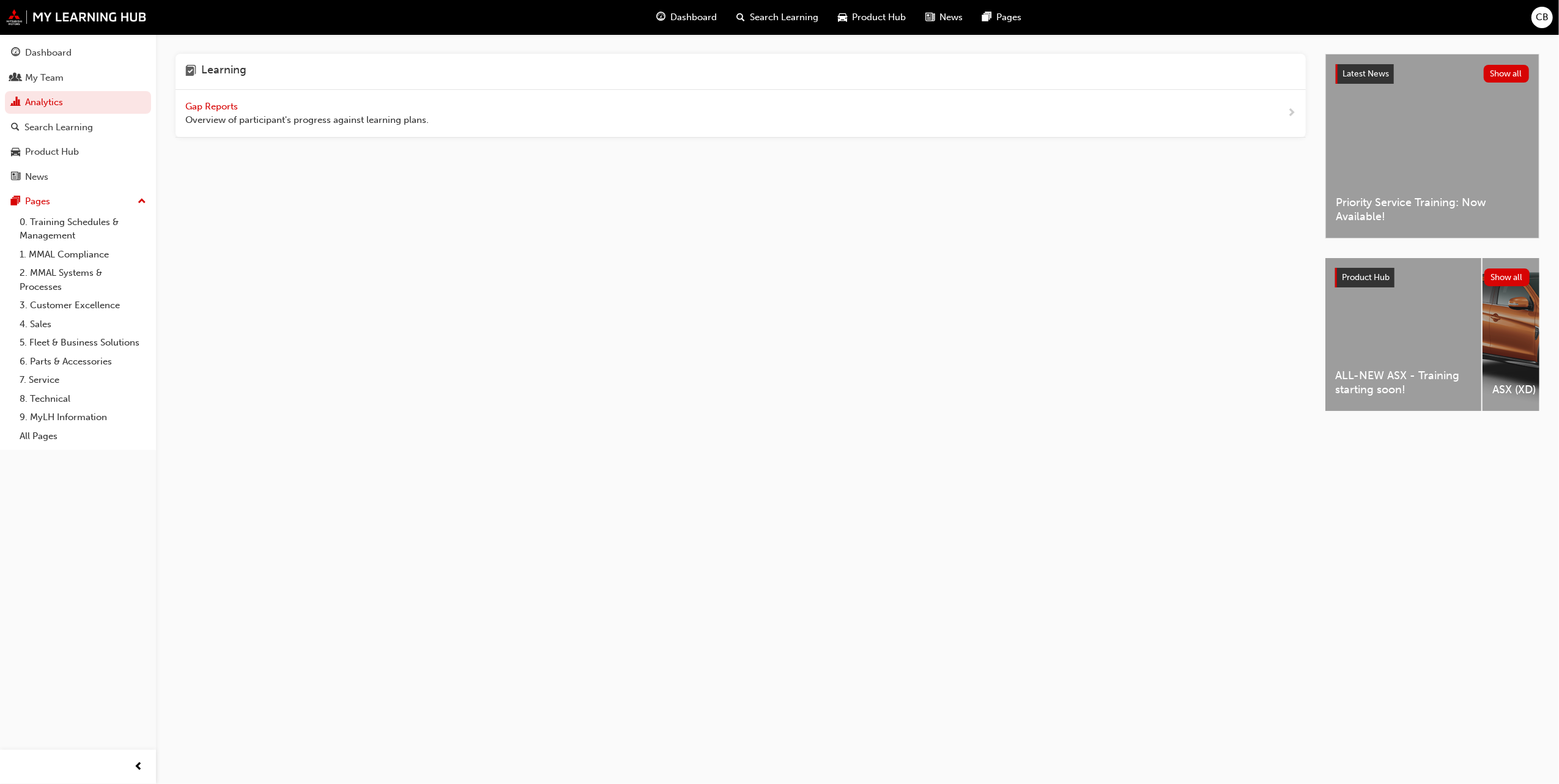
click at [236, 97] on div "Gap Reports Overview of participant's progress against learning plans." at bounding box center [740, 114] width 1130 height 48
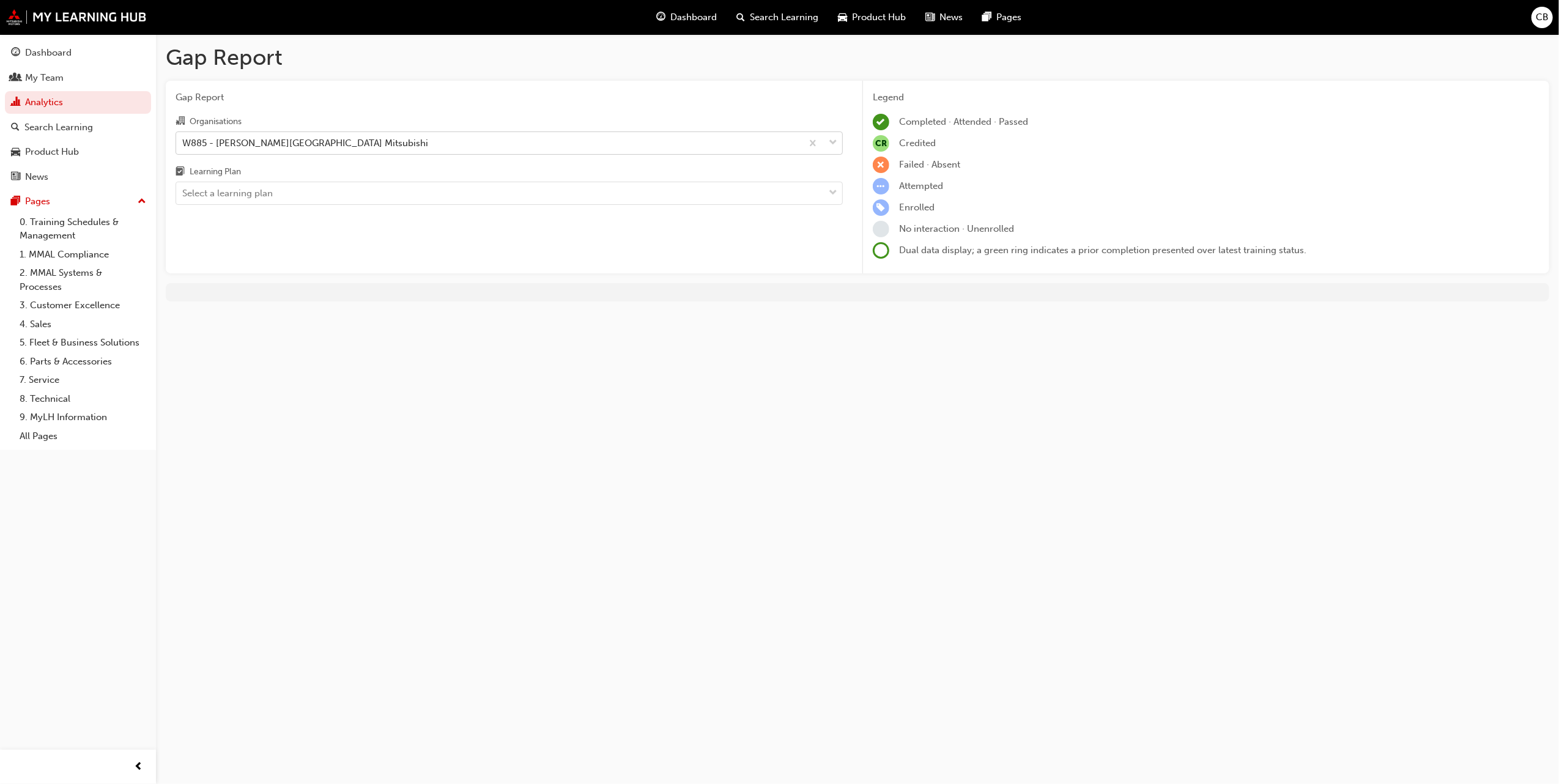
click at [233, 140] on div "W885 - [PERSON_NAME][GEOGRAPHIC_DATA] Mitsubishi" at bounding box center [305, 143] width 246 height 14
click at [183, 140] on input "Organisations W885 - [PERSON_NAME][GEOGRAPHIC_DATA] Mitsubishi" at bounding box center [183, 143] width 2 height 11
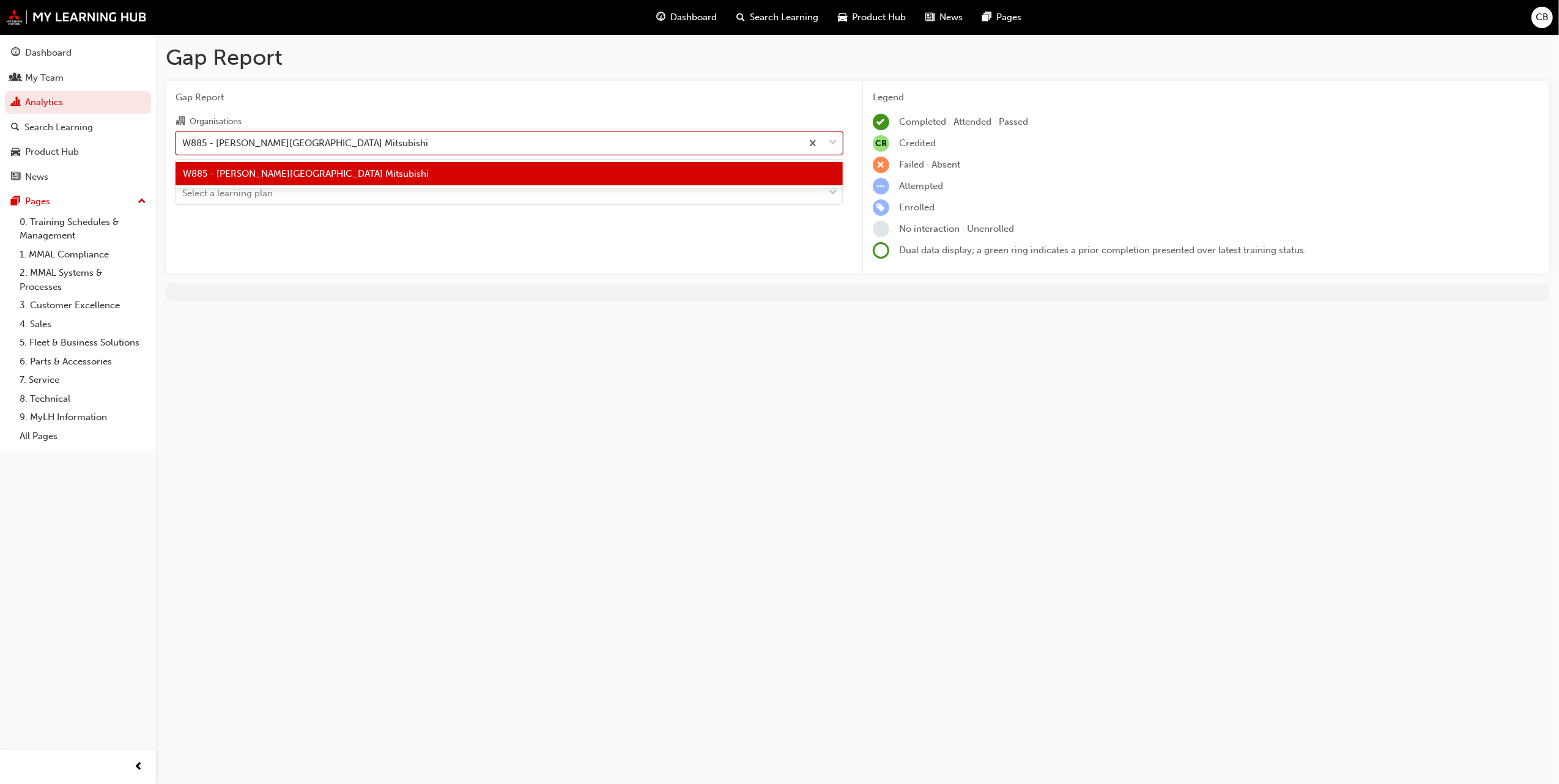
click at [231, 176] on span "W885 - [PERSON_NAME][GEOGRAPHIC_DATA] Mitsubishi" at bounding box center [305, 173] width 246 height 11
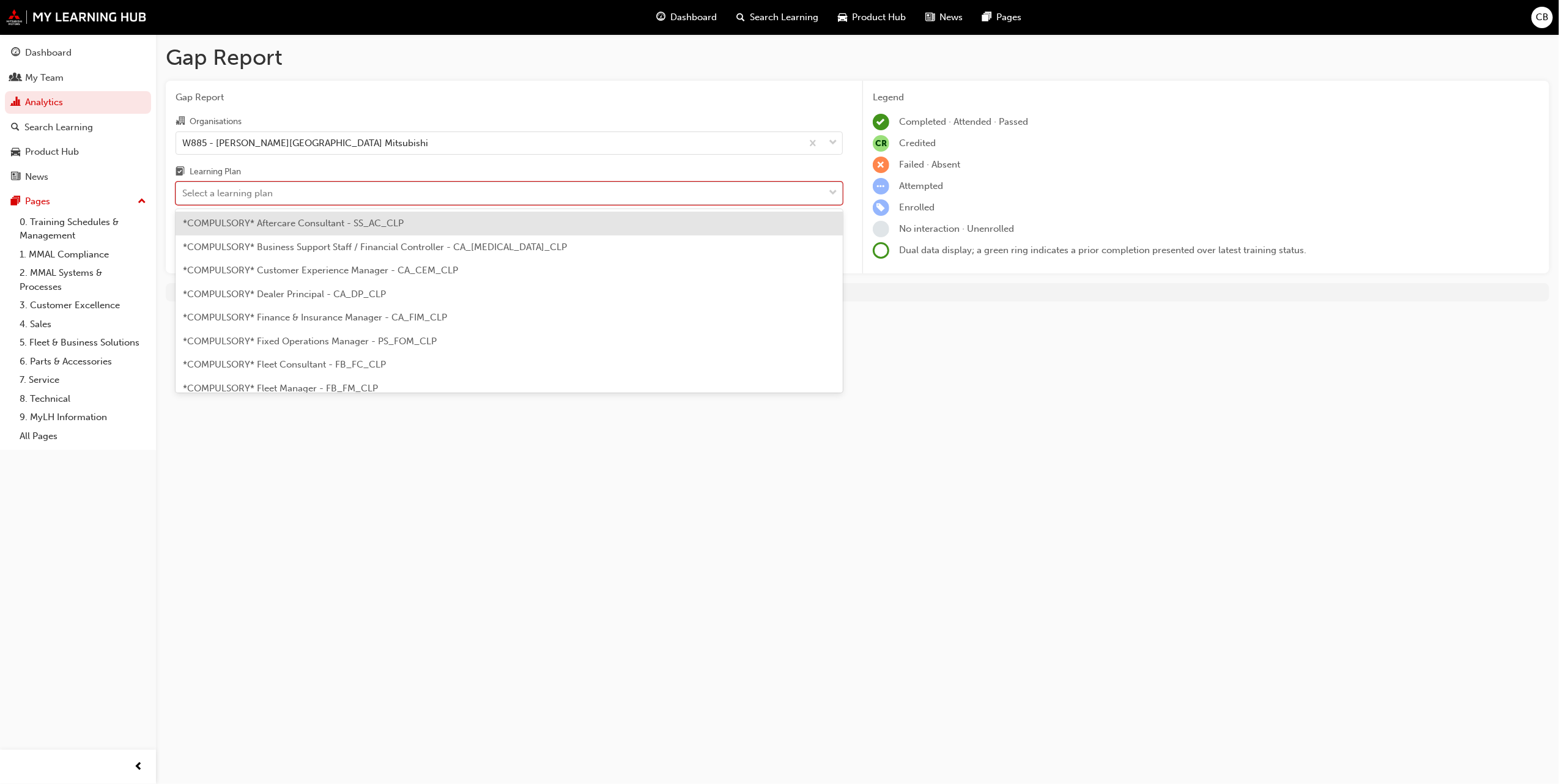
click at [231, 191] on div "Select a learning plan" at bounding box center [228, 193] width 91 height 14
click at [183, 191] on input "Learning Plan option *COMPULSORY* Aftercare Consultant - SS_AC_CLP focused, 1 o…" at bounding box center [183, 193] width 2 height 11
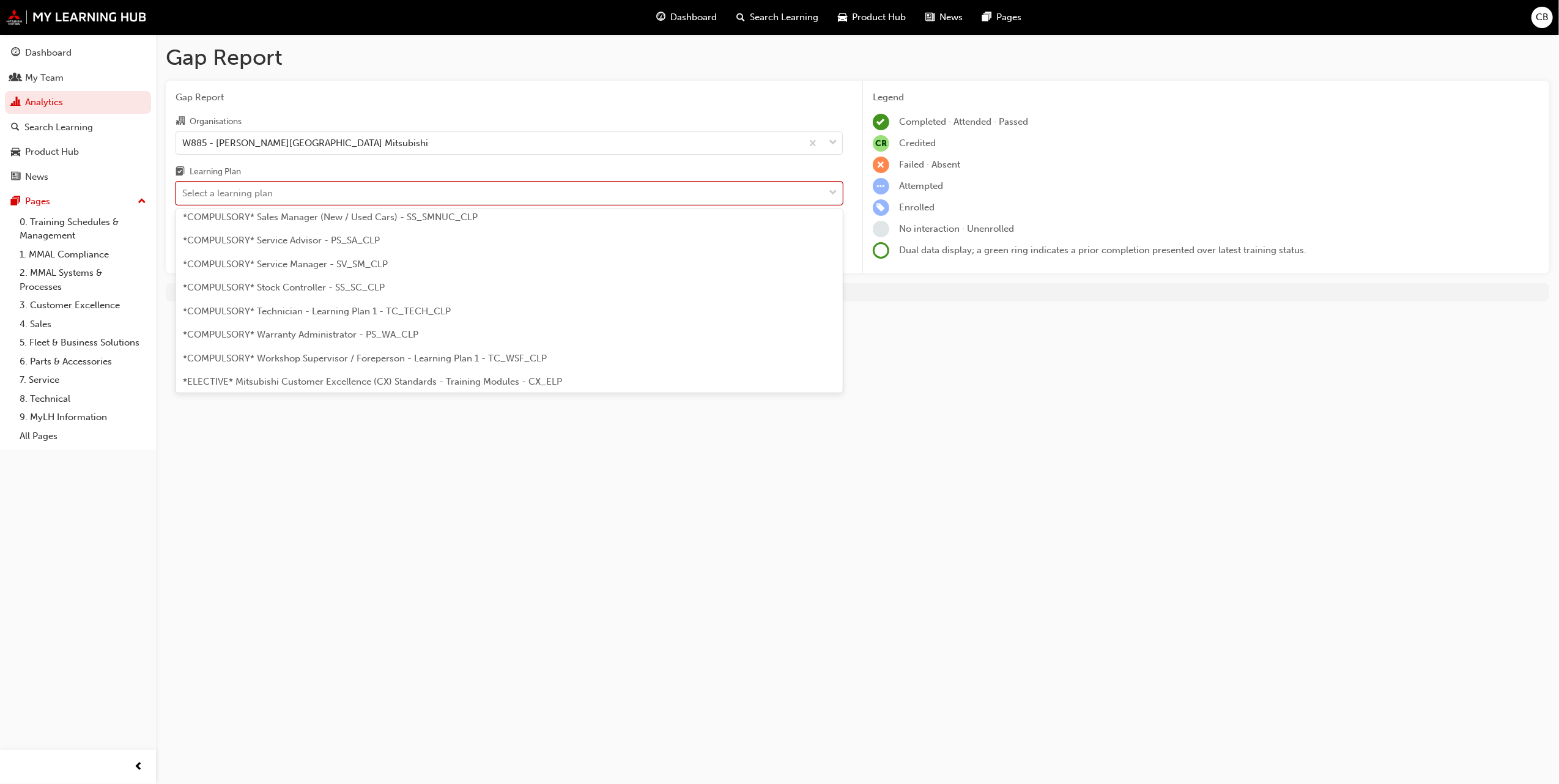
scroll to position [407, 0]
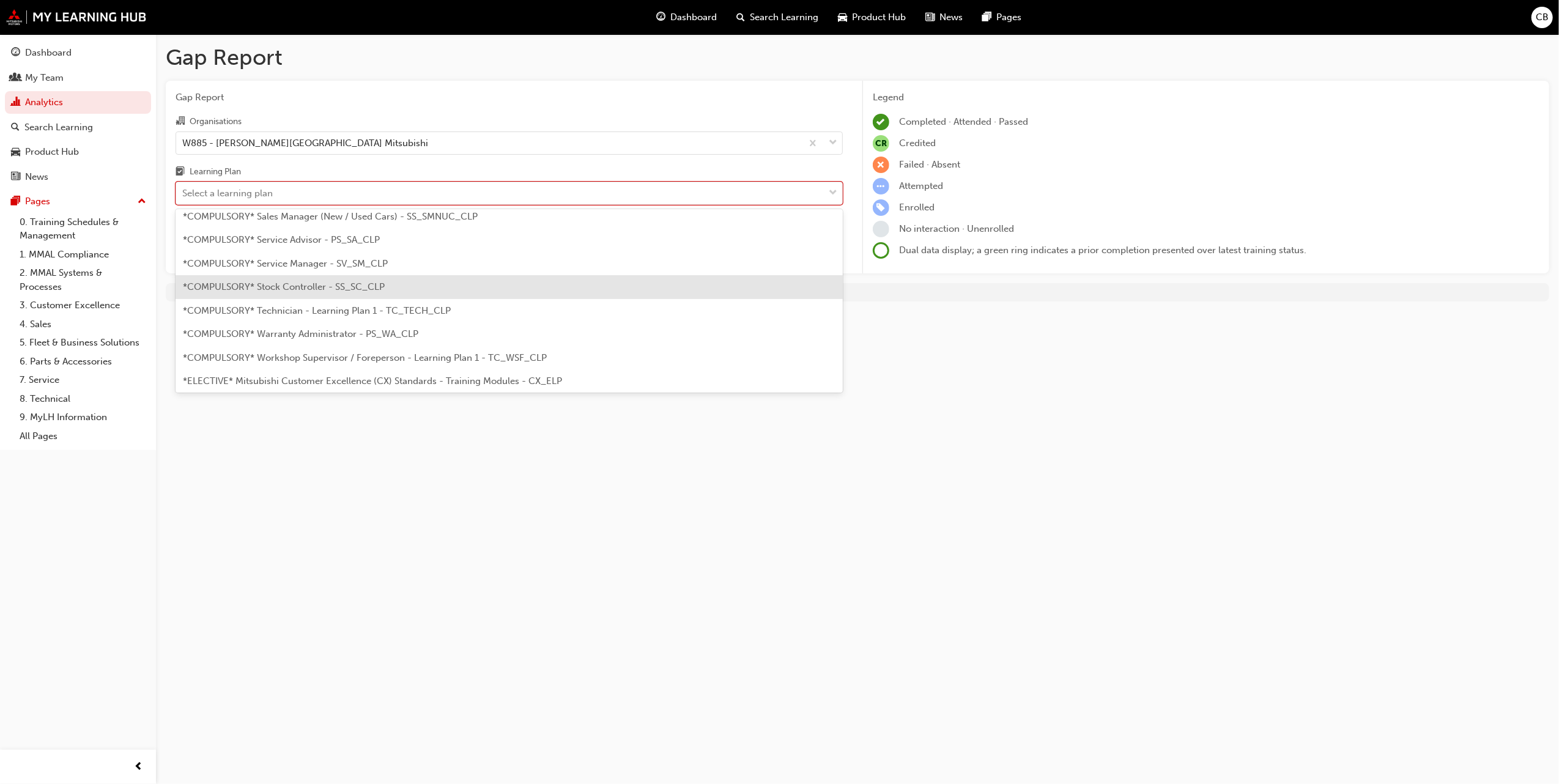
click at [242, 296] on div "*COMPULSORY* Stock Controller - SS_SC_CLP" at bounding box center [509, 287] width 667 height 24
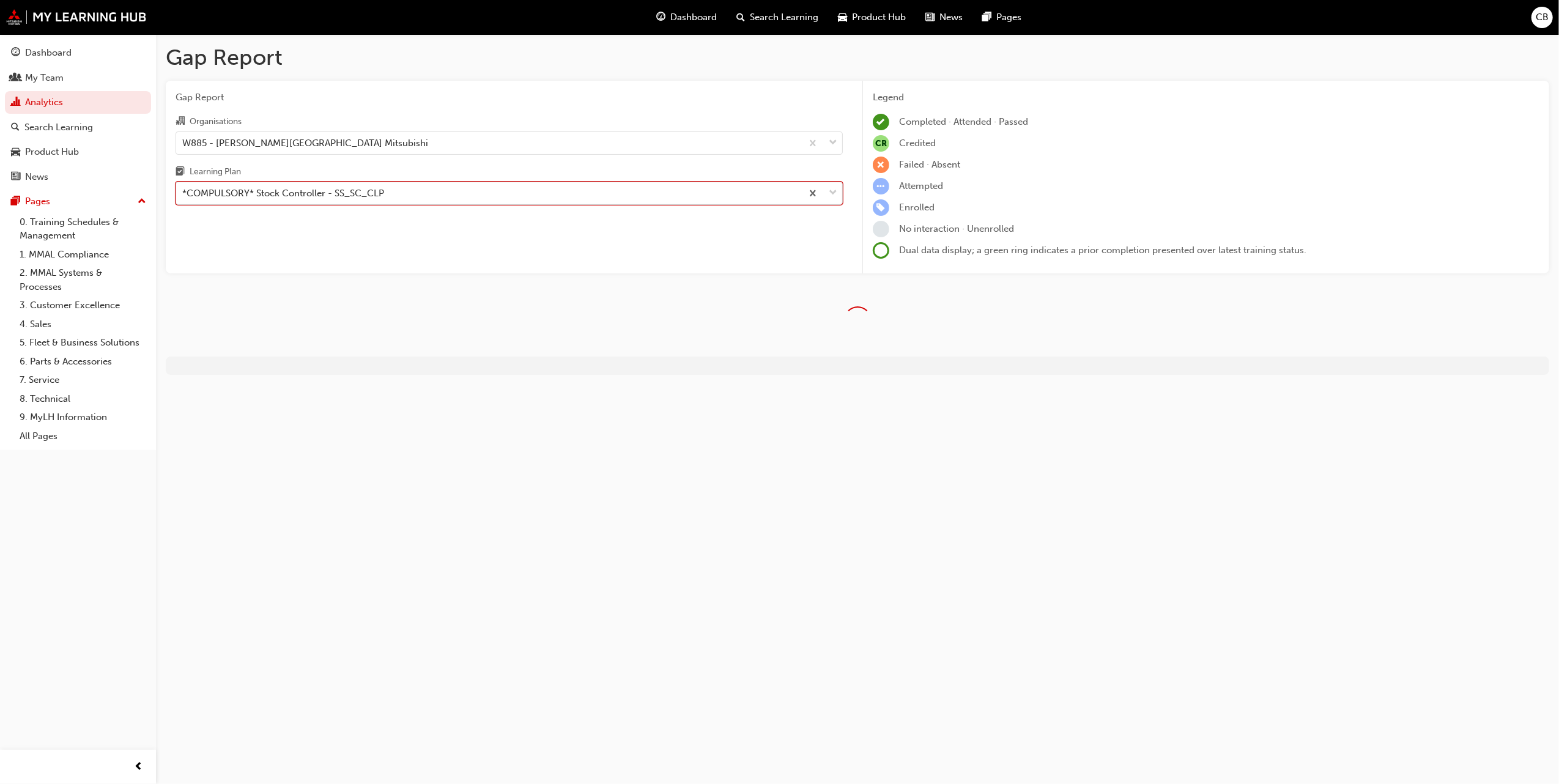
click at [275, 196] on div "*COMPULSORY* Stock Controller - SS_SC_CLP" at bounding box center [283, 193] width 202 height 14
click at [183, 196] on input "Learning Plan option *COMPULSORY* Stock Controller - SS_SC_CLP, selected. 0 res…" at bounding box center [183, 193] width 2 height 11
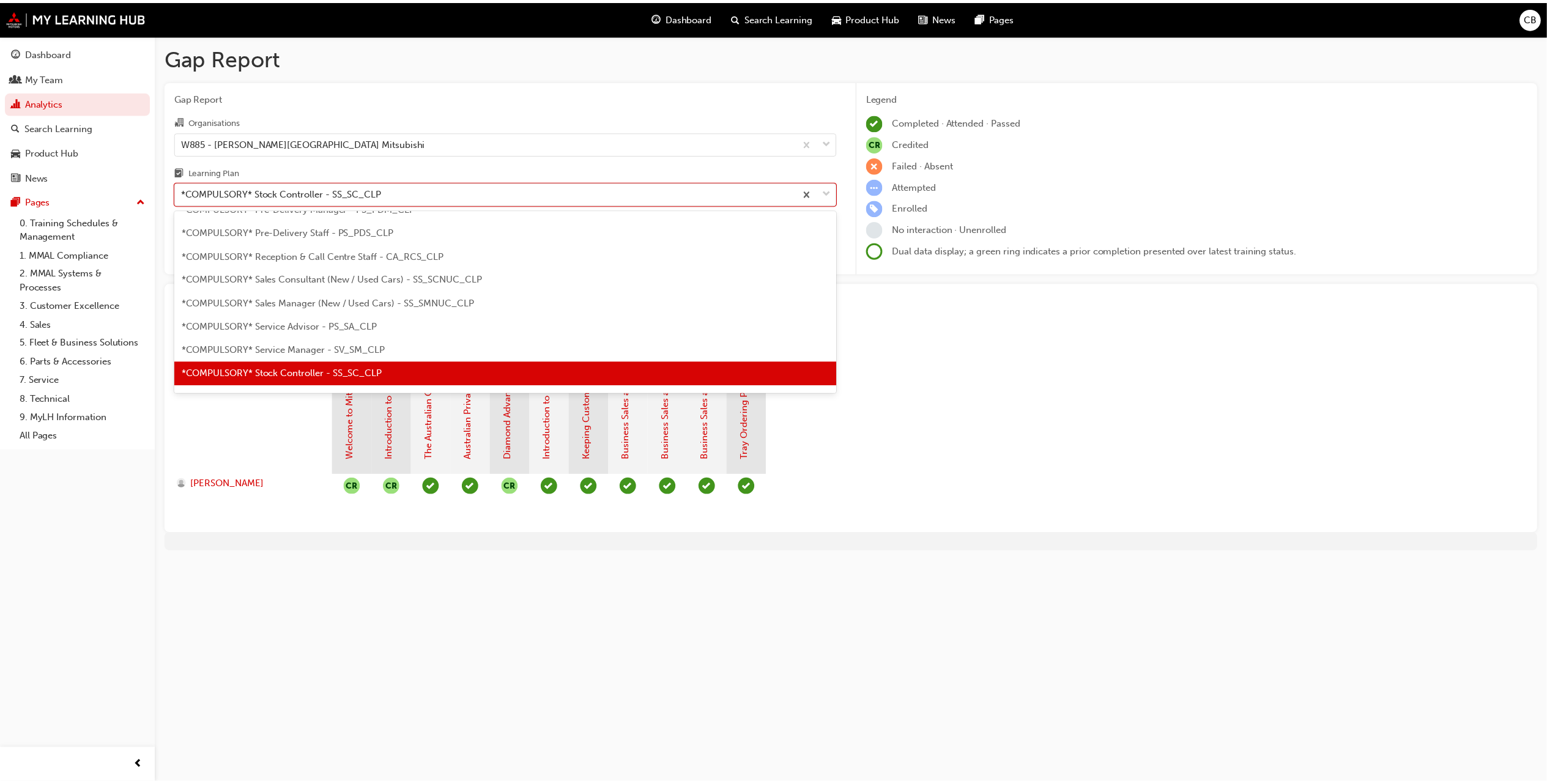
scroll to position [404, 0]
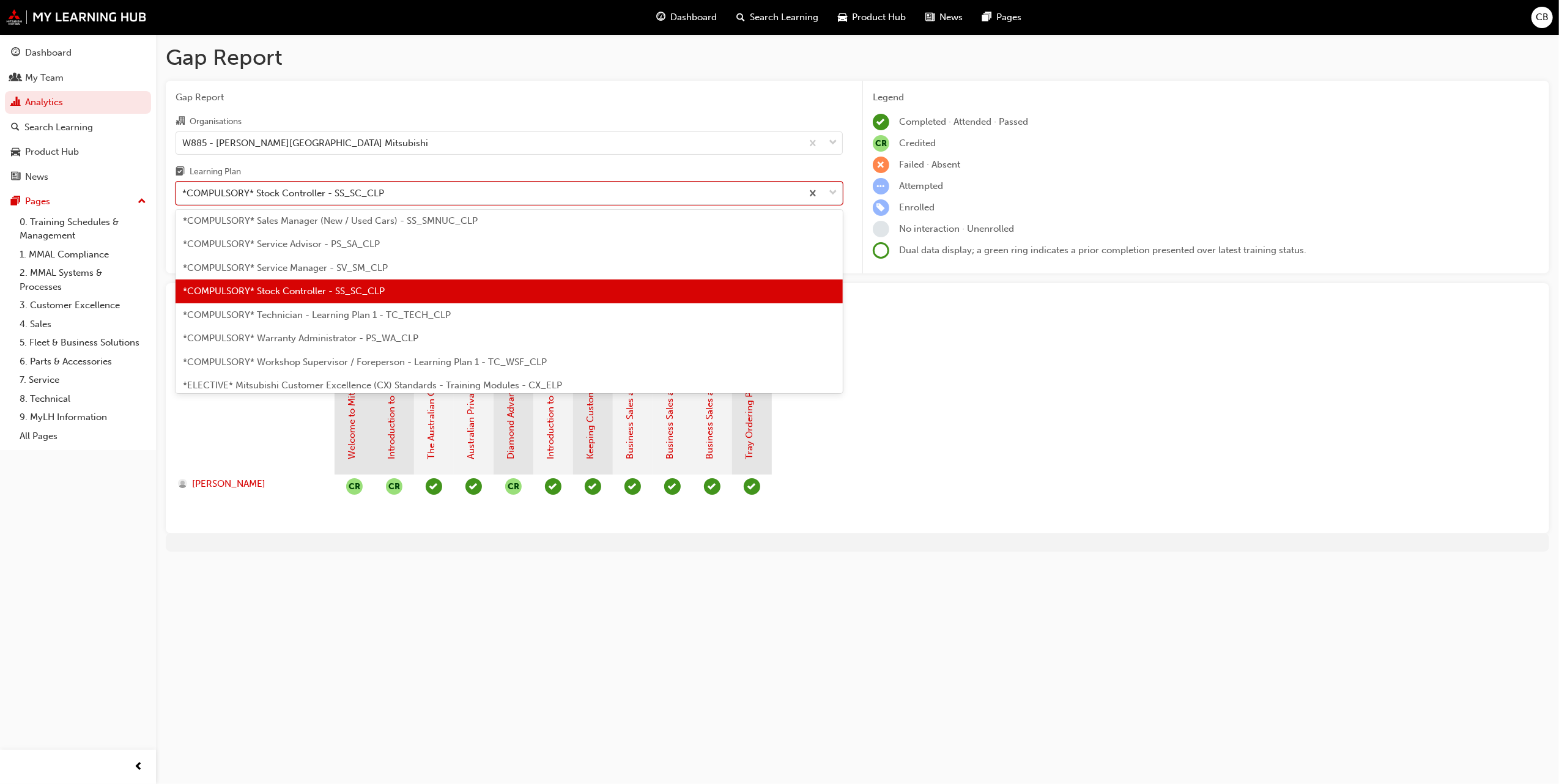
click at [275, 323] on div "*COMPULSORY* Technician - Learning Plan 1 - TC_TECH_CLP" at bounding box center [509, 315] width 667 height 24
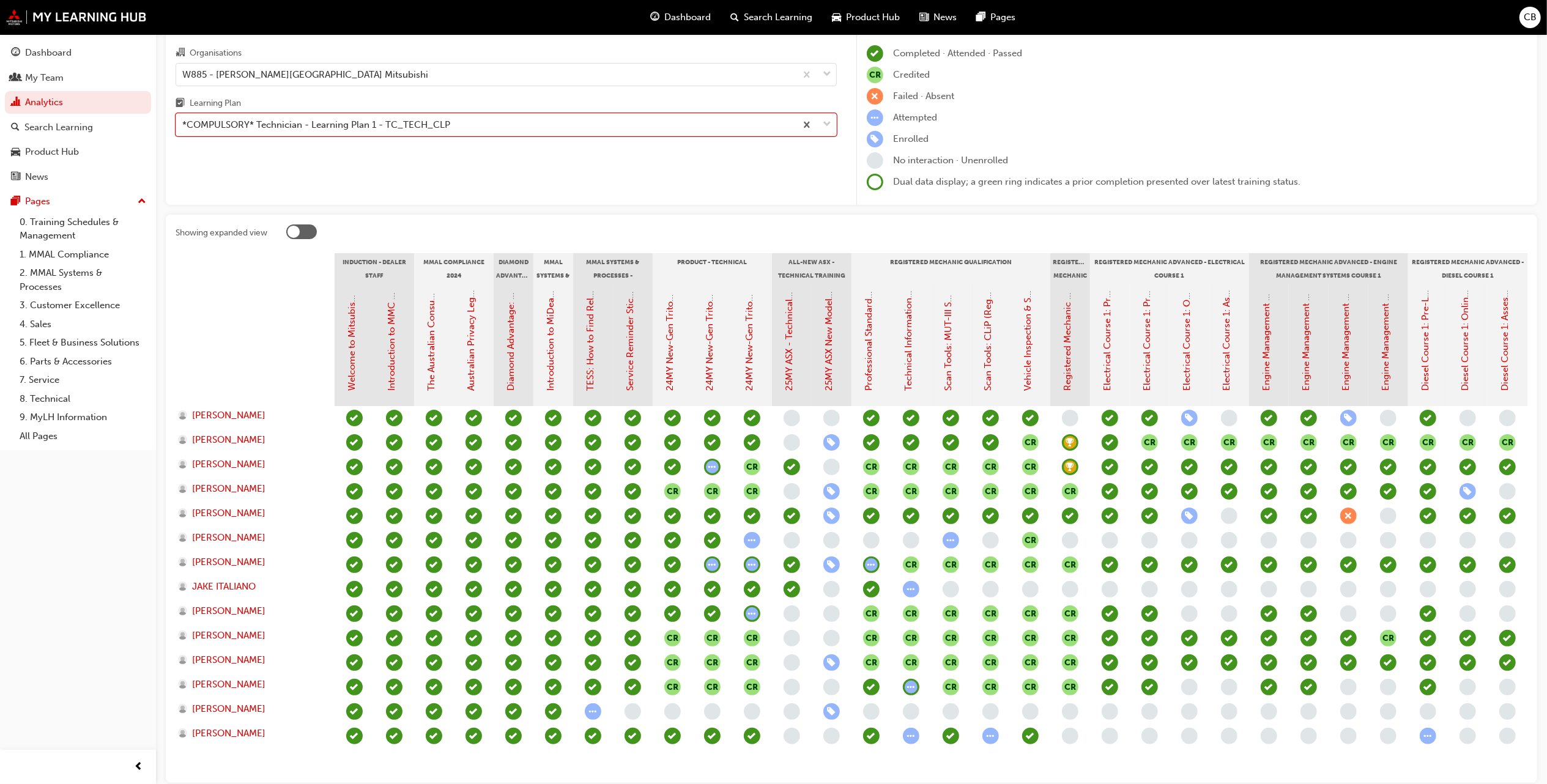
scroll to position [147, 0]
